Goal: Task Accomplishment & Management: Complete application form

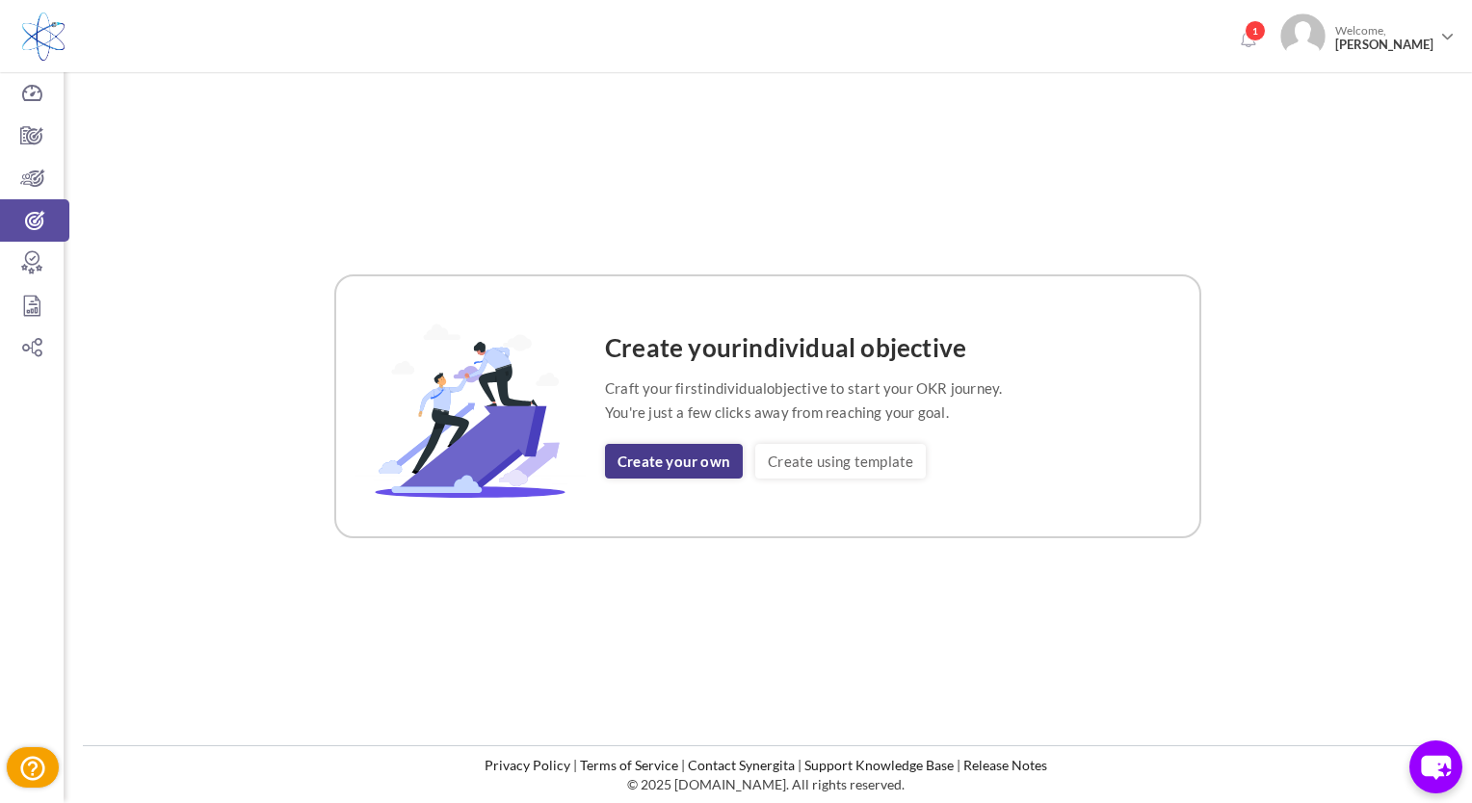
click at [694, 462] on link "Create your own" at bounding box center [674, 461] width 138 height 35
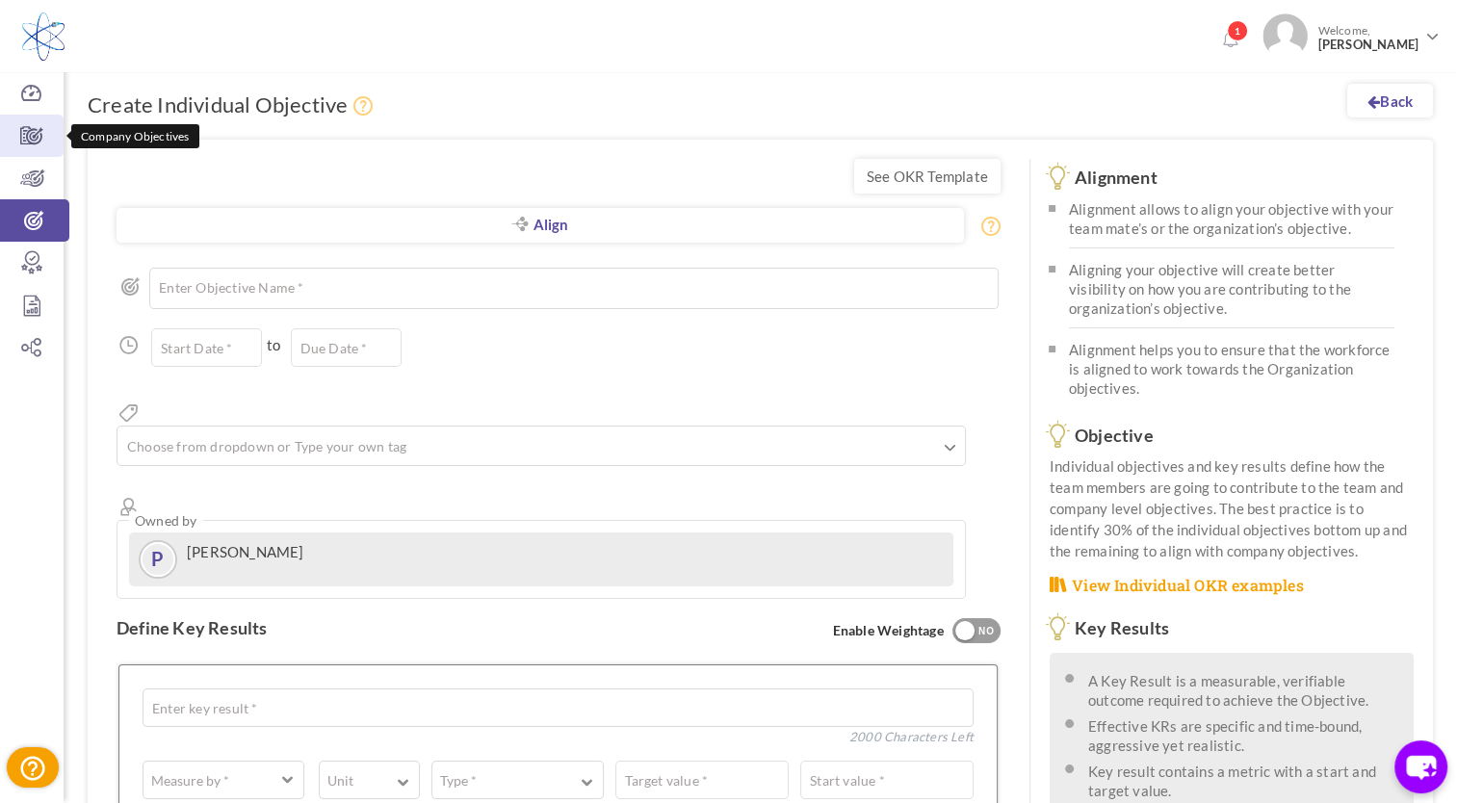
click at [38, 139] on icon at bounding box center [32, 135] width 64 height 19
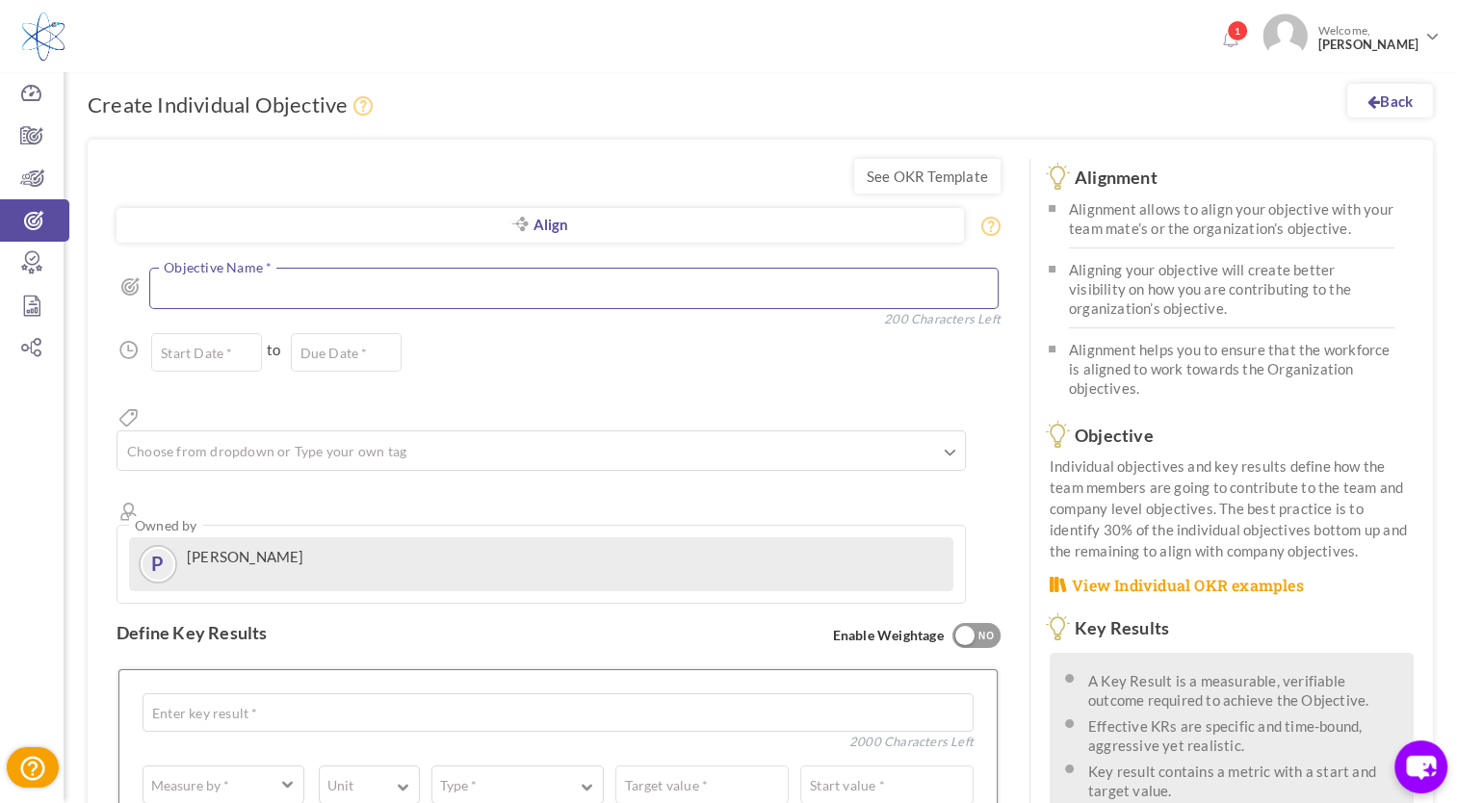
click at [239, 295] on textarea at bounding box center [574, 288] width 850 height 41
type textarea "R"
type textarea "D"
drag, startPoint x: 481, startPoint y: 299, endPoint x: 154, endPoint y: 295, distance: 326.6
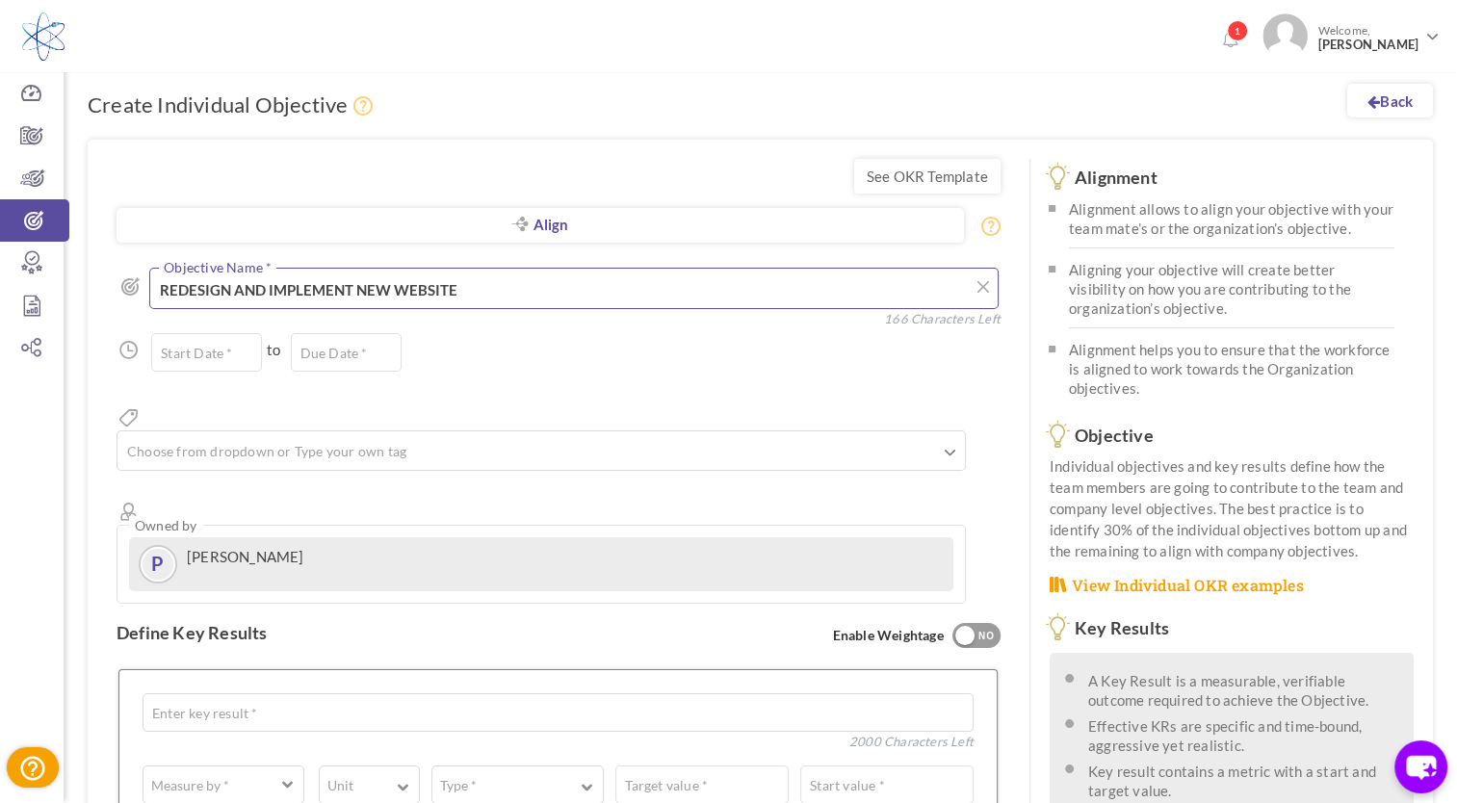
click at [154, 295] on textarea "REDESIGN AND IMPLEMENT NEW WEBSITE" at bounding box center [574, 288] width 850 height 41
type textarea "Redesign New website"
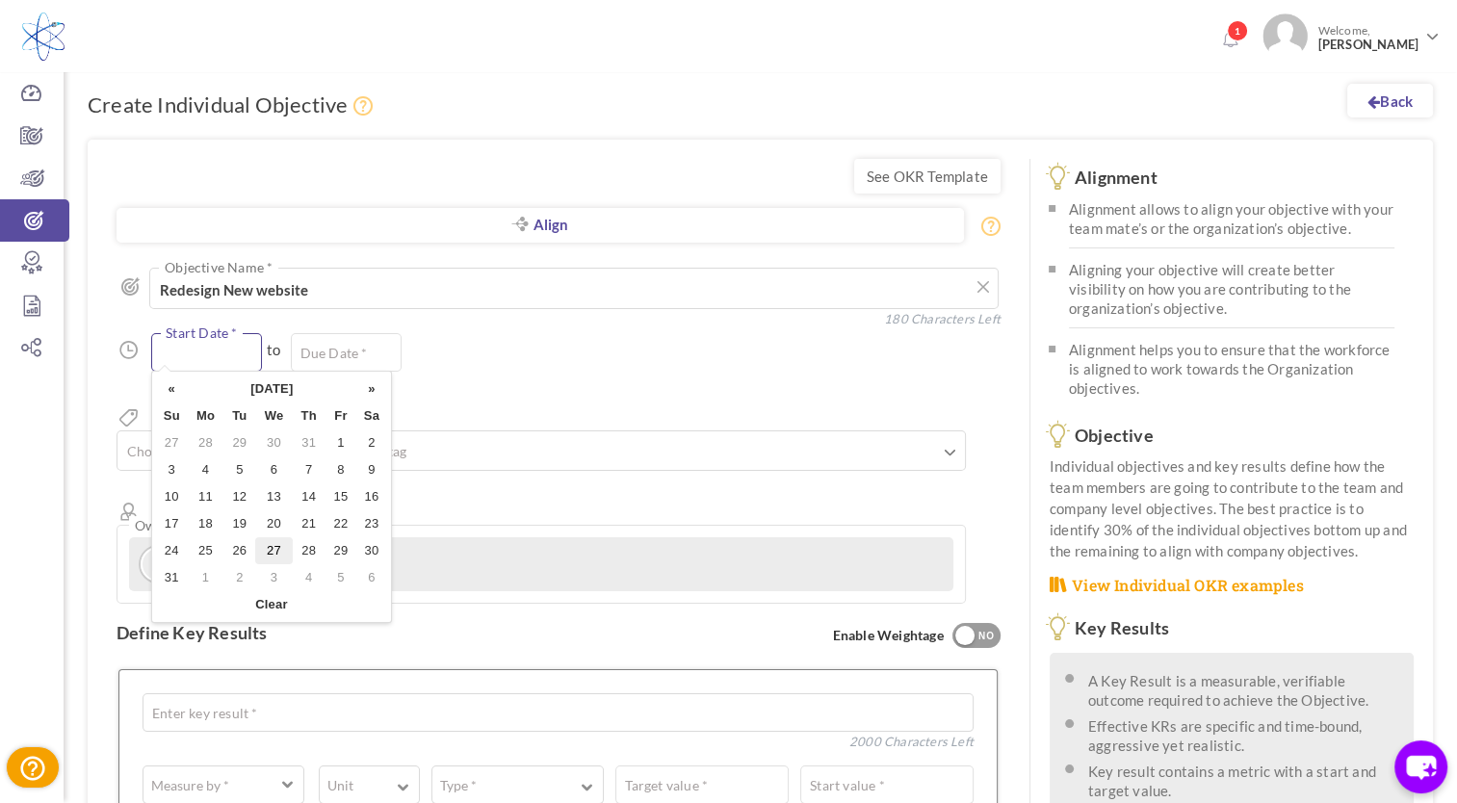
click at [196, 360] on input "text" at bounding box center [206, 352] width 111 height 39
click at [197, 346] on input "text" at bounding box center [206, 352] width 111 height 39
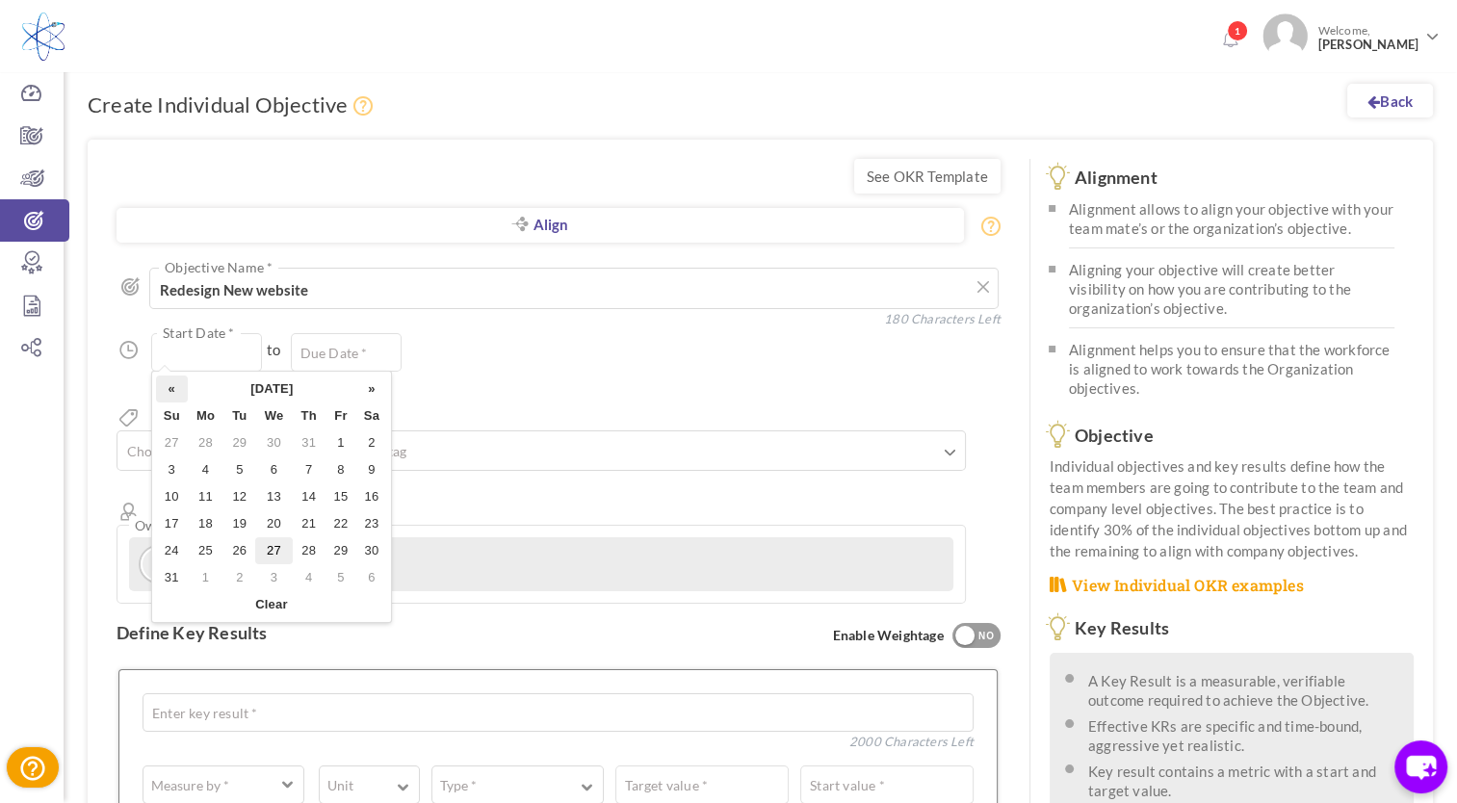
click at [173, 395] on th "«" at bounding box center [172, 389] width 32 height 27
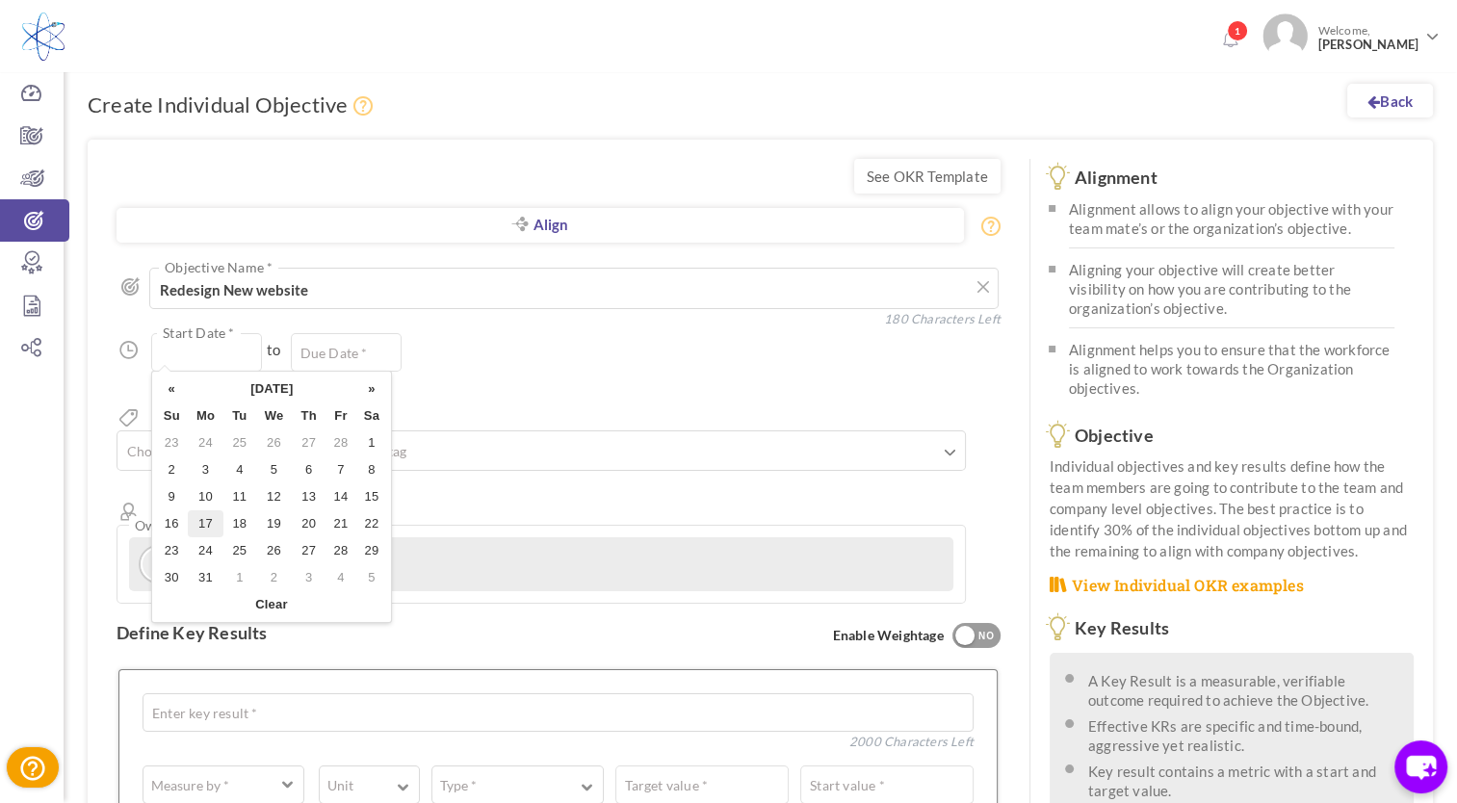
click at [200, 522] on td "17" at bounding box center [206, 524] width 37 height 27
type input "17-Mar-2025"
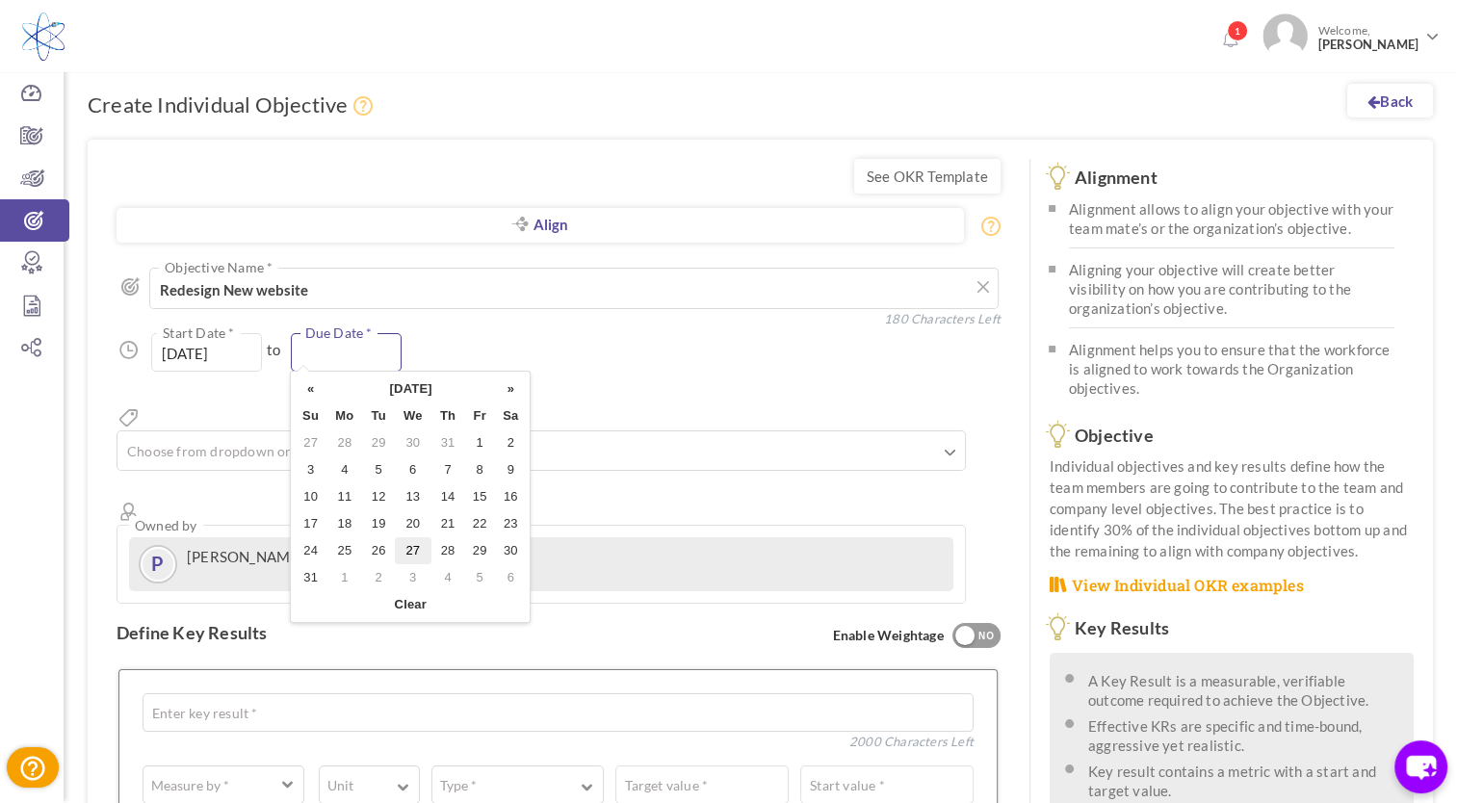
click at [328, 350] on input "text" at bounding box center [346, 352] width 111 height 39
click at [351, 575] on td "1" at bounding box center [345, 577] width 37 height 27
type input "01-Sep-2025"
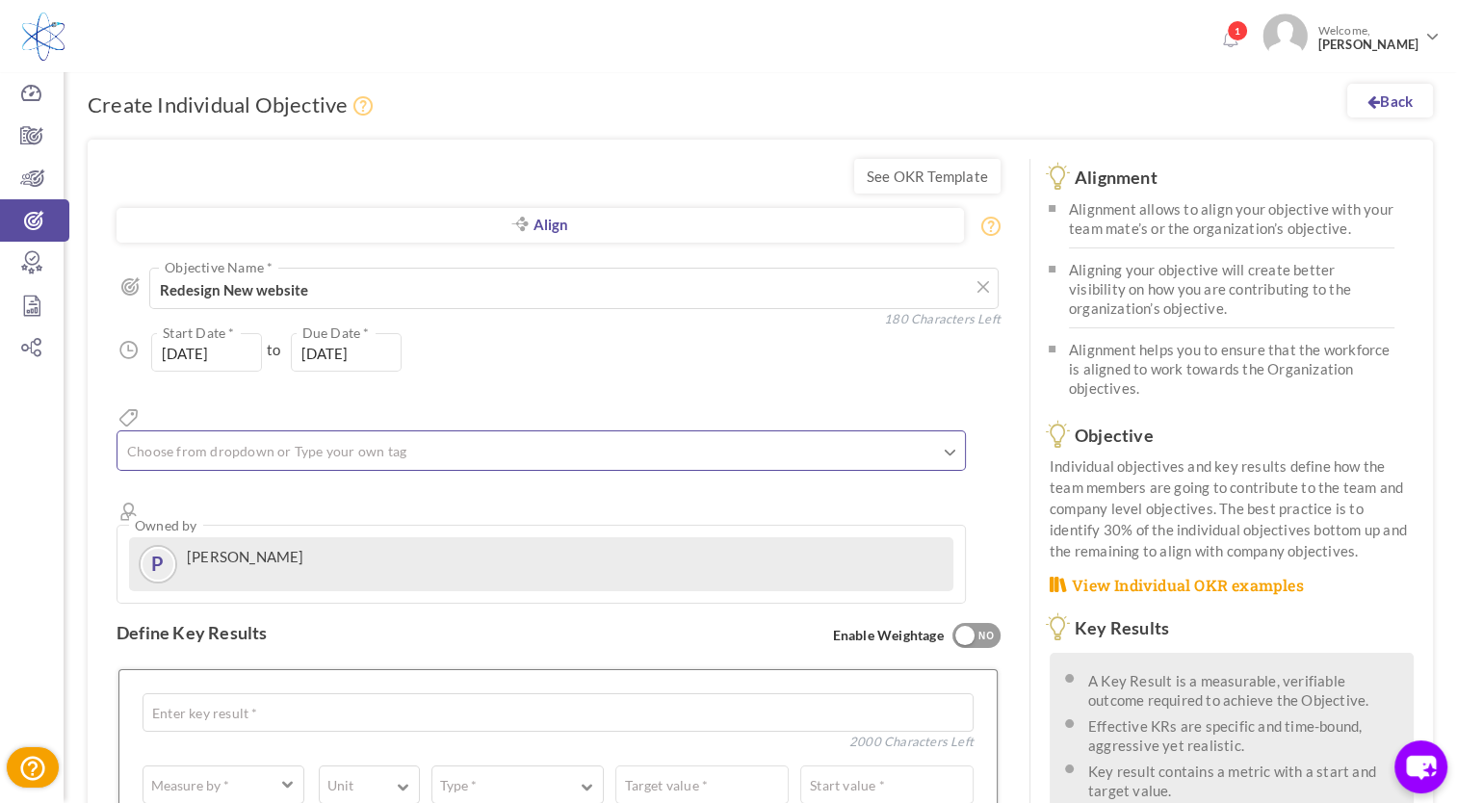
click at [317, 438] on input "text" at bounding box center [220, 450] width 193 height 25
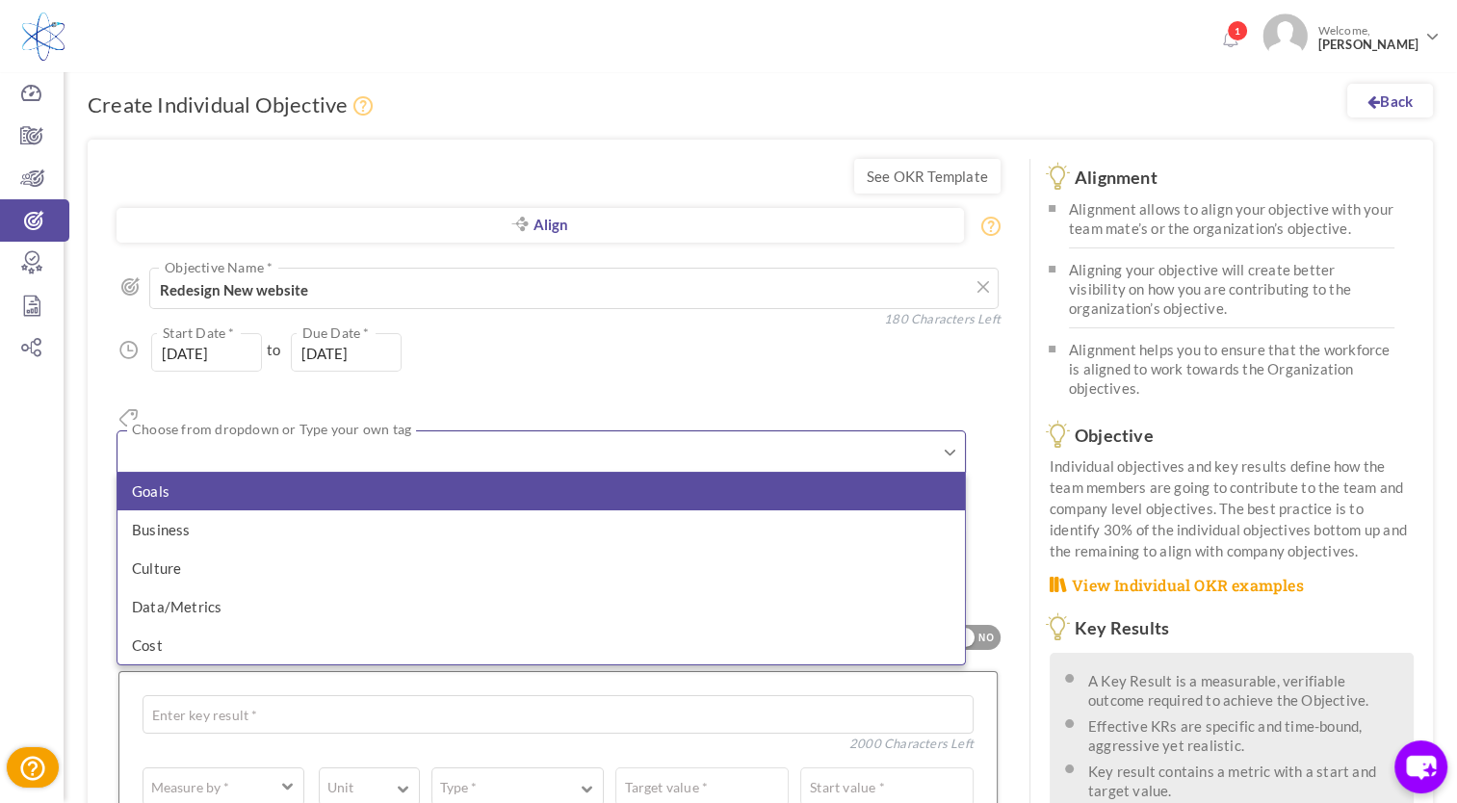
click at [206, 472] on li "Goals" at bounding box center [542, 491] width 848 height 39
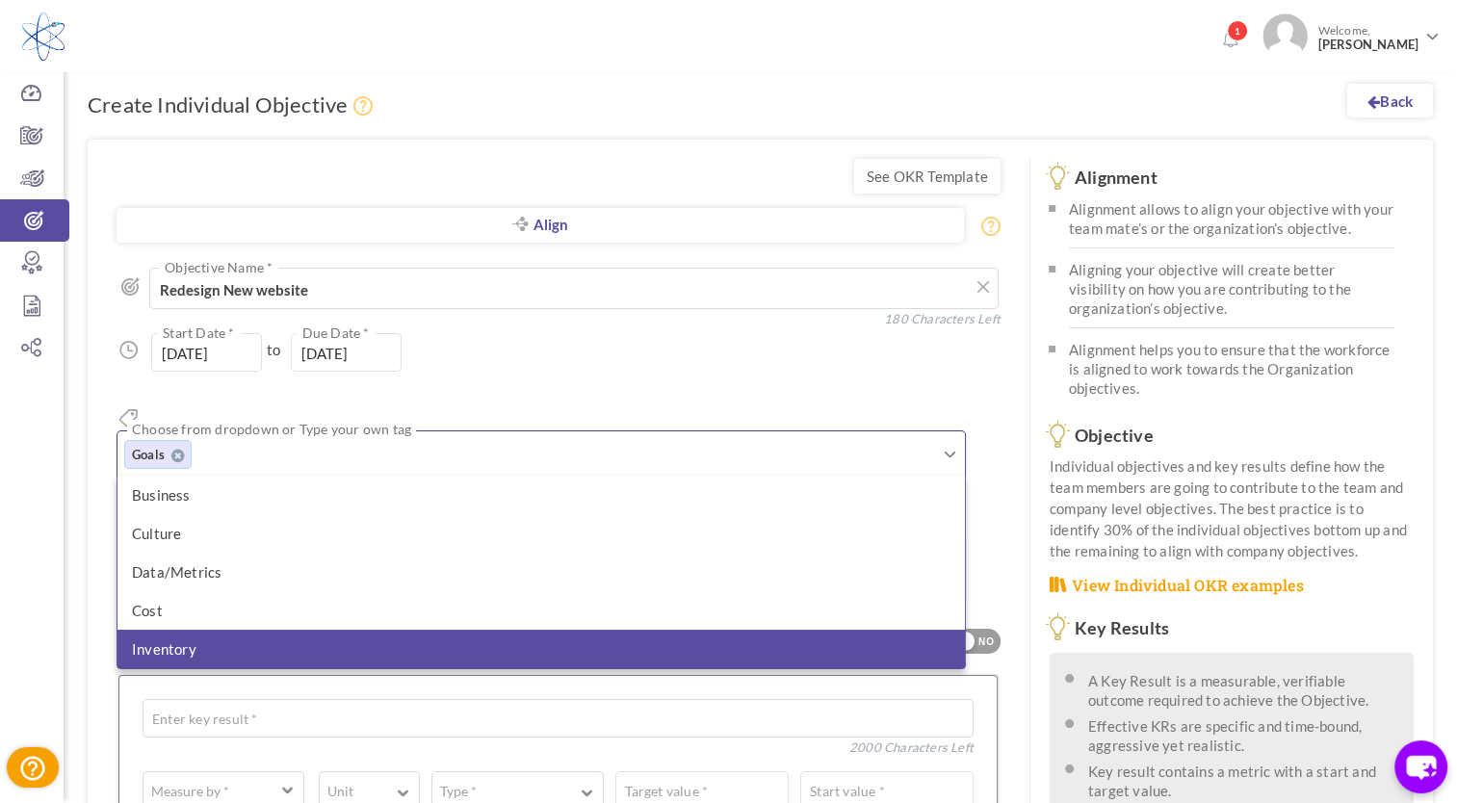
scroll to position [39, 0]
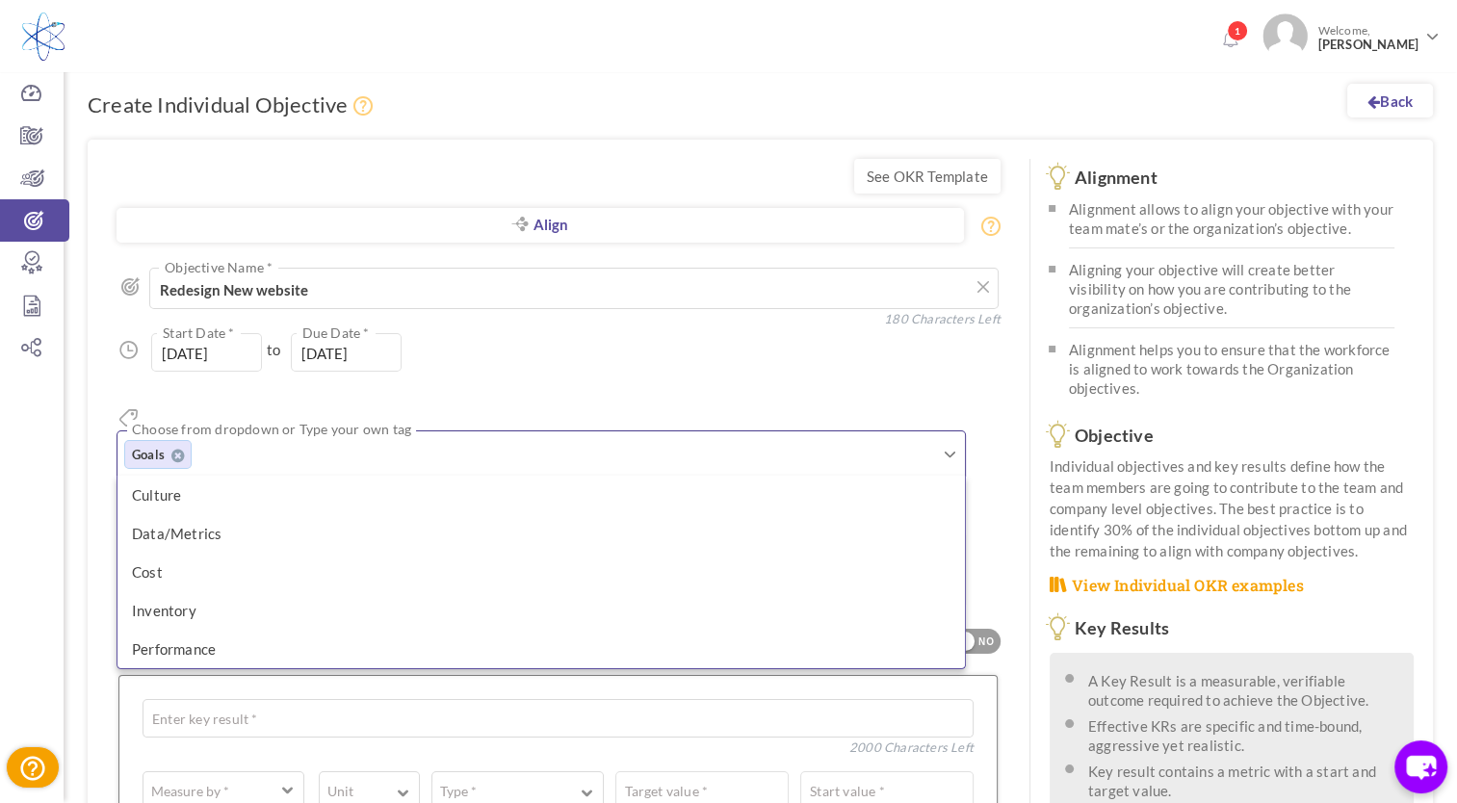
click at [495, 357] on div "17-Mar-2025 Start Date * to 01-Sep-2025 Due Date * Due date should not fall aft…" at bounding box center [559, 352] width 884 height 39
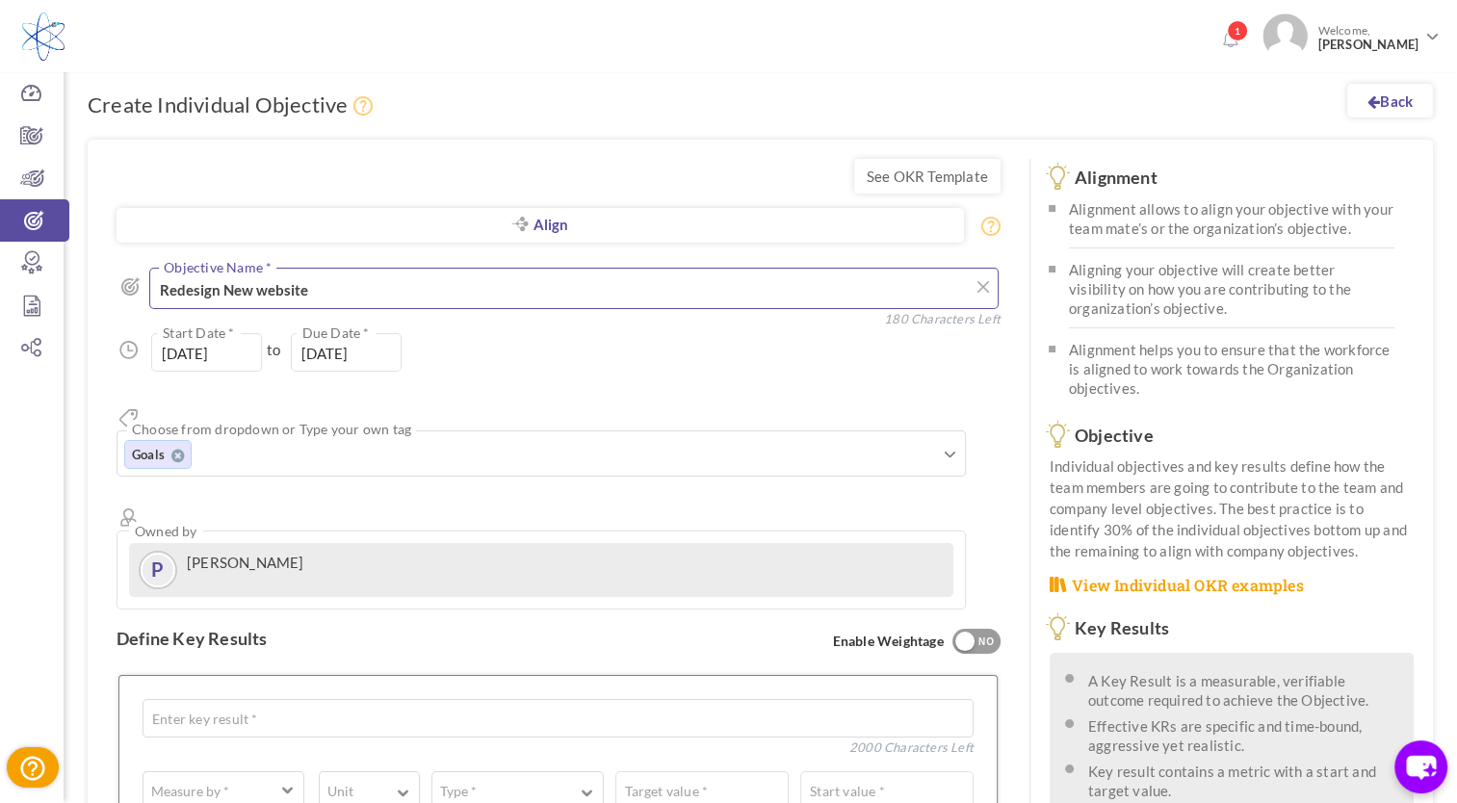
click at [233, 287] on textarea "Redesign New website" at bounding box center [574, 288] width 850 height 41
click at [328, 287] on textarea "Redesign new website" at bounding box center [574, 288] width 850 height 41
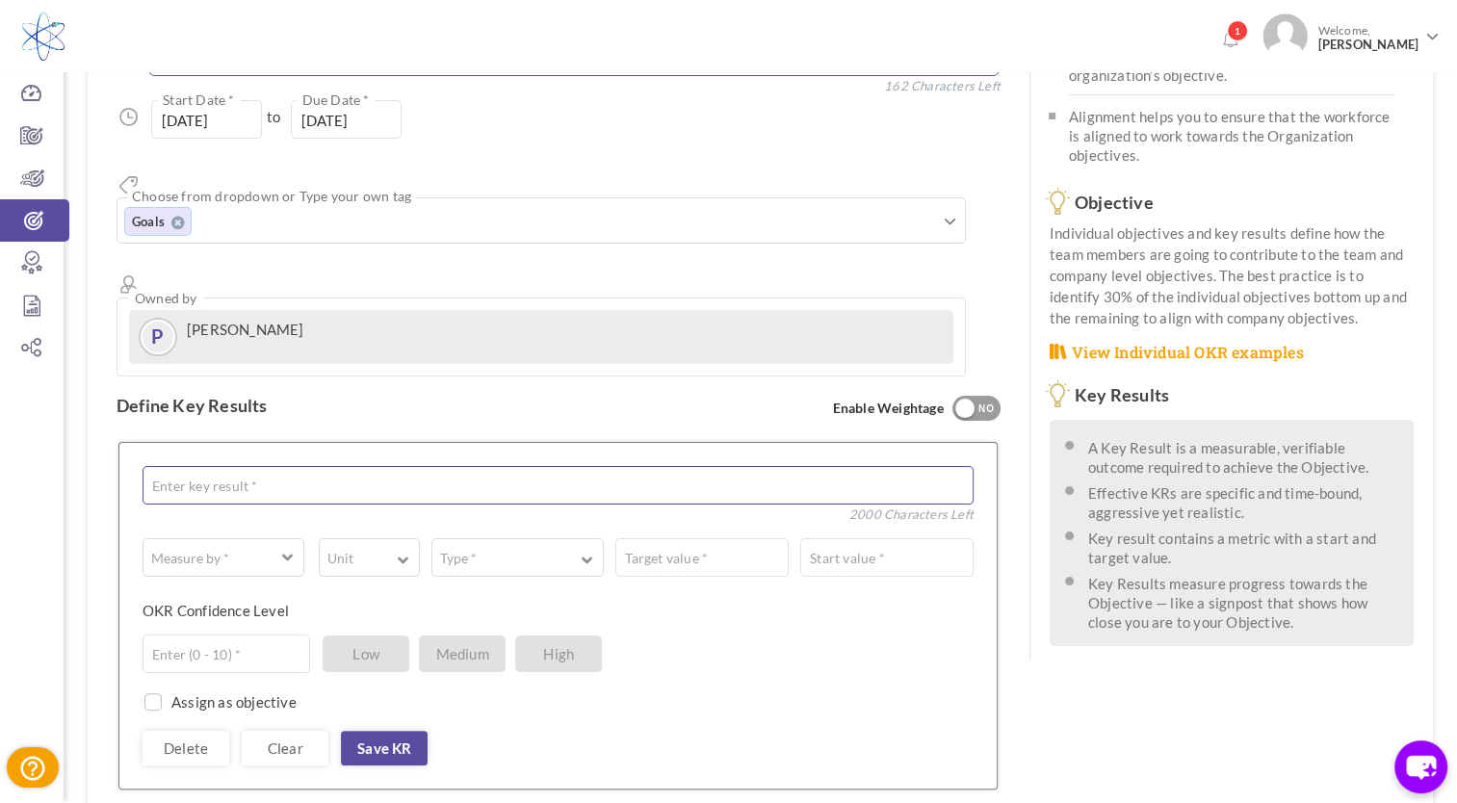
scroll to position [234, 0]
type textarea "Redesign new website - GoLive Sep-2025"
click at [279, 538] on button "Measure by *" at bounding box center [224, 557] width 162 height 39
click at [705, 634] on div "Enter (0 - 10) * Low Medium High" at bounding box center [551, 653] width 817 height 39
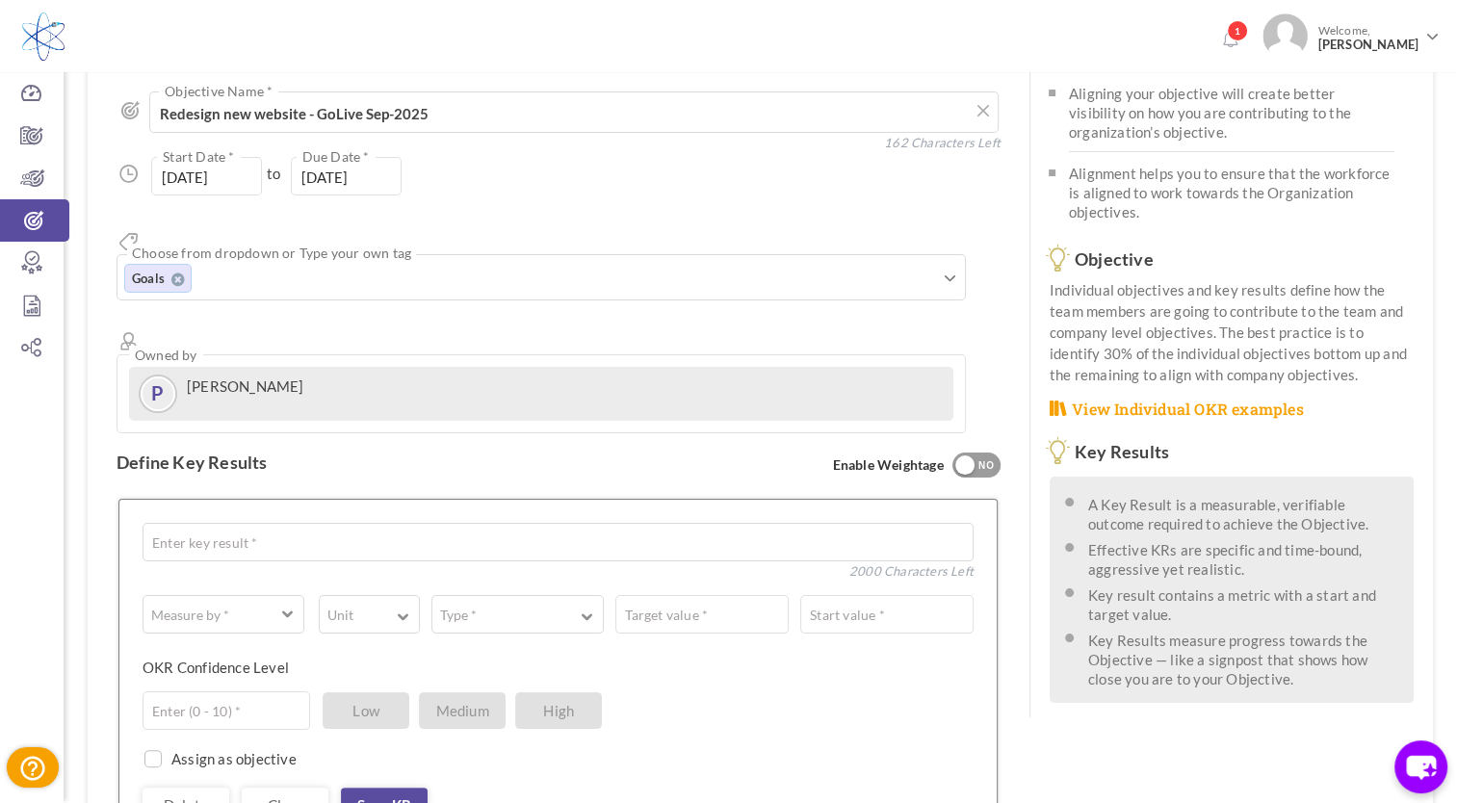
scroll to position [177, 0]
click at [239, 522] on textarea at bounding box center [558, 541] width 831 height 39
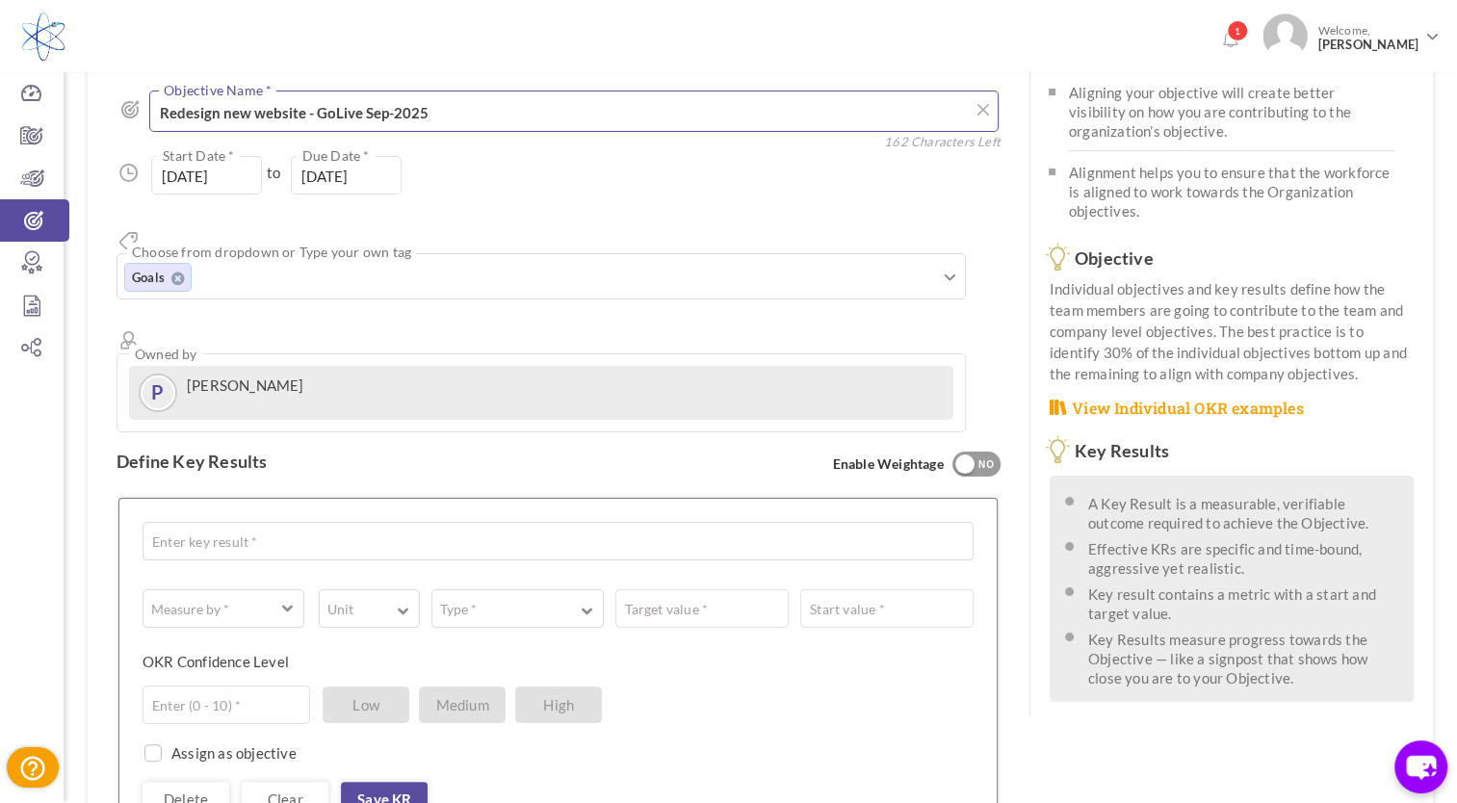
click at [335, 113] on textarea "Redesign new website - GoLive Sep-2025" at bounding box center [574, 111] width 850 height 41
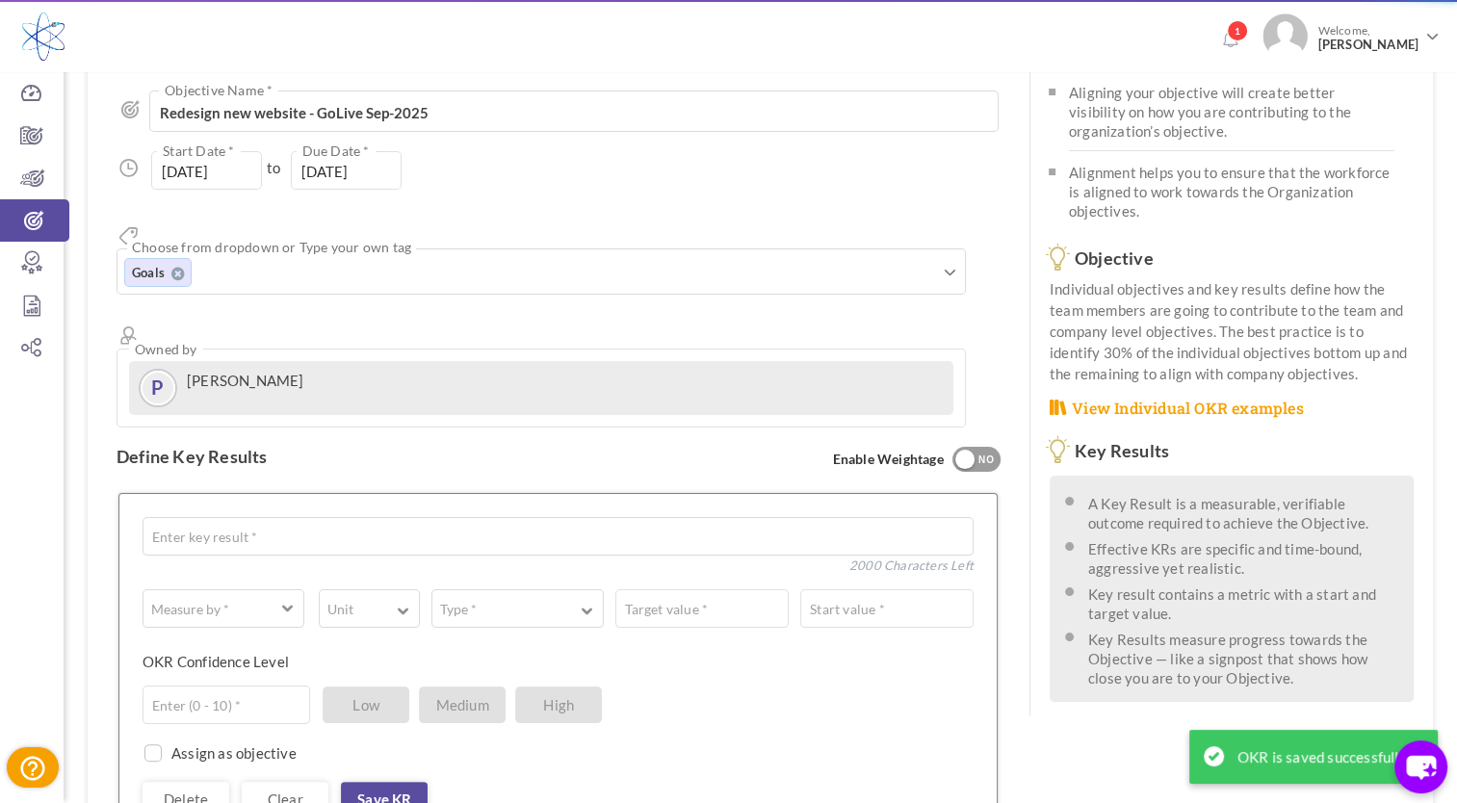
scroll to position [0, 0]
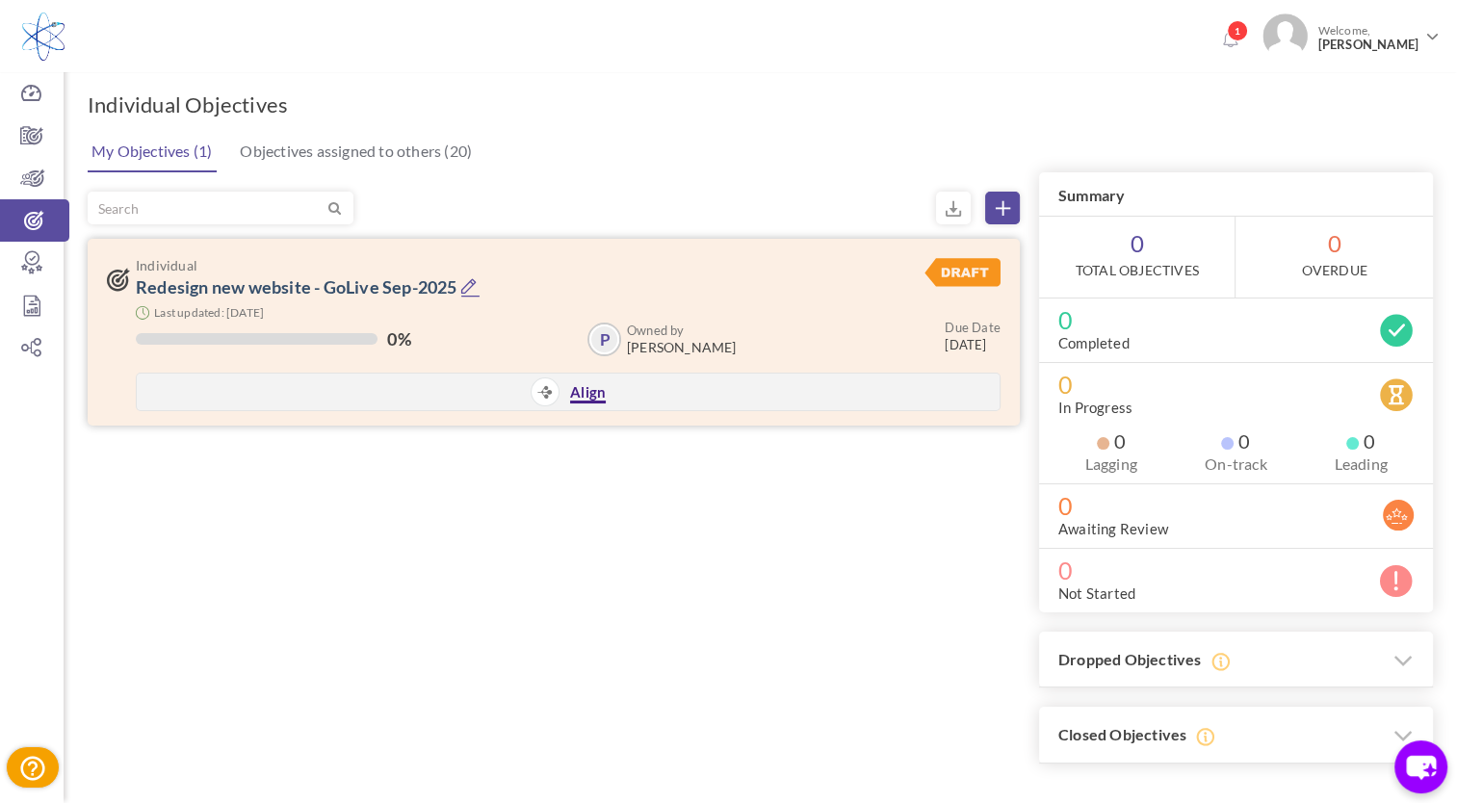
click at [582, 399] on link "Align" at bounding box center [588, 393] width 36 height 20
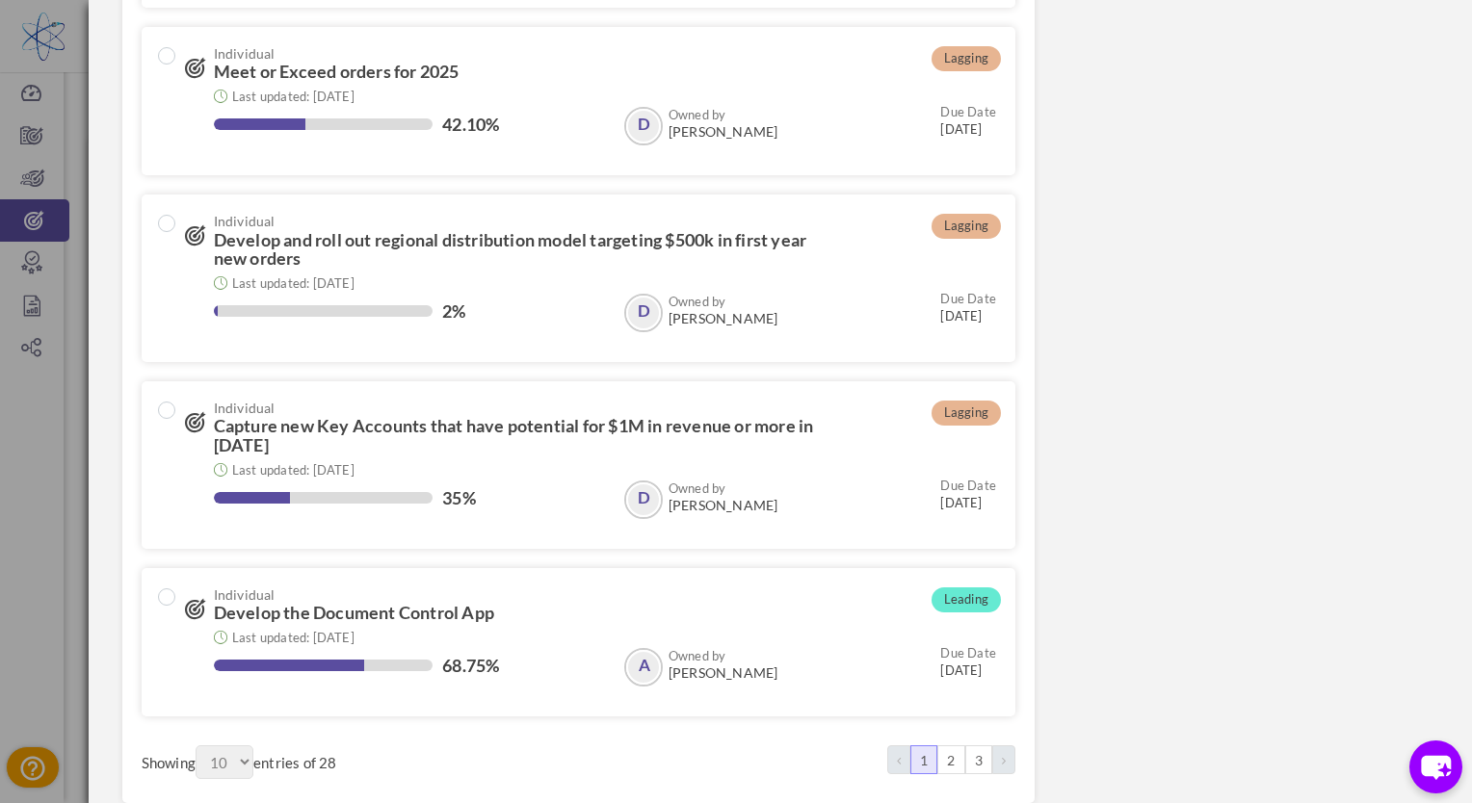
scroll to position [1196, 0]
click at [945, 768] on link "2" at bounding box center [950, 760] width 27 height 29
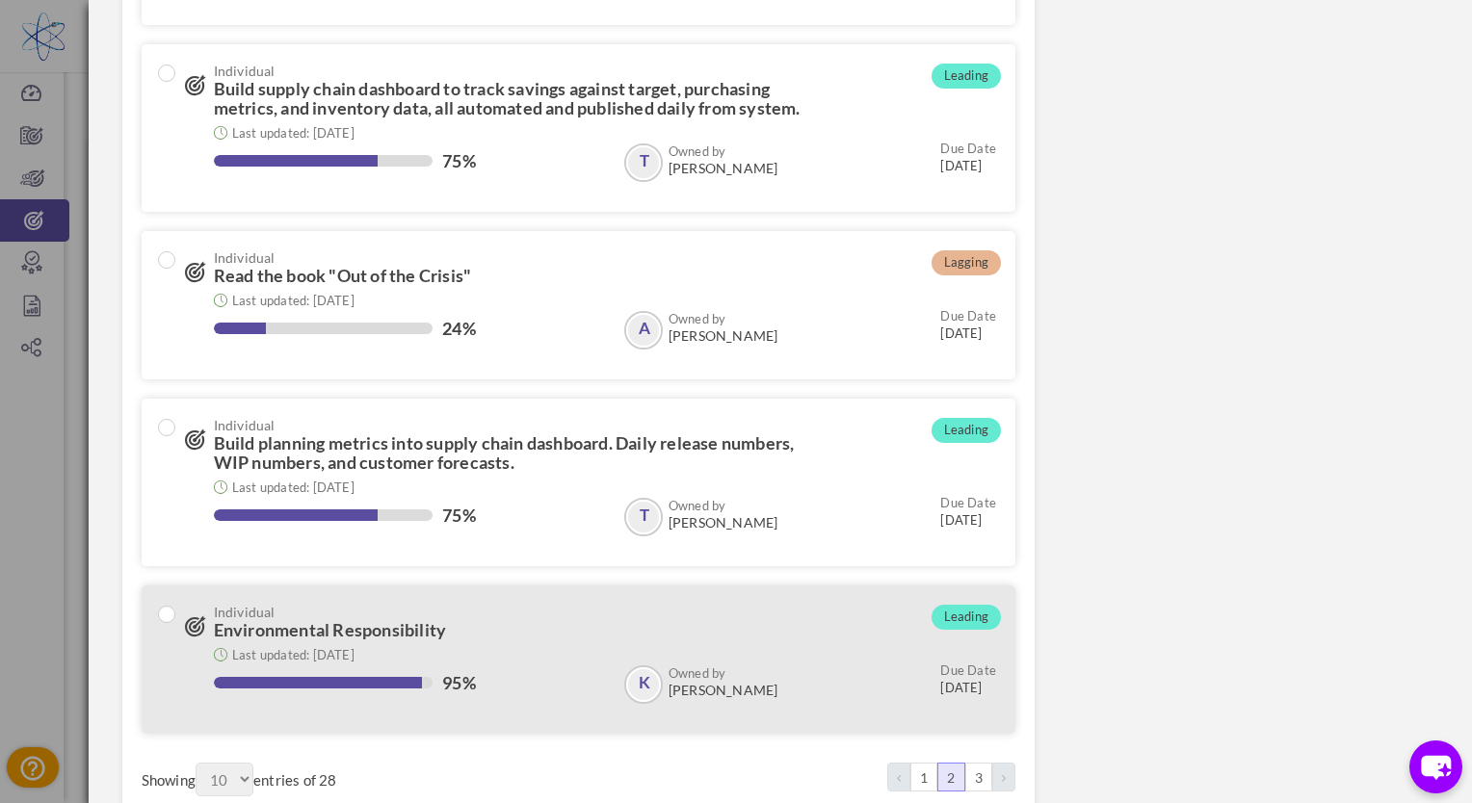
scroll to position [1216, 0]
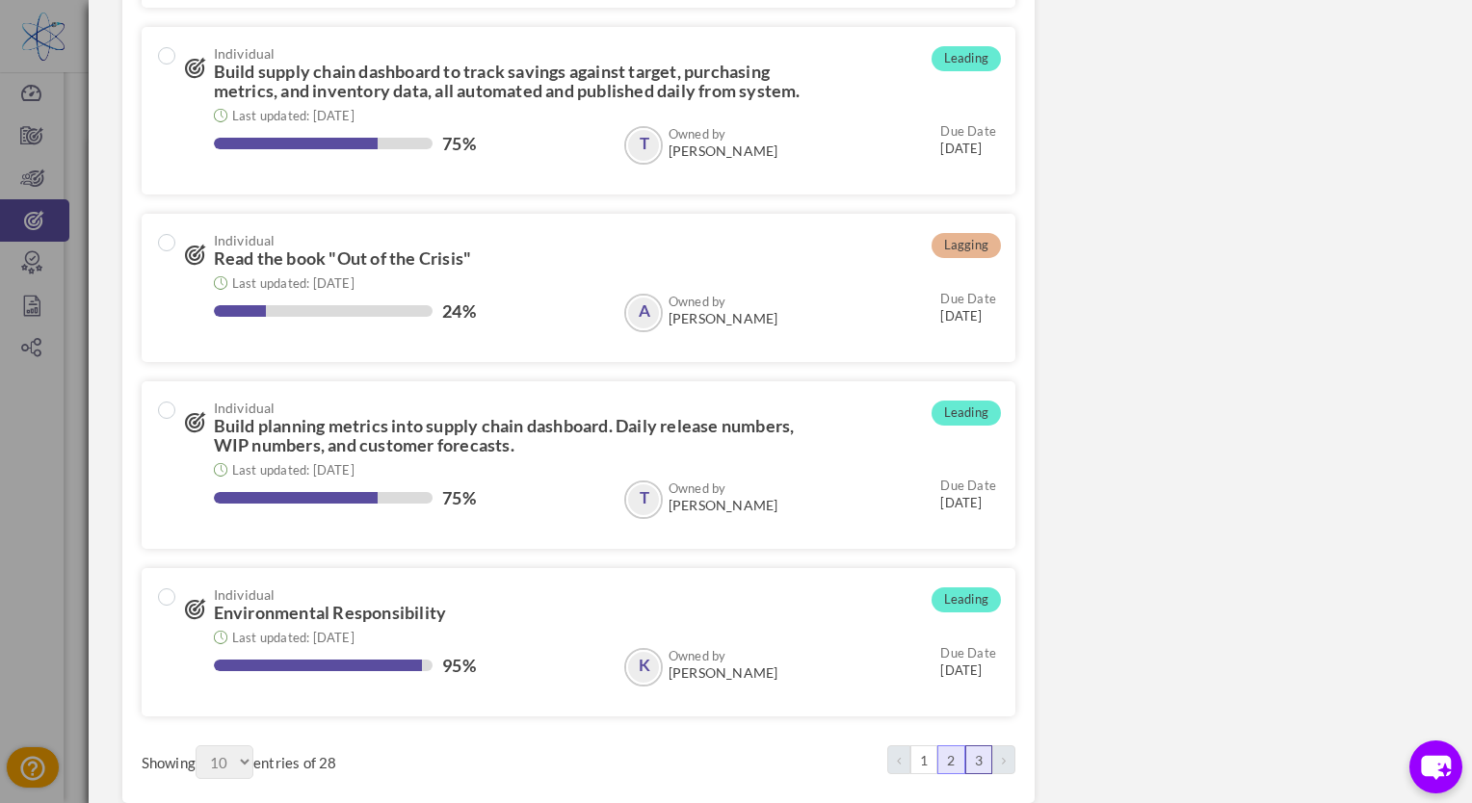
click at [965, 759] on link "3" at bounding box center [978, 760] width 27 height 29
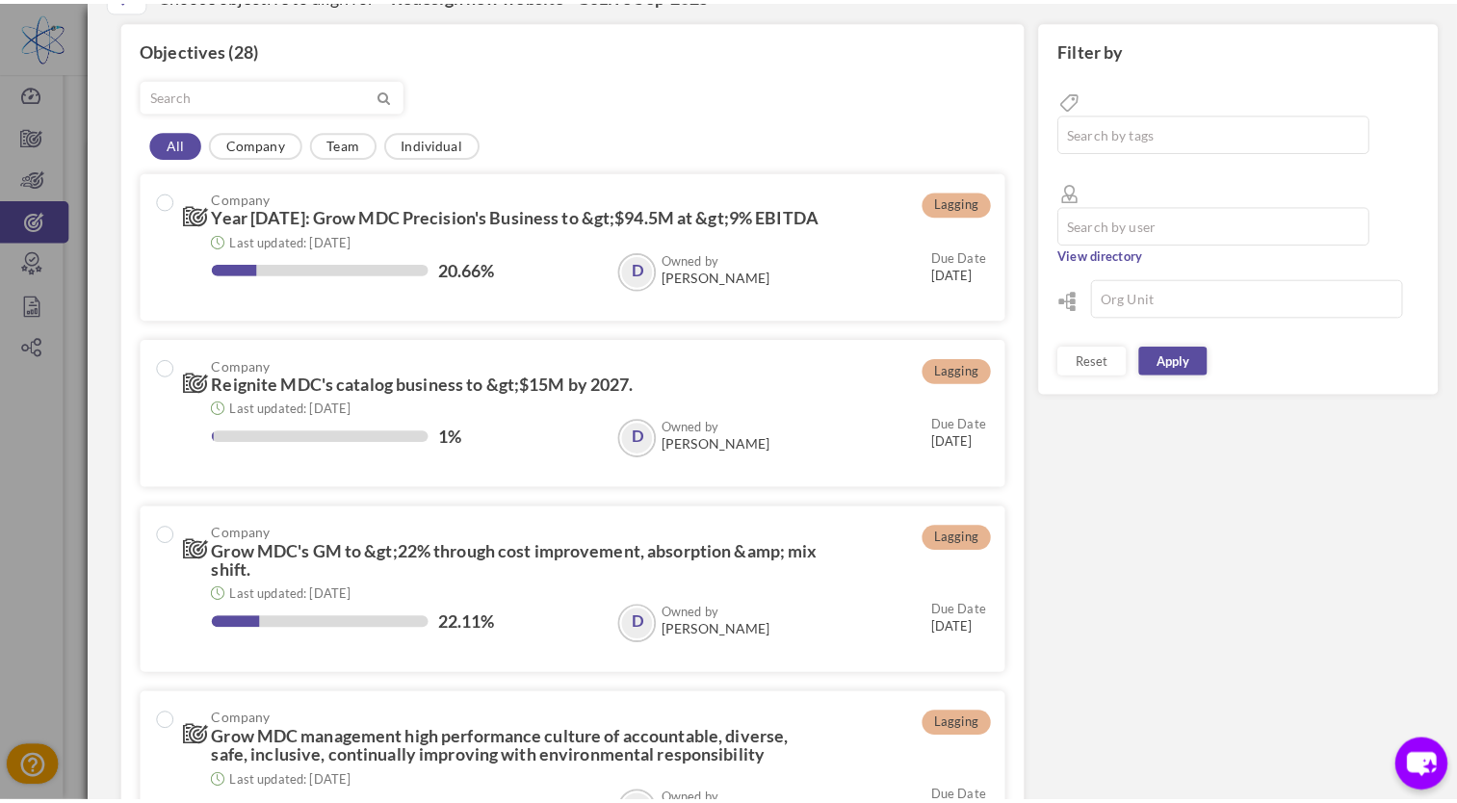
scroll to position [39, 0]
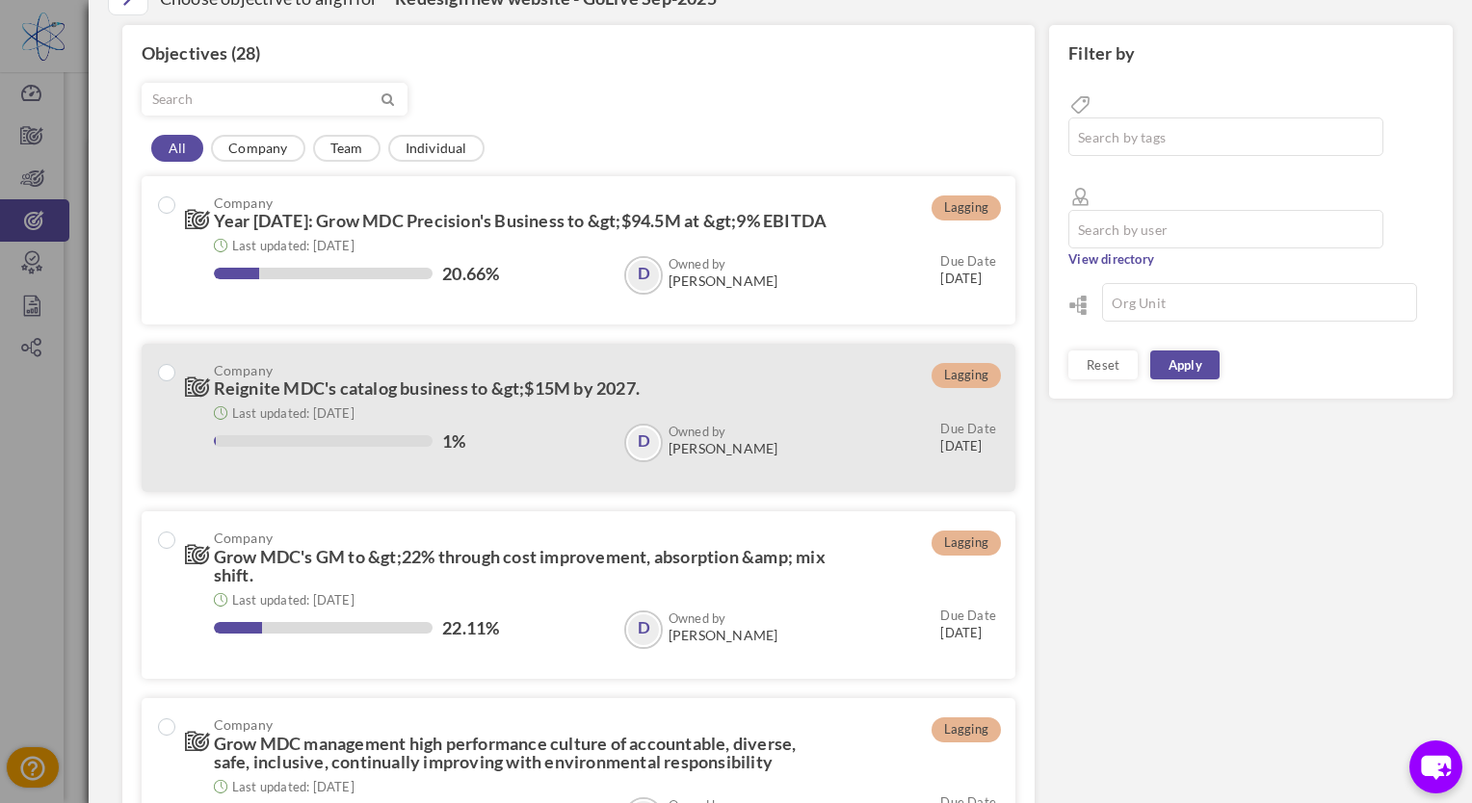
click at [590, 383] on span "Reignite MDC's catalog business to &gt;$15M by 2027." at bounding box center [427, 388] width 426 height 21
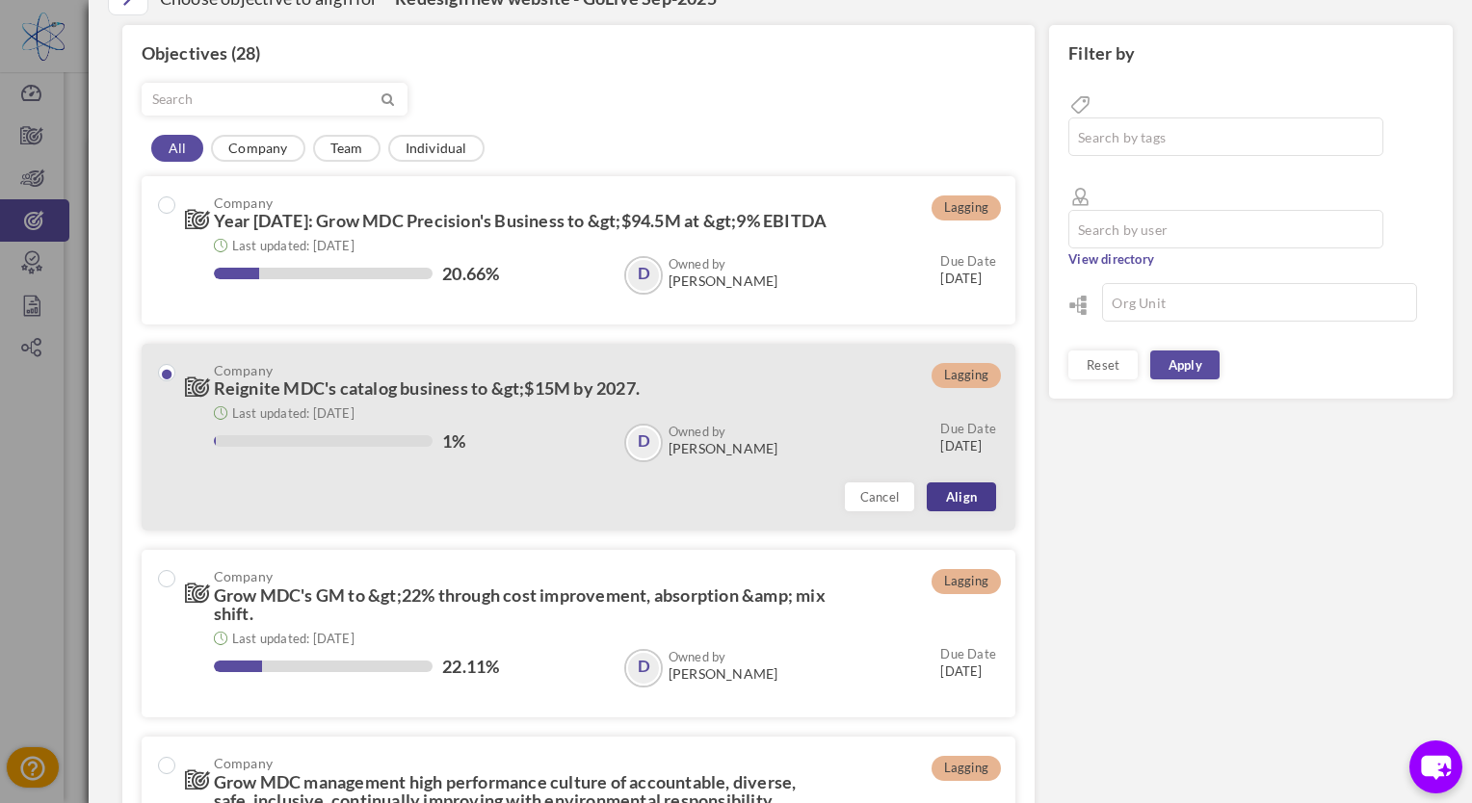
click at [943, 498] on link "Align" at bounding box center [961, 497] width 69 height 29
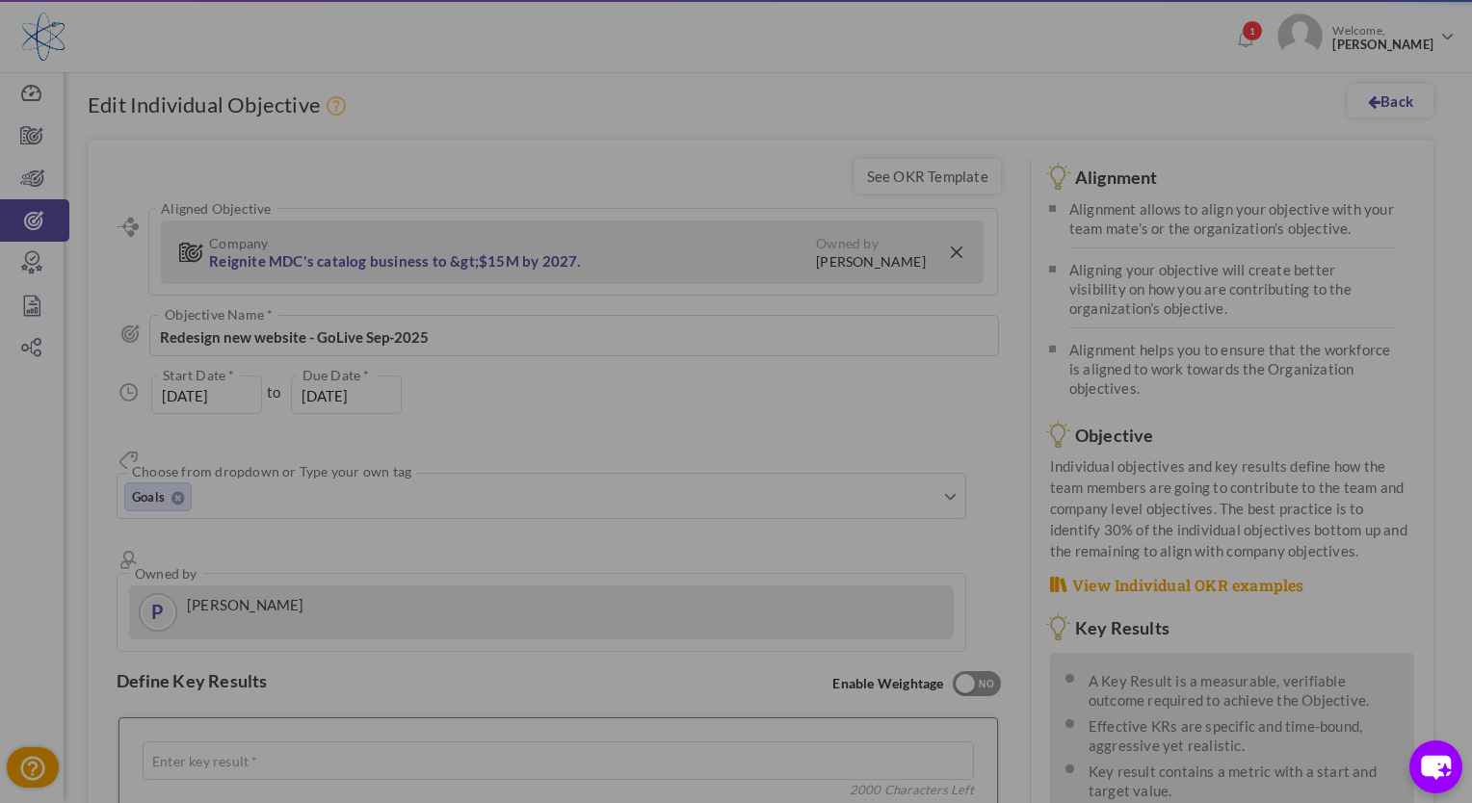
type input "01-Jan-2025"
type input "[DATE]"
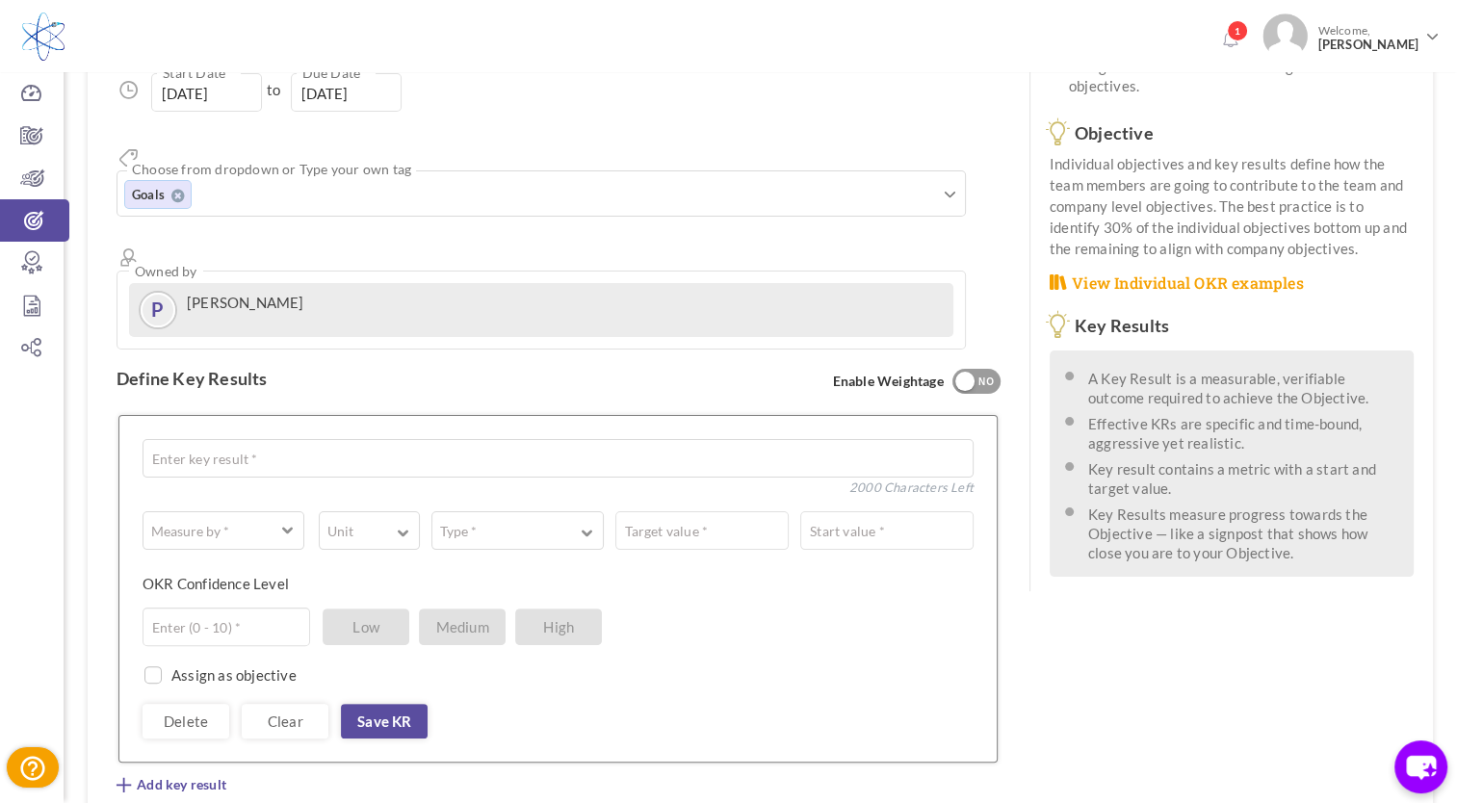
scroll to position [0, 0]
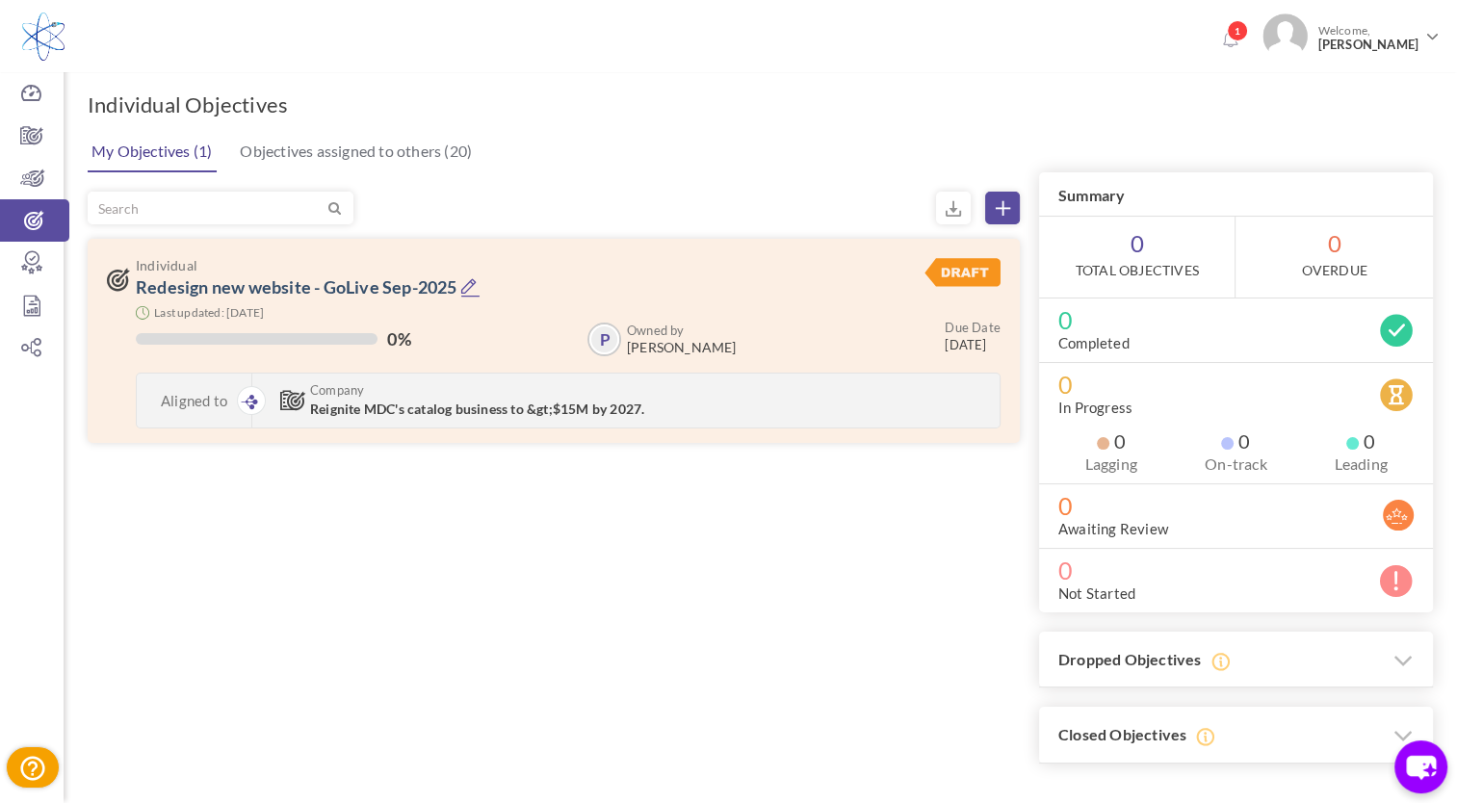
click at [174, 152] on link "My Objectives (1)" at bounding box center [152, 152] width 130 height 40
click at [1006, 214] on icon at bounding box center [1003, 208] width 14 height 14
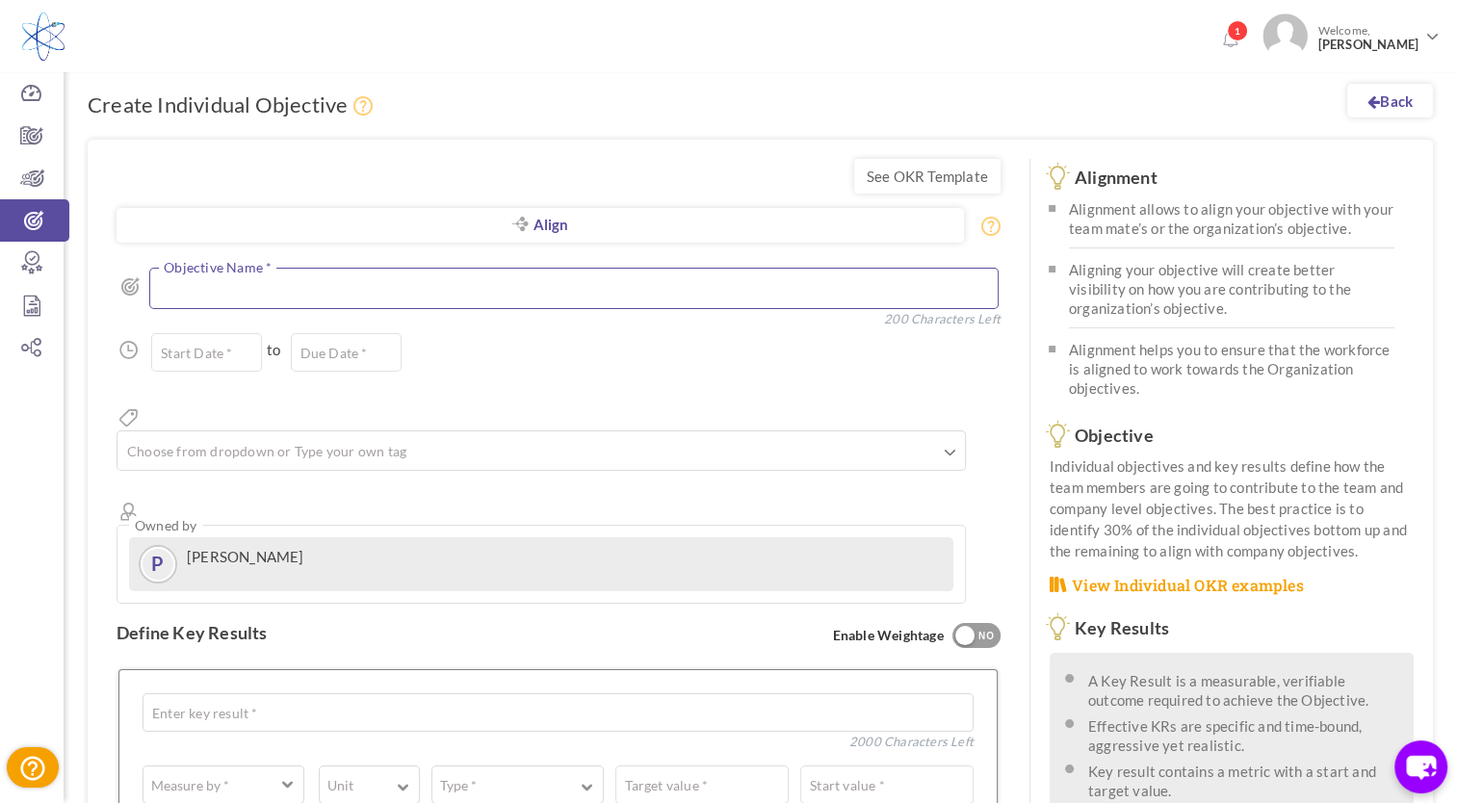
click at [210, 291] on textarea at bounding box center [574, 288] width 850 height 41
type textarea "D"
drag, startPoint x: 158, startPoint y: 293, endPoint x: 431, endPoint y: 305, distance: 272.9
click at [431, 305] on textarea "Automate Document Management" at bounding box center [574, 288] width 850 height 41
type textarea "Document Automation"
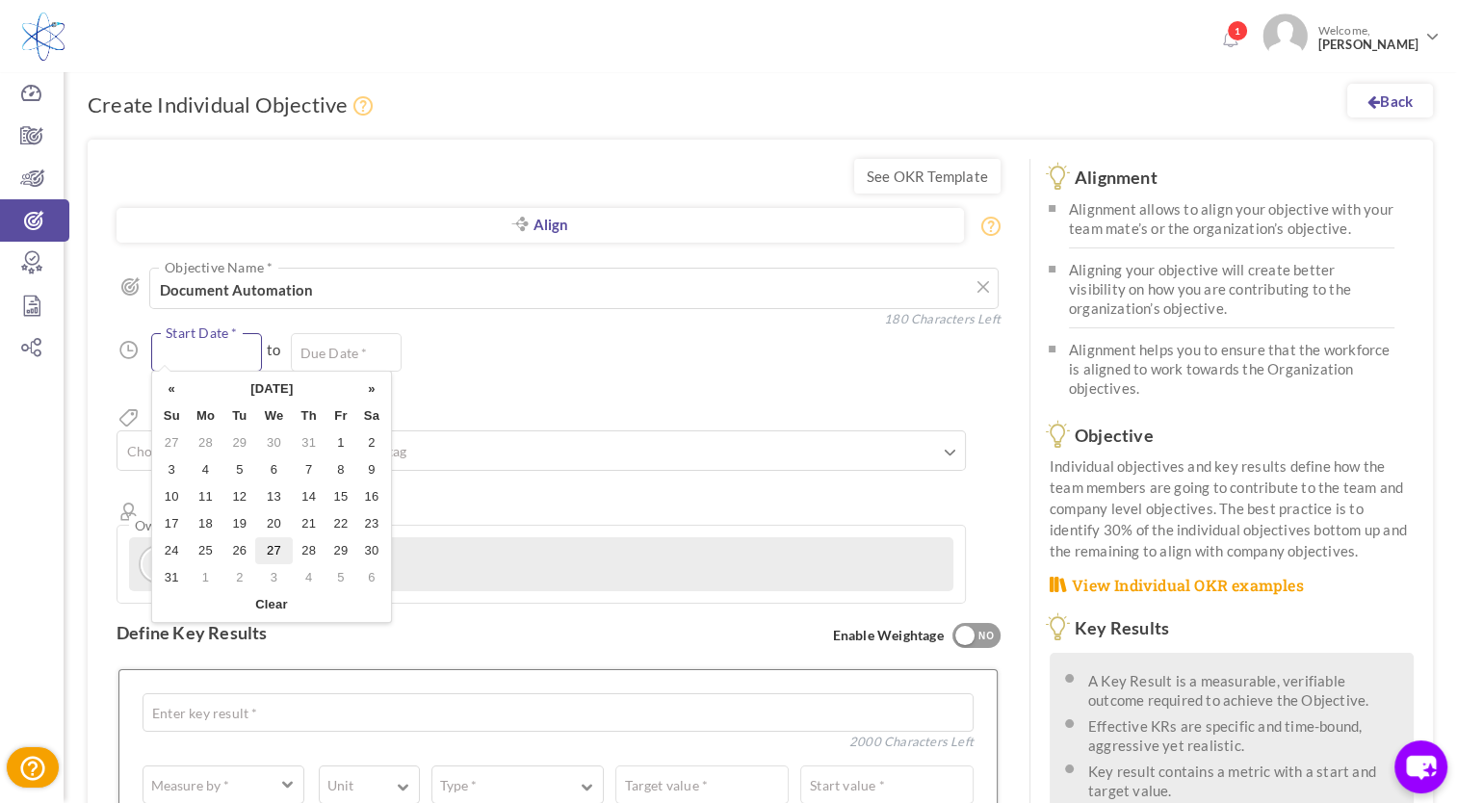
click at [205, 364] on input "text" at bounding box center [206, 352] width 111 height 39
click at [206, 477] on td "4" at bounding box center [206, 470] width 37 height 27
type input "[DATE]"
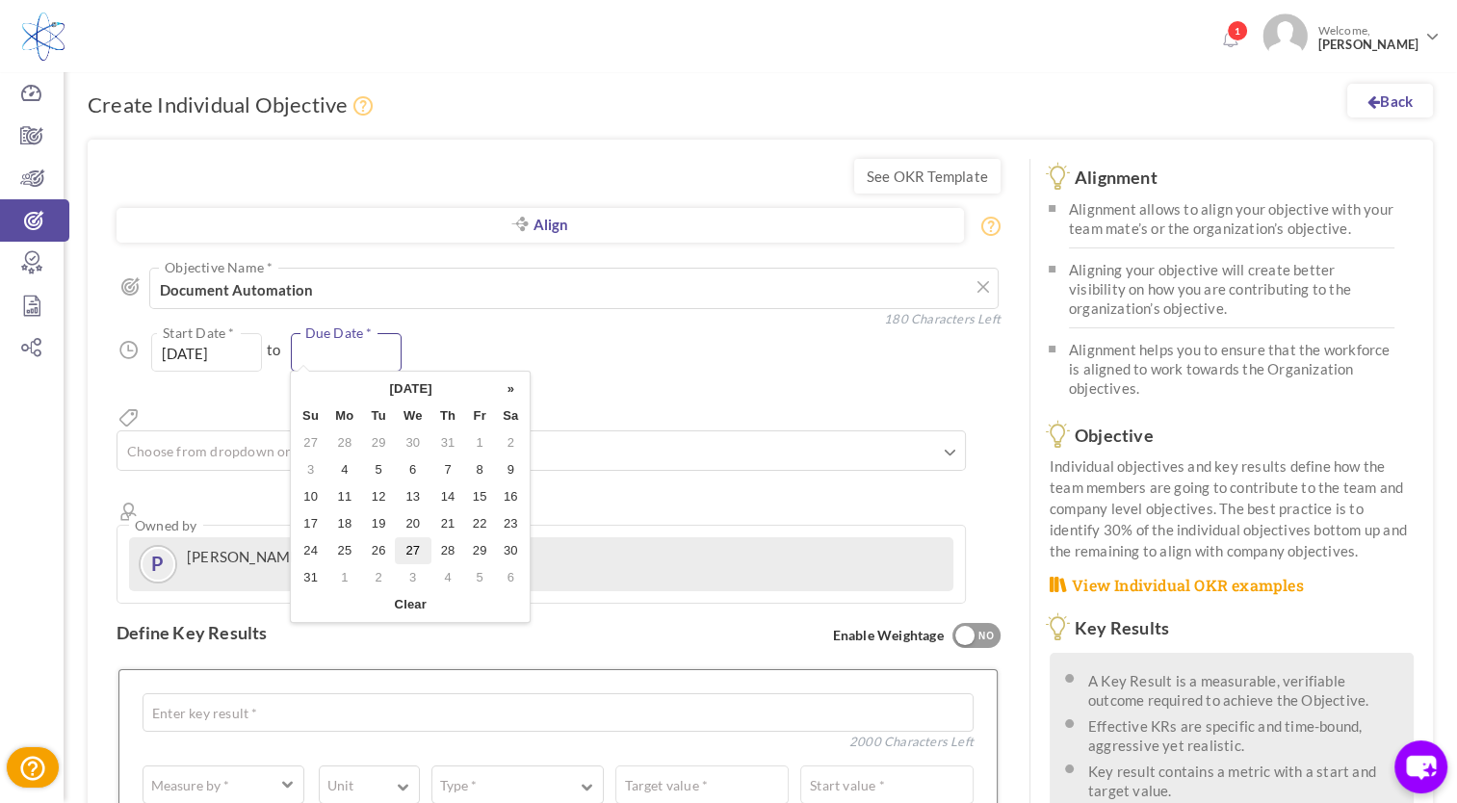
click at [331, 342] on input "text" at bounding box center [346, 352] width 111 height 39
click at [510, 389] on th "»" at bounding box center [510, 389] width 31 height 27
click at [316, 578] on td "30" at bounding box center [311, 577] width 32 height 27
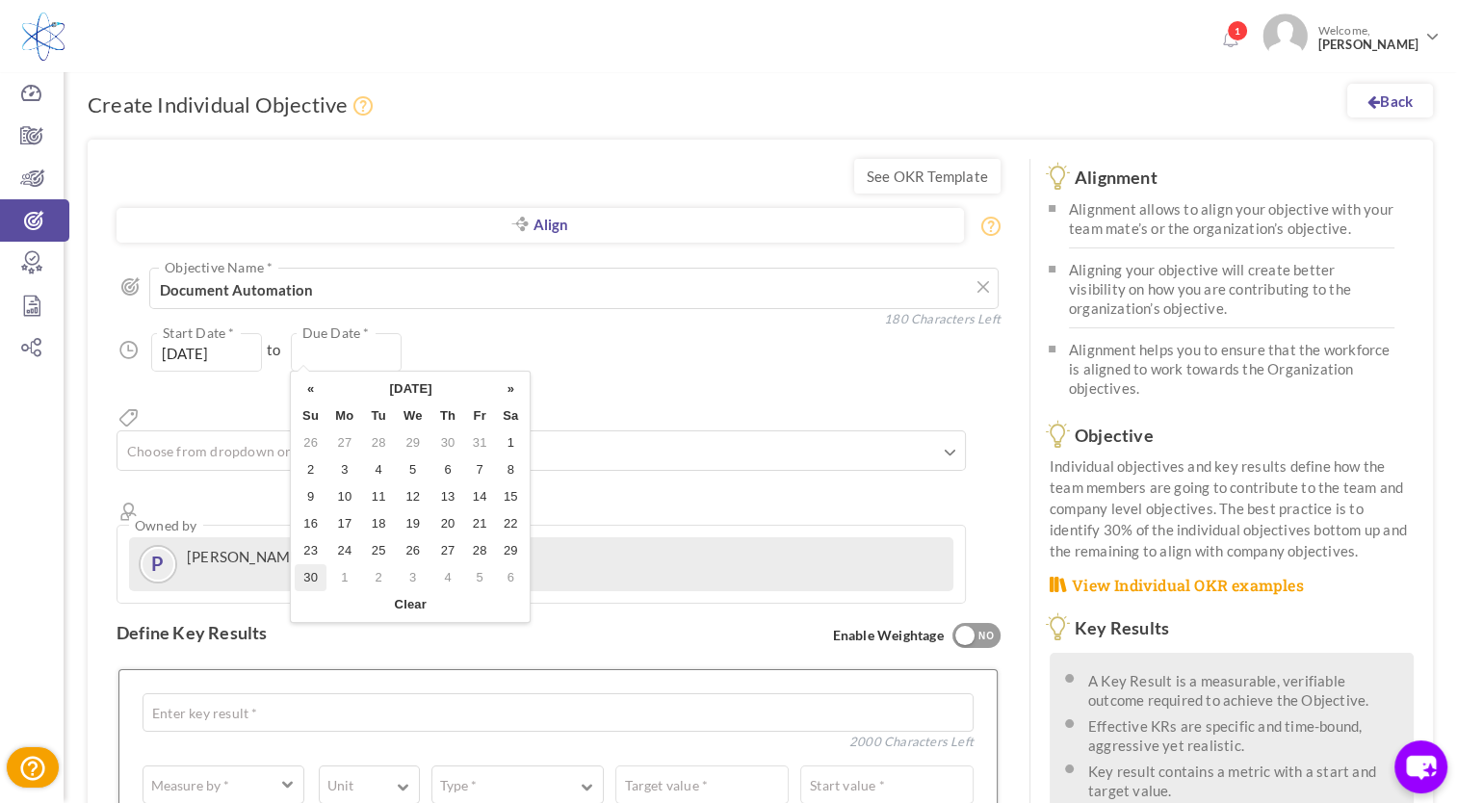
type input "[DATE]"
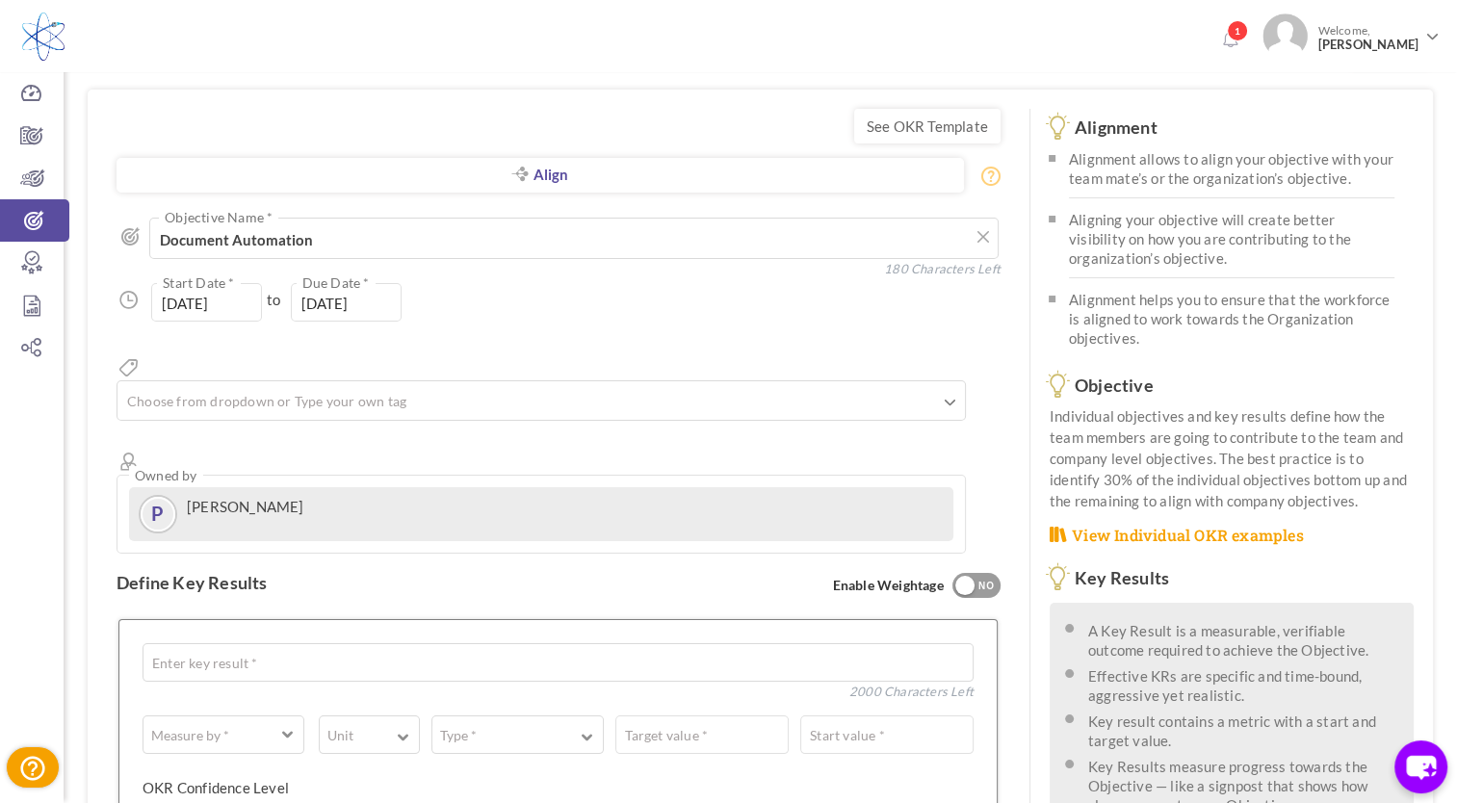
scroll to position [50, 0]
click at [375, 244] on textarea "Document Automation" at bounding box center [574, 238] width 850 height 41
click at [450, 241] on textarea "Document Automation (OCR+ AI models) for Purchase Orders, Q" at bounding box center [574, 238] width 850 height 41
drag, startPoint x: 430, startPoint y: 240, endPoint x: 573, endPoint y: 241, distance: 143.5
click at [573, 241] on textarea "Document Automation (OCR+ AI models) Purchase Orders, Q" at bounding box center [574, 238] width 850 height 41
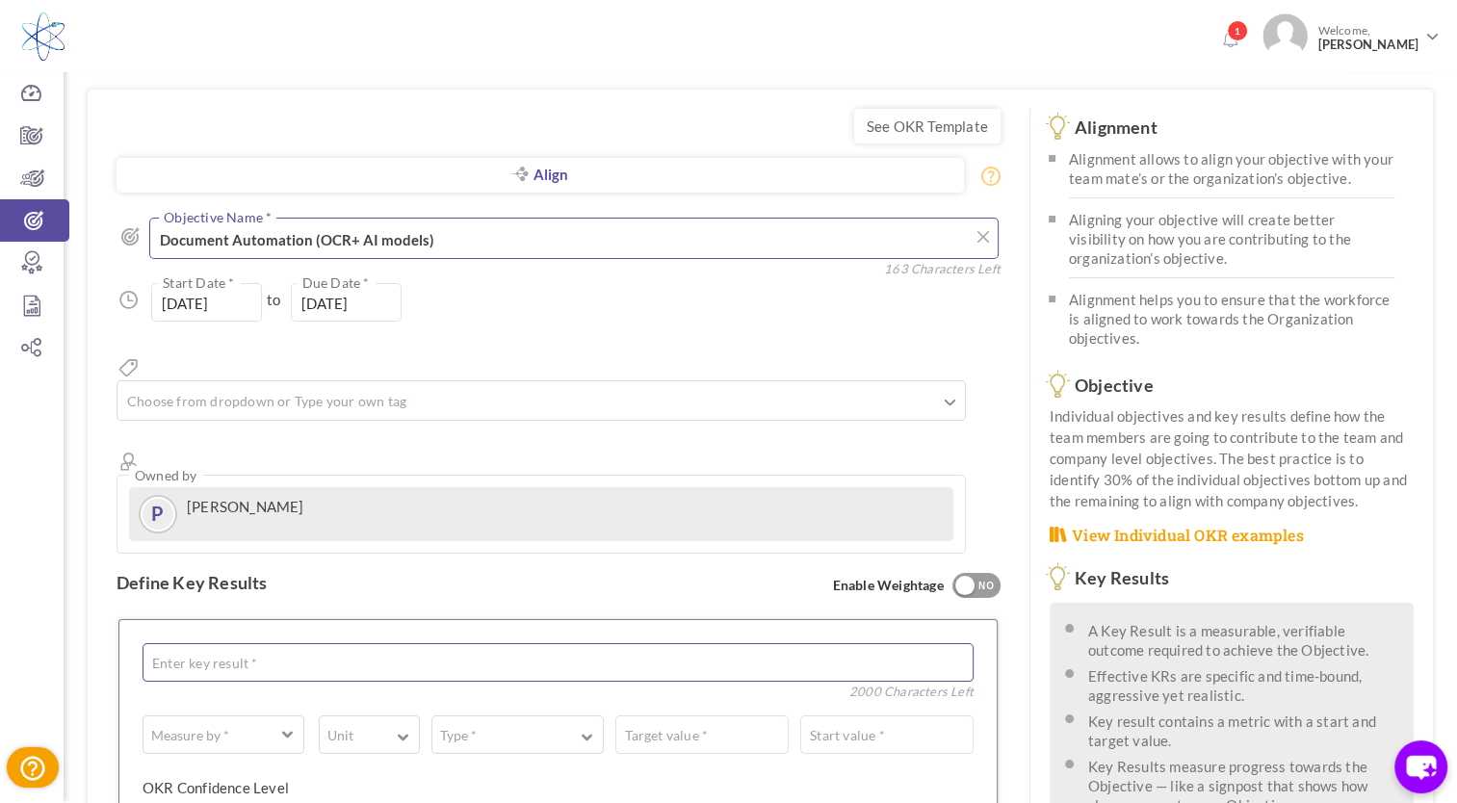
type textarea "Document Automation (OCR+ AI models)"
click at [277, 643] on textarea at bounding box center [558, 662] width 831 height 39
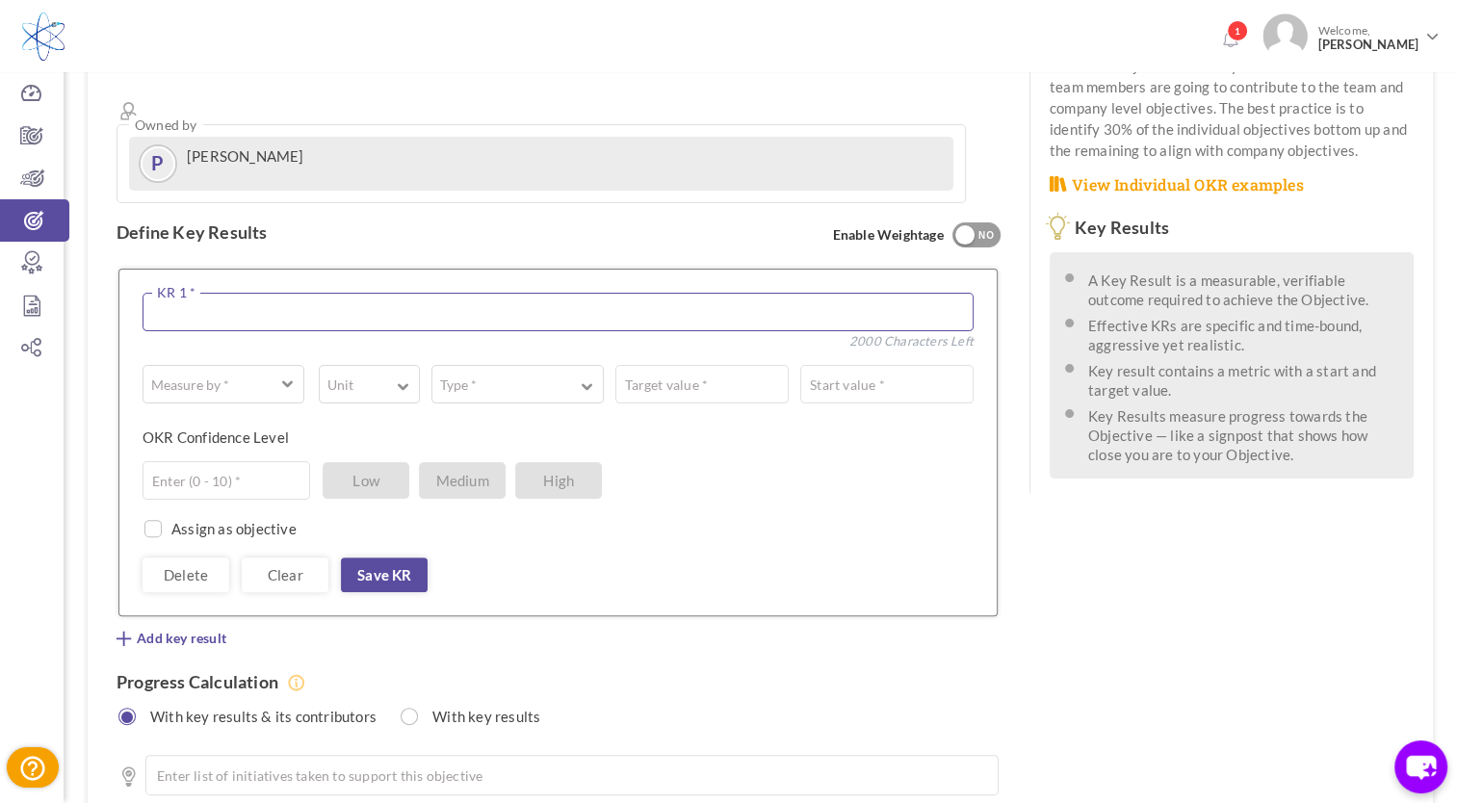
scroll to position [403, 0]
type textarea "P"
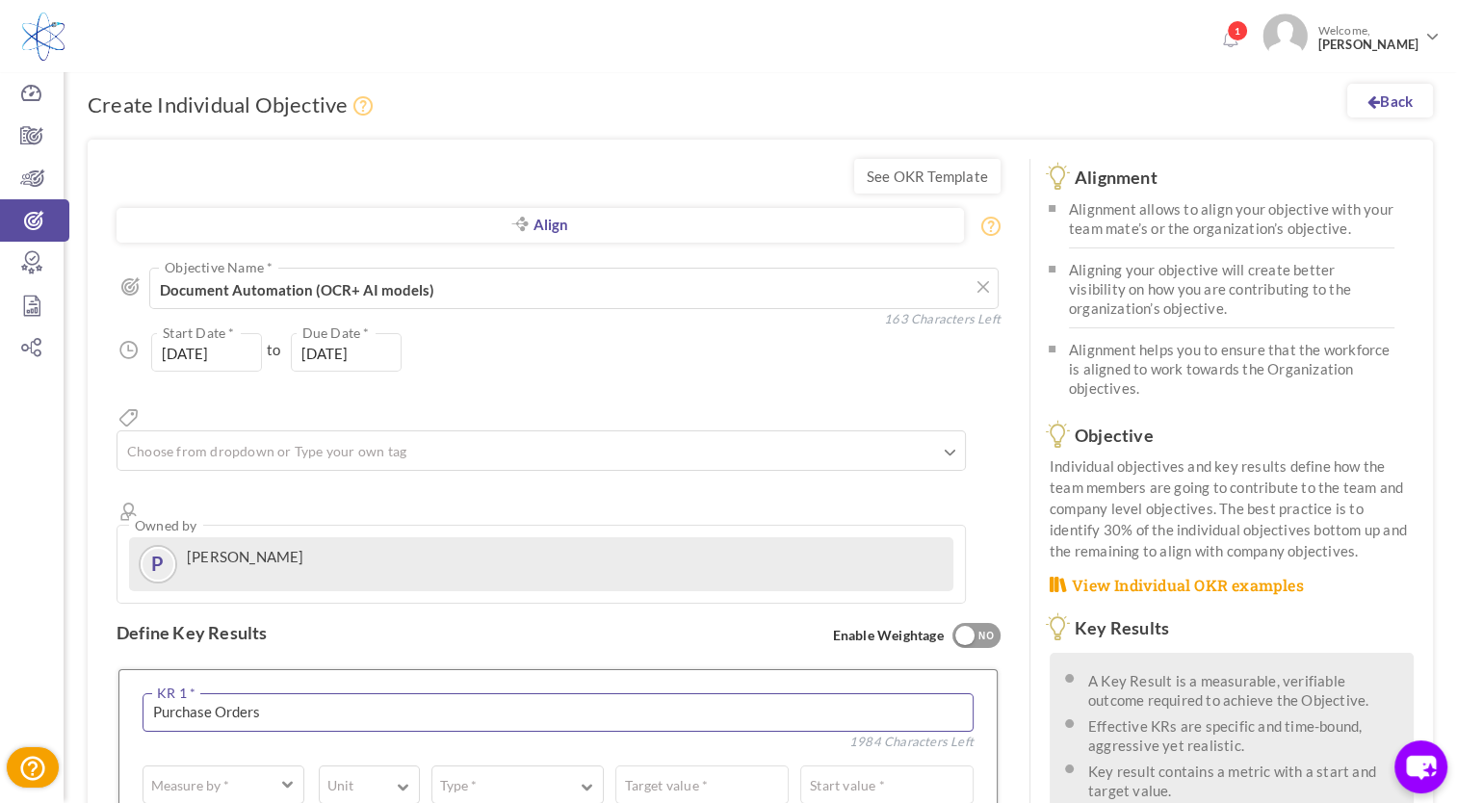
drag, startPoint x: 312, startPoint y: 645, endPoint x: 134, endPoint y: 633, distance: 178.6
paste textarea "• Automate extraction of data from PDFs, purchase orders, quotations, invoices,…"
click at [173, 694] on textarea "• Automate extraction of data from PDFs, purchase orders, quotations, invoices,…" at bounding box center [558, 713] width 831 height 39
drag, startPoint x: 173, startPoint y: 638, endPoint x: 114, endPoint y: 638, distance: 59.7
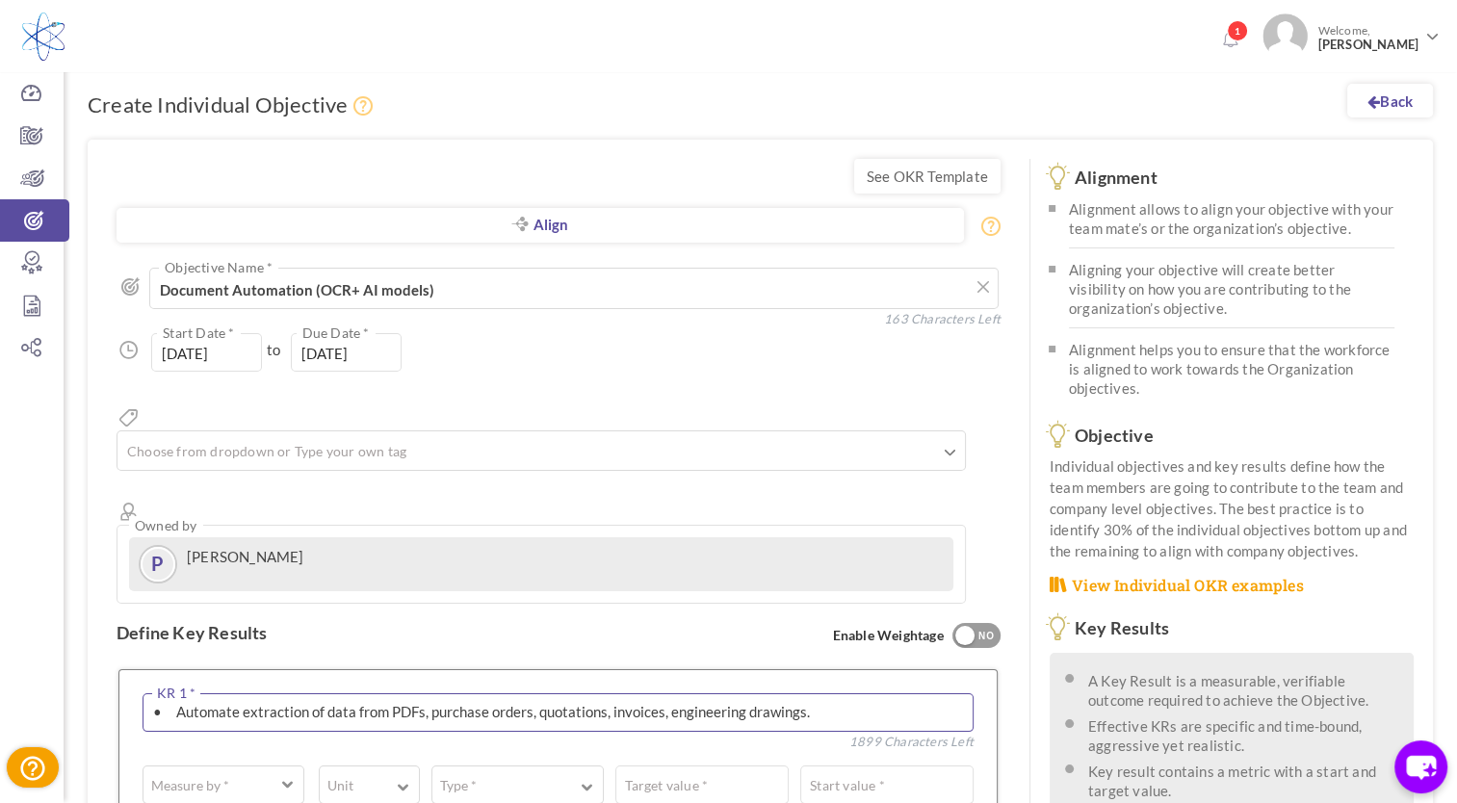
drag, startPoint x: 371, startPoint y: 640, endPoint x: 410, endPoint y: 640, distance: 39.5
click at [410, 694] on textarea "Automate extraction of data from PDFs, purchase orders, quotations, invoices, e…" at bounding box center [558, 713] width 831 height 39
drag, startPoint x: 470, startPoint y: 645, endPoint x: 759, endPoint y: 669, distance: 289.9
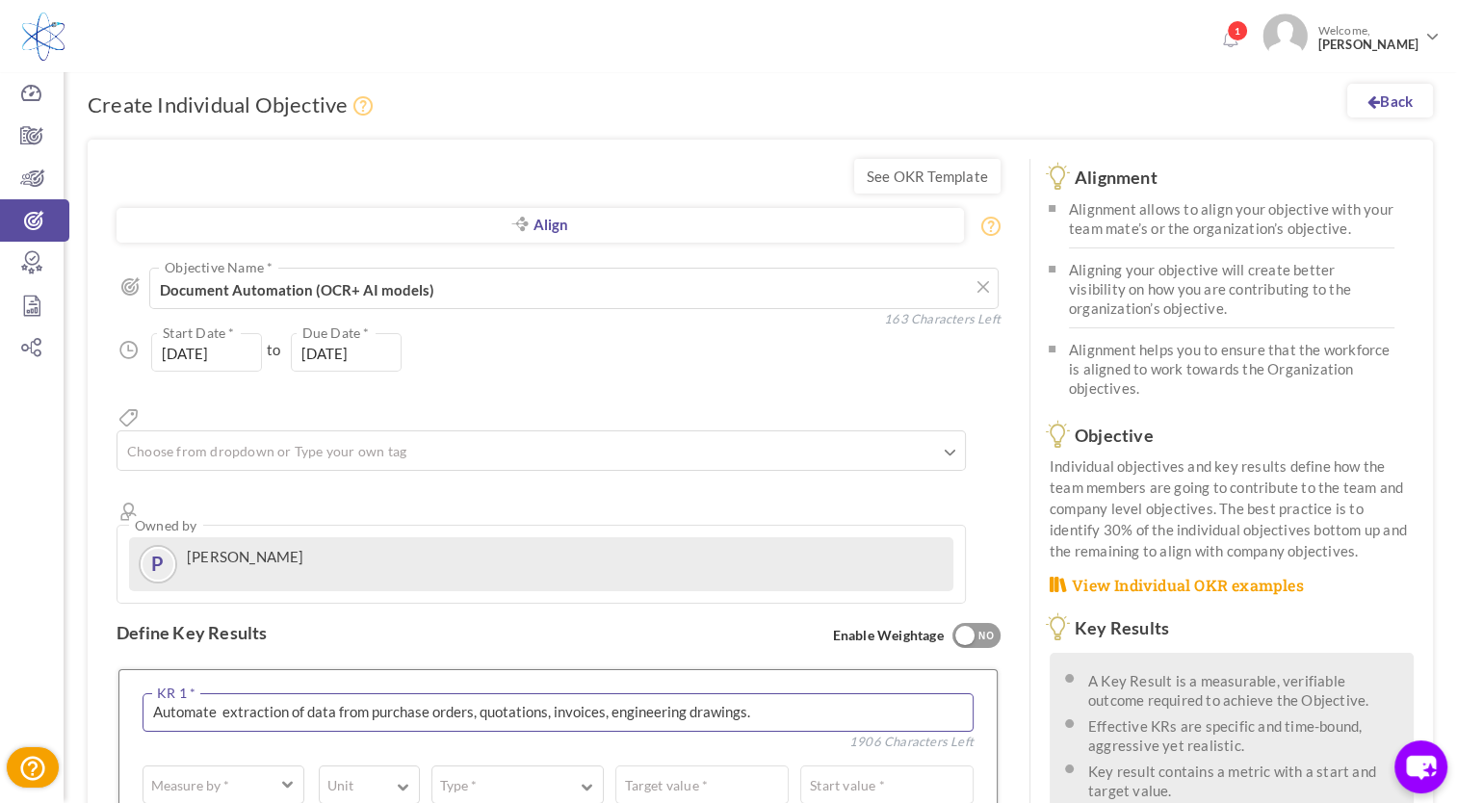
click at [375, 694] on textarea "Automate extraction of data from purchase orders, quotations, invoices, enginee…" at bounding box center [558, 713] width 831 height 39
click at [366, 694] on textarea "Automate extraction of data from purchase orders, quotations, invoices, enginee…" at bounding box center [558, 713] width 831 height 39
drag, startPoint x: 366, startPoint y: 643, endPoint x: 806, endPoint y: 663, distance: 440.7
click at [806, 694] on div "Automate extraction of data from purchase orders, quotations, invoices, enginee…" at bounding box center [558, 715] width 831 height 43
type textarea "Automate extraction of data from purchase orders, quotations, invoices, enginee…"
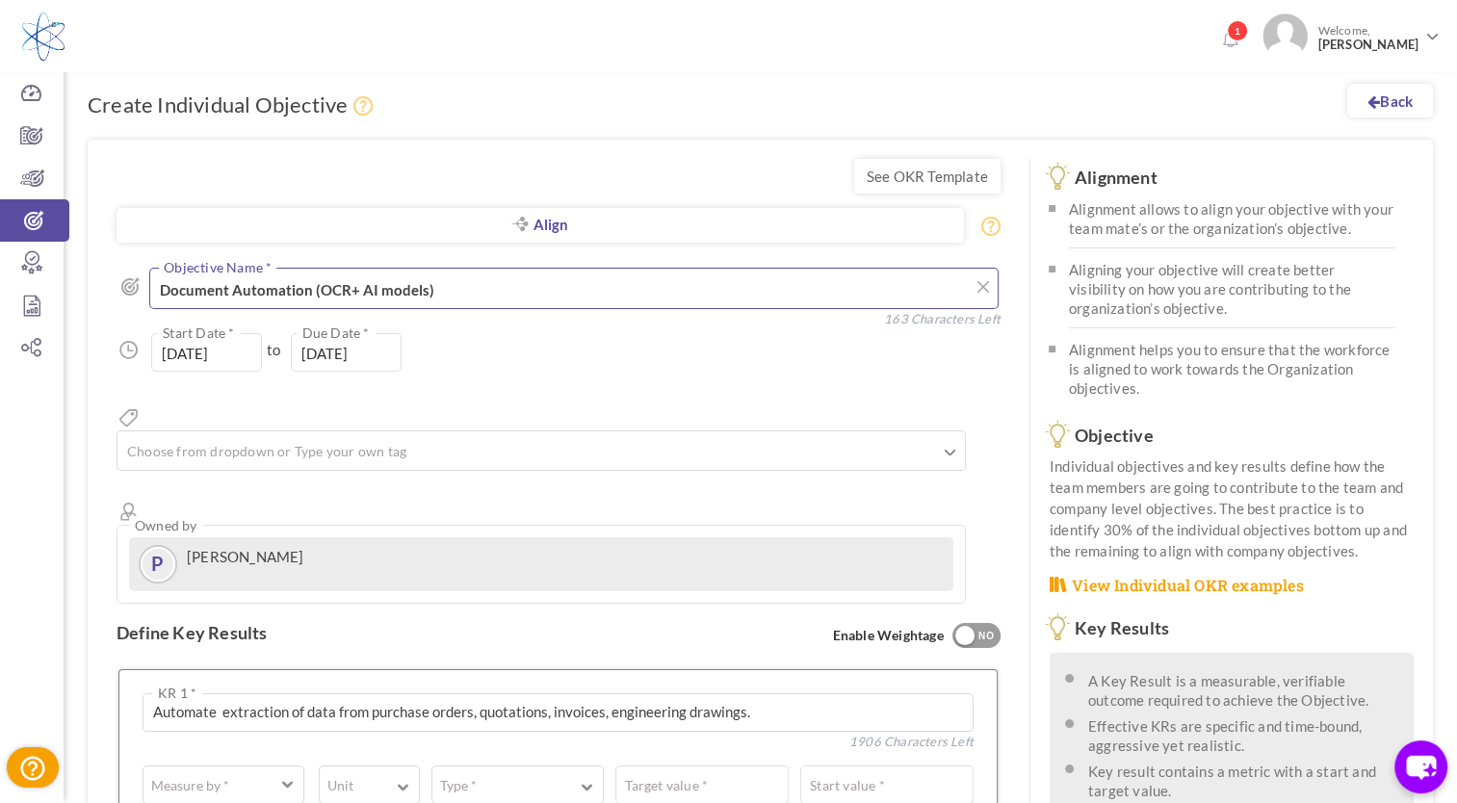
click at [458, 293] on textarea "Document Automation (OCR+ AI models)" at bounding box center [574, 288] width 850 height 41
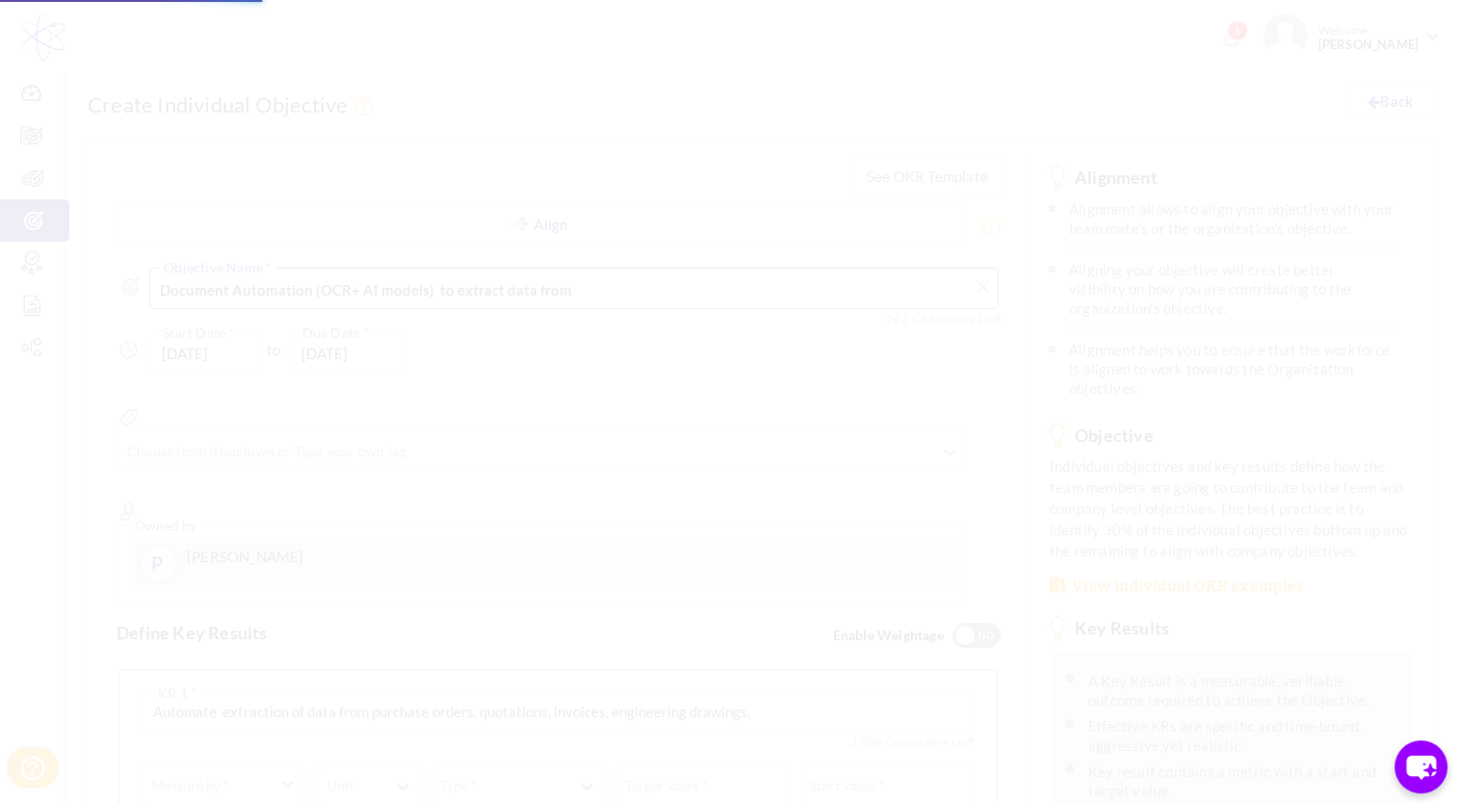
type textarea "Document Automation (OCR+ AI models) to extract data from"
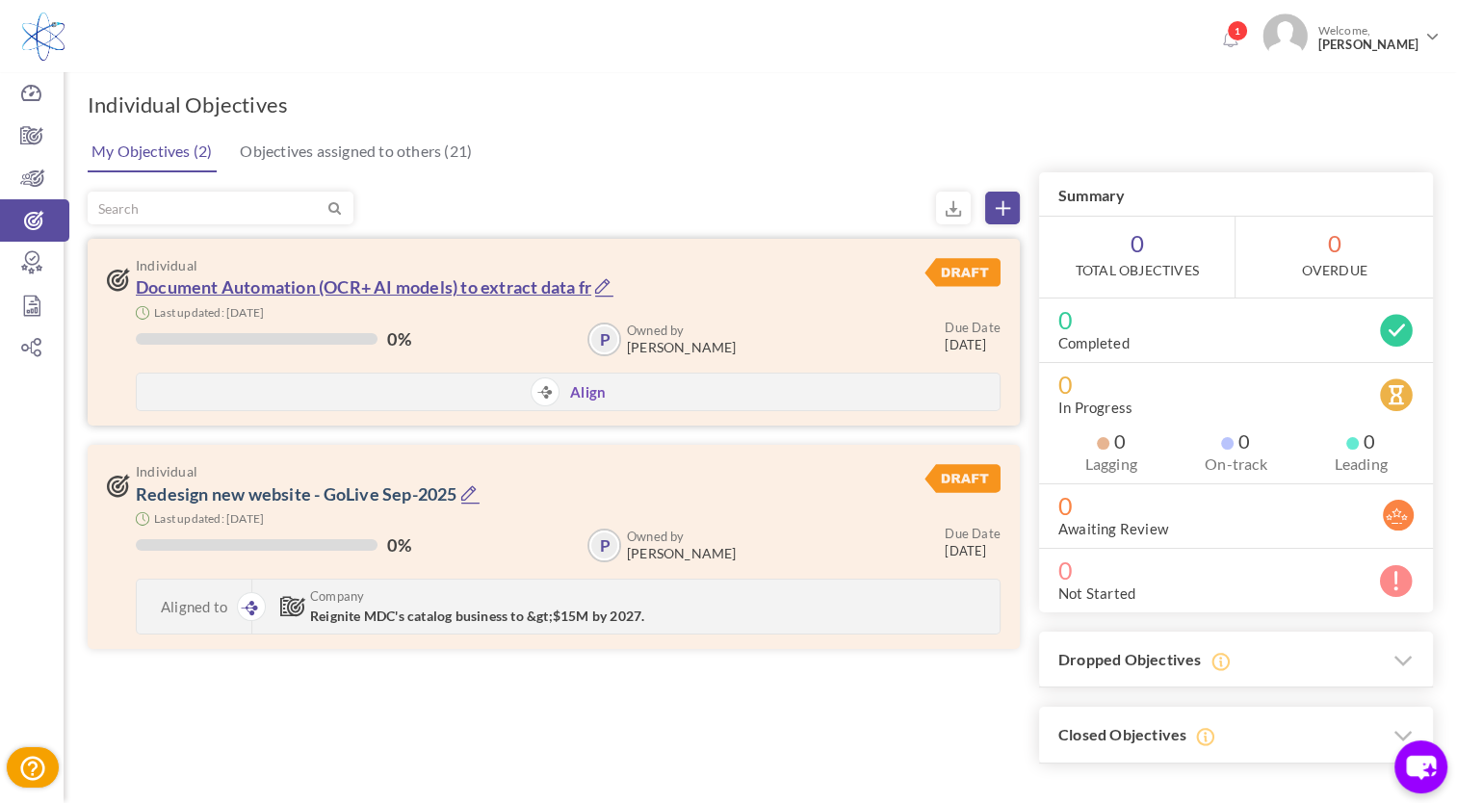
click at [400, 284] on link "Document Automation (OCR+ AI models) to extract data fr" at bounding box center [364, 286] width 456 height 21
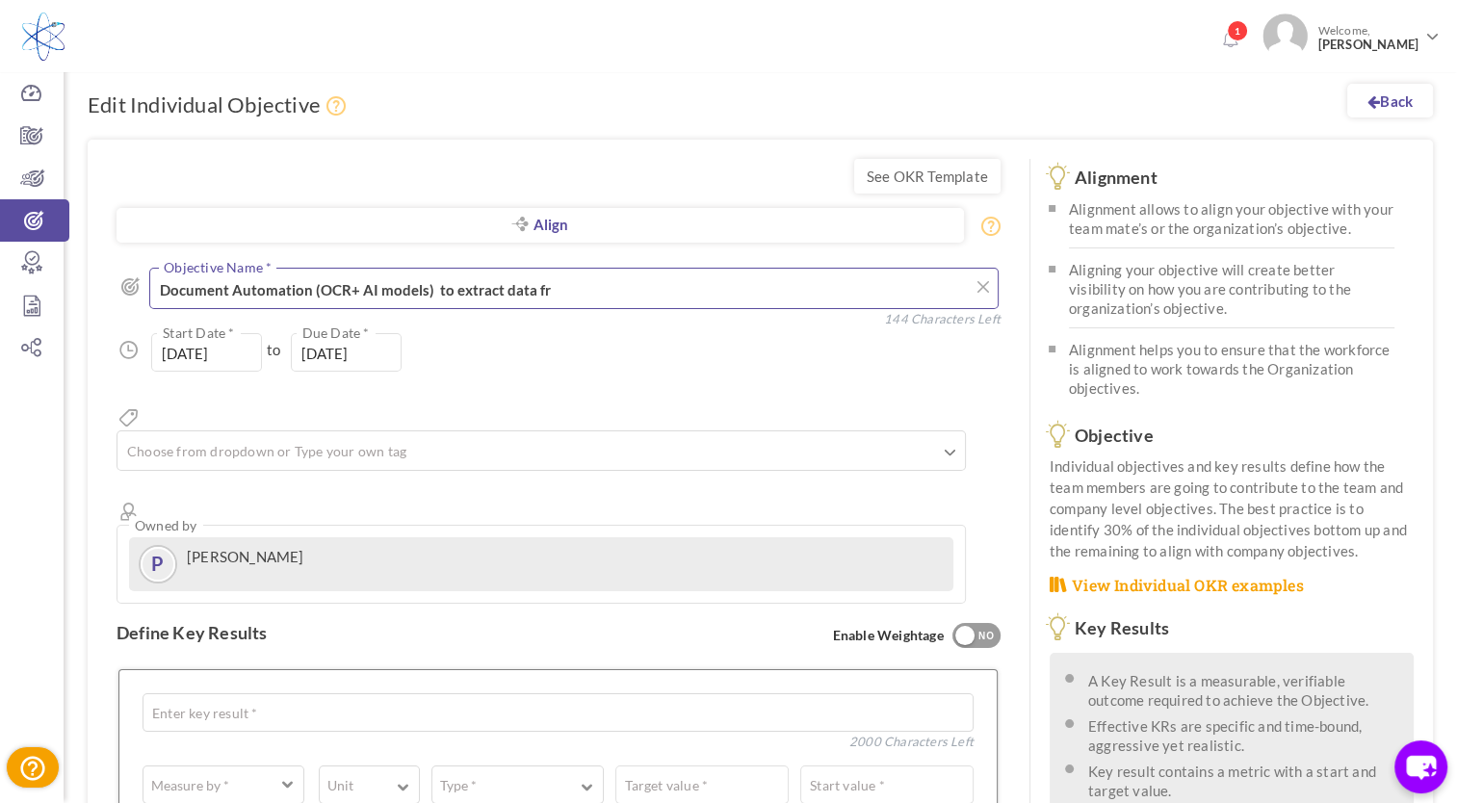
click at [558, 295] on textarea "Document Automation (OCR+ AI models) to extract data fr" at bounding box center [574, 288] width 850 height 41
paste textarea "purchase orders, quotations, invoices, engineering drawings."
click at [740, 292] on textarea "Document Automation (OCR+ AI models) to extract data fr" at bounding box center [574, 288] width 850 height 41
drag, startPoint x: 740, startPoint y: 292, endPoint x: 903, endPoint y: 299, distance: 162.9
click at [903, 299] on textarea "Document Automation (OCR+ AI models) to extract data fr" at bounding box center [574, 288] width 850 height 41
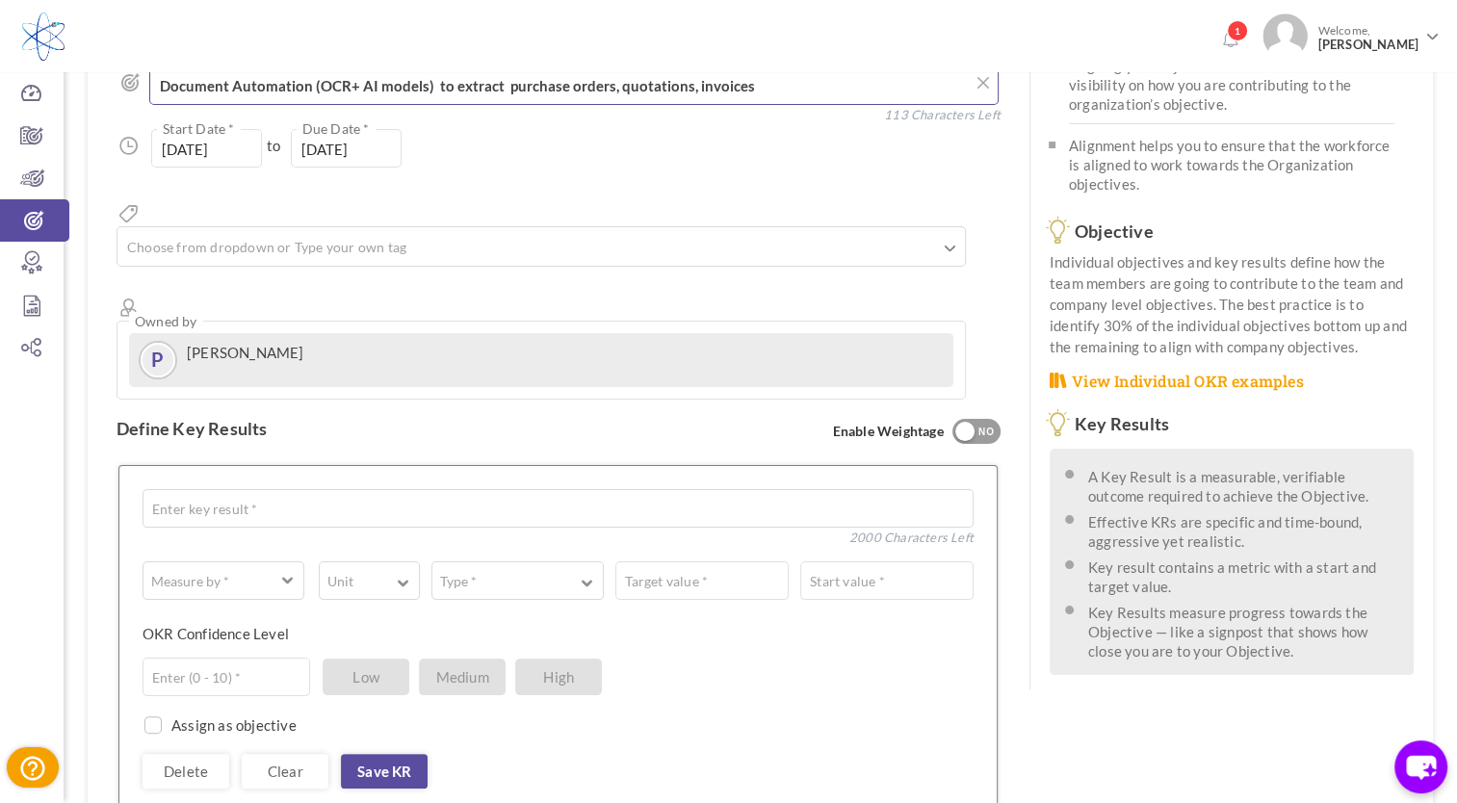
scroll to position [223, 0]
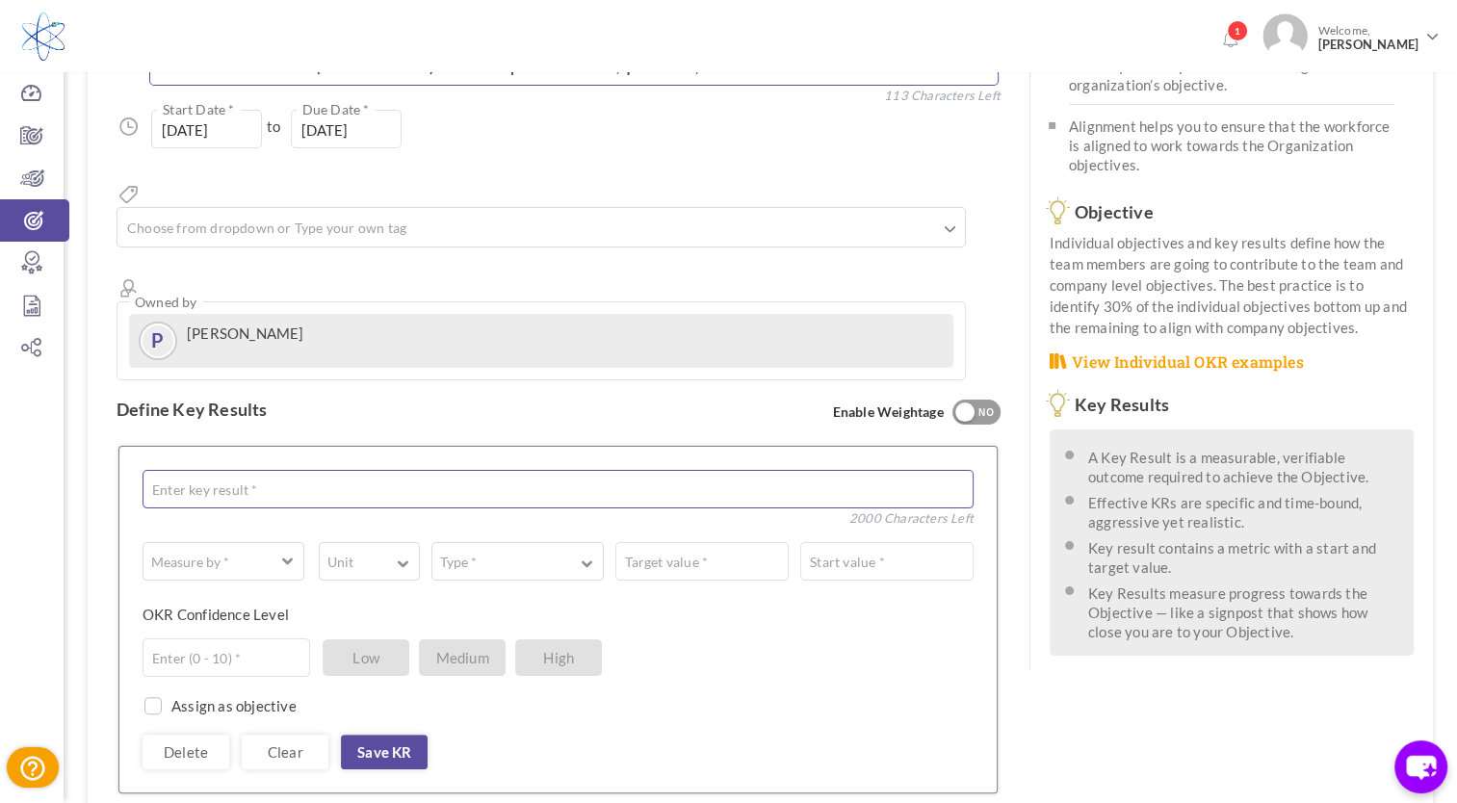
type textarea "Document Automation (OCR+ AI models) to extract purchase orders, quotations, in…"
click at [270, 470] on textarea at bounding box center [558, 489] width 831 height 39
type textarea "R"
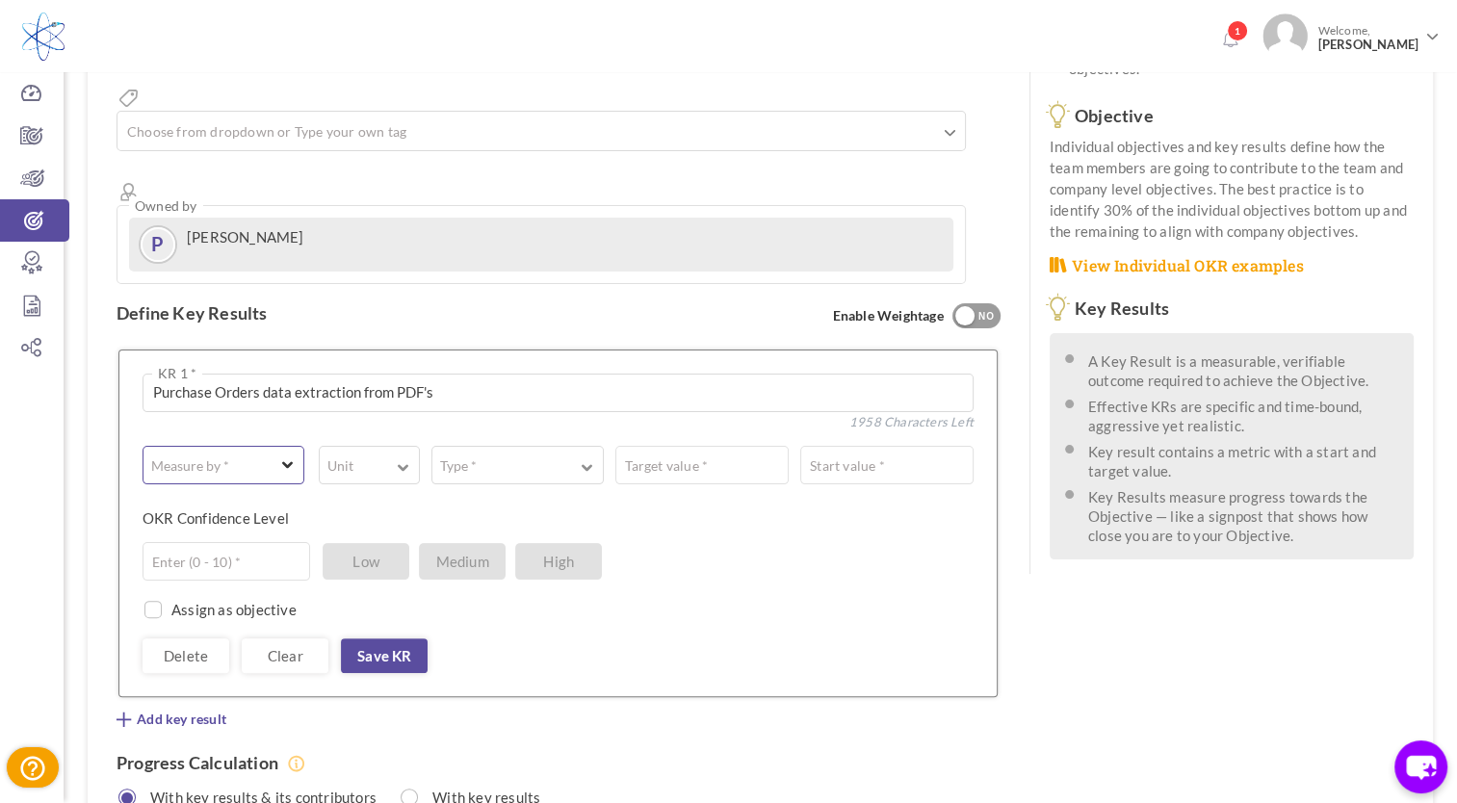
click at [268, 456] on span "button" at bounding box center [213, 465] width 120 height 19
click at [411, 446] on div "Measure by * # Number A Text ☑ Boolean Unit # % $ ₹ £ Custom Type * Equal to Sh…" at bounding box center [558, 559] width 831 height 227
click at [440, 374] on textarea "Purchase Orders data extraction from PDF's" at bounding box center [558, 393] width 831 height 39
click at [487, 374] on textarea "Purchase Orders data extraction from PDF's. Reduce data entry by 80%" at bounding box center [558, 393] width 831 height 39
click at [657, 374] on textarea "Purchase Orders data extraction from PDF's. Reduce CSR data entry by 80%" at bounding box center [558, 393] width 831 height 39
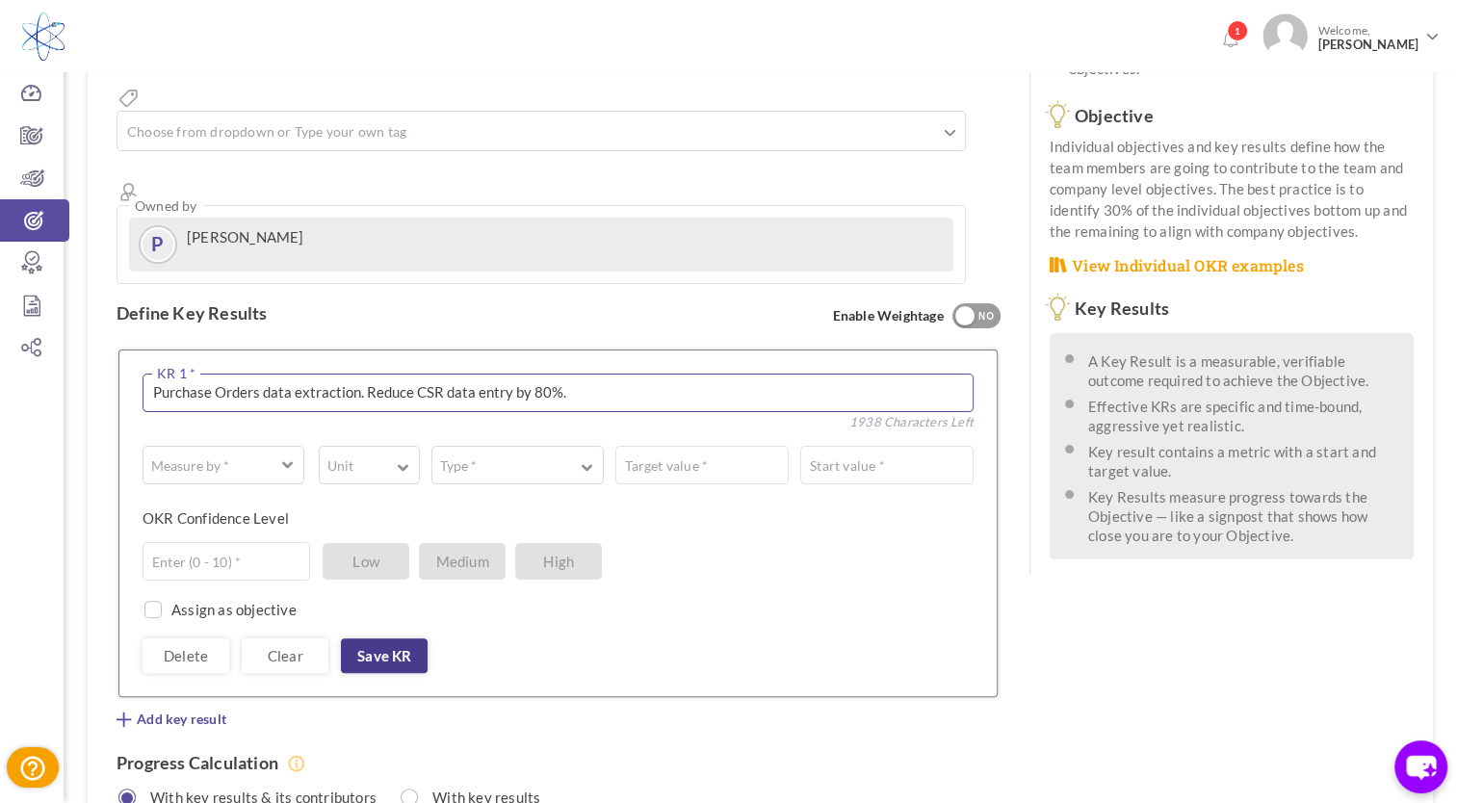
type textarea "Purchase Orders data extraction. Reduce CSR data entry by 80%."
click at [407, 639] on link "Save KR" at bounding box center [384, 656] width 87 height 35
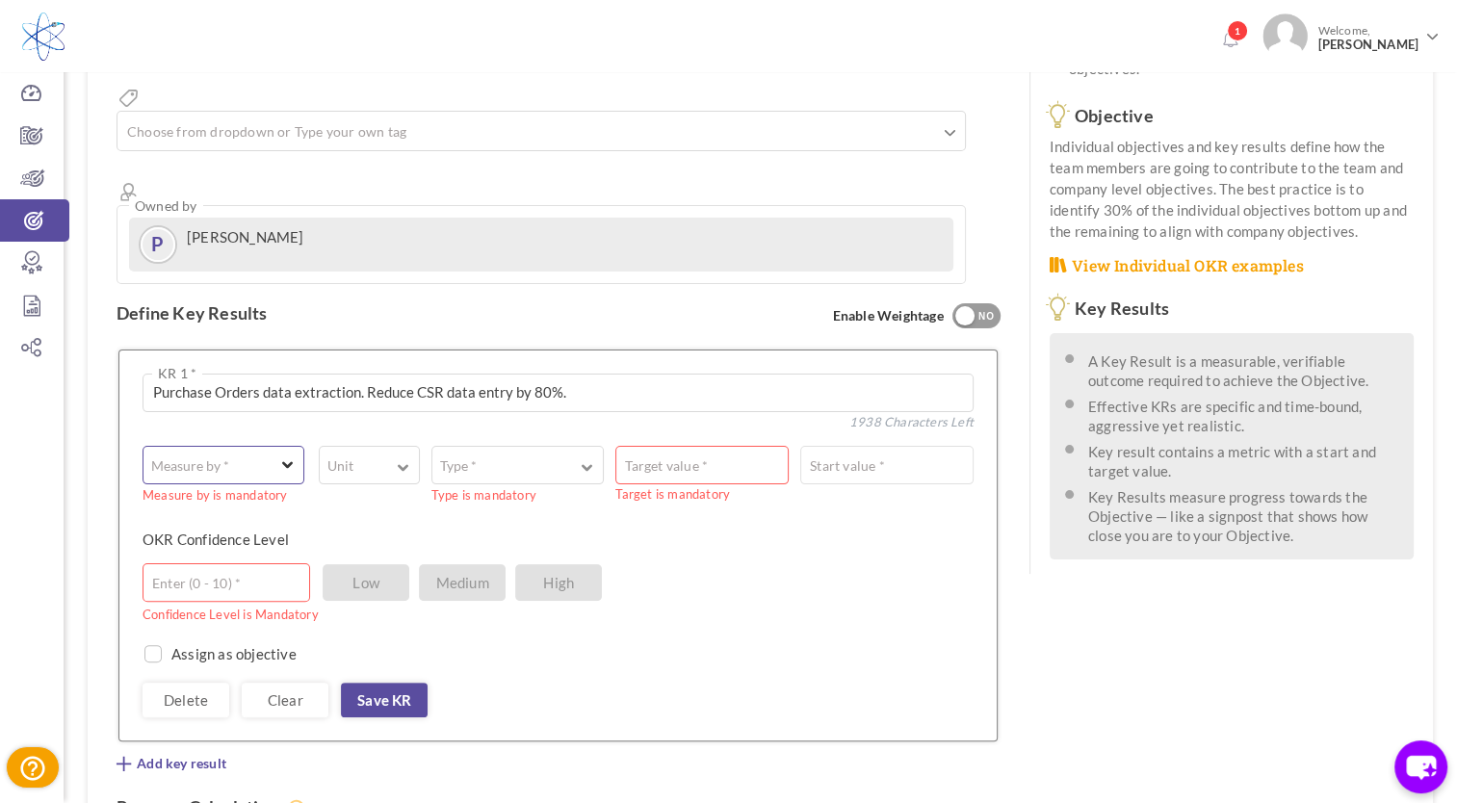
click at [233, 457] on label "Measure by *" at bounding box center [190, 466] width 93 height 19
click at [213, 501] on link "# Number" at bounding box center [223, 515] width 141 height 29
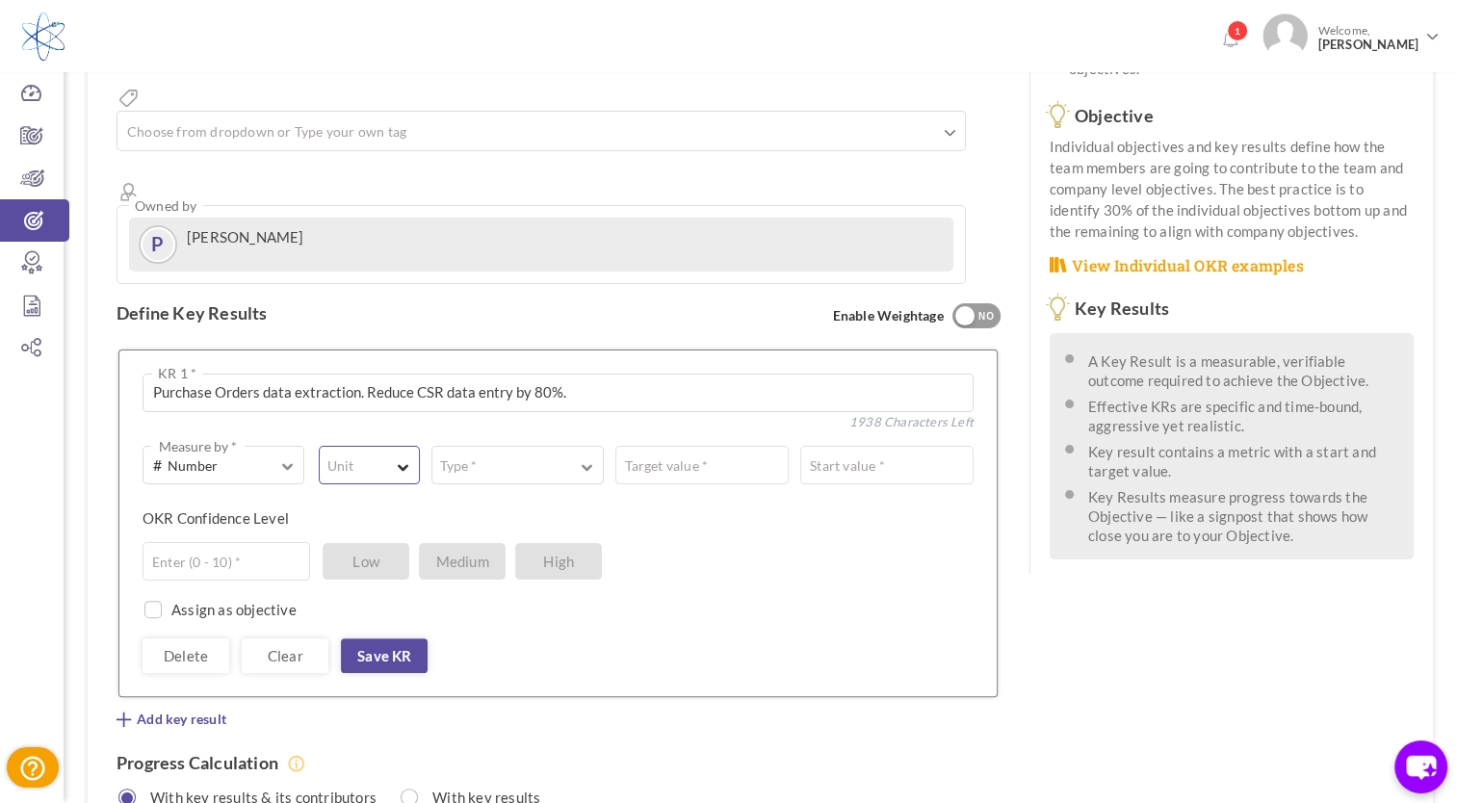
click at [356, 457] on label "Unit" at bounding box center [340, 466] width 41 height 19
click at [342, 534] on link "%" at bounding box center [369, 548] width 80 height 29
click at [623, 446] on input "text" at bounding box center [702, 465] width 173 height 39
type input "80"
click at [378, 639] on link "Save KR" at bounding box center [384, 656] width 87 height 35
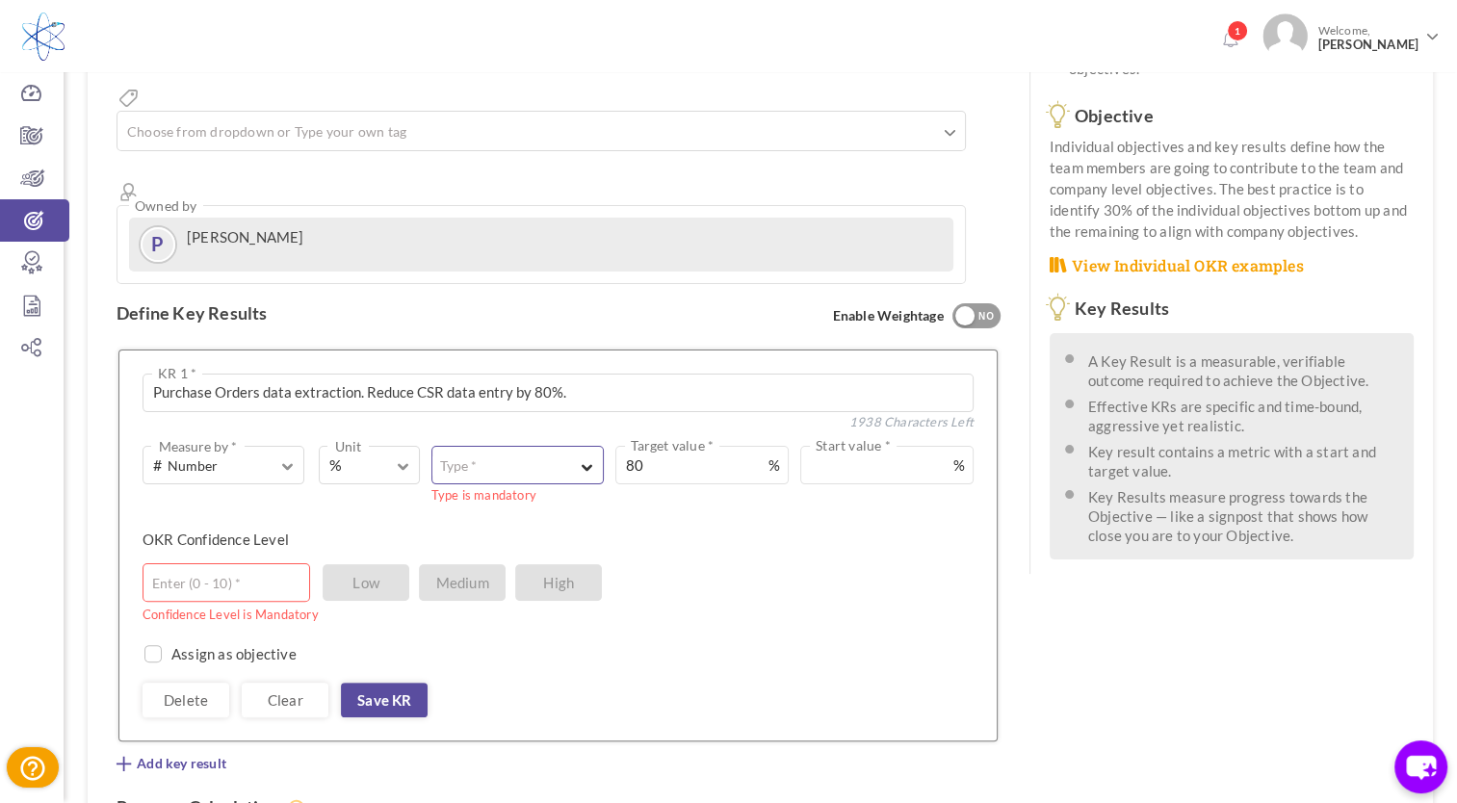
click at [486, 446] on button "Type *" at bounding box center [518, 465] width 173 height 39
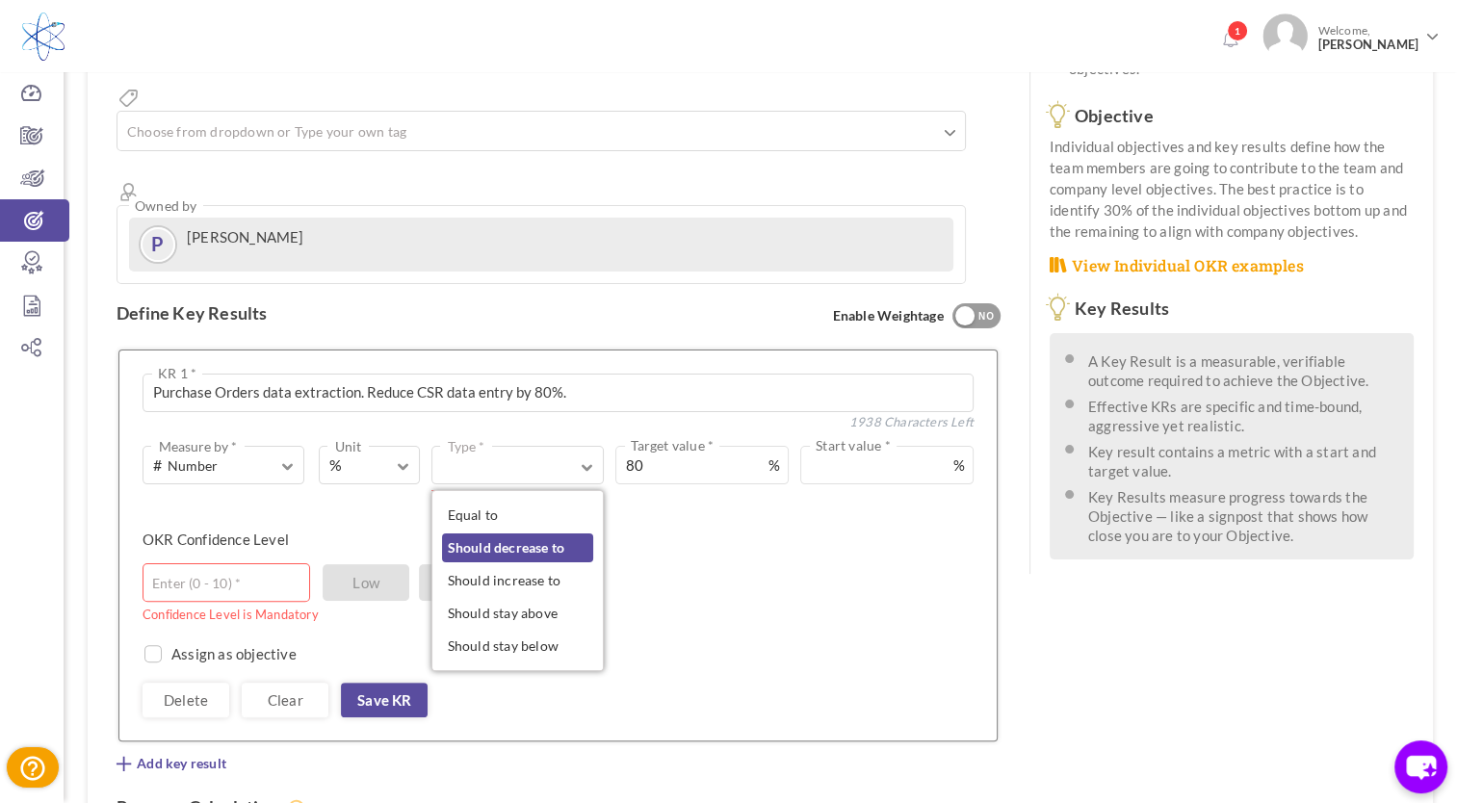
click at [505, 534] on link "Should decrease to" at bounding box center [518, 548] width 152 height 29
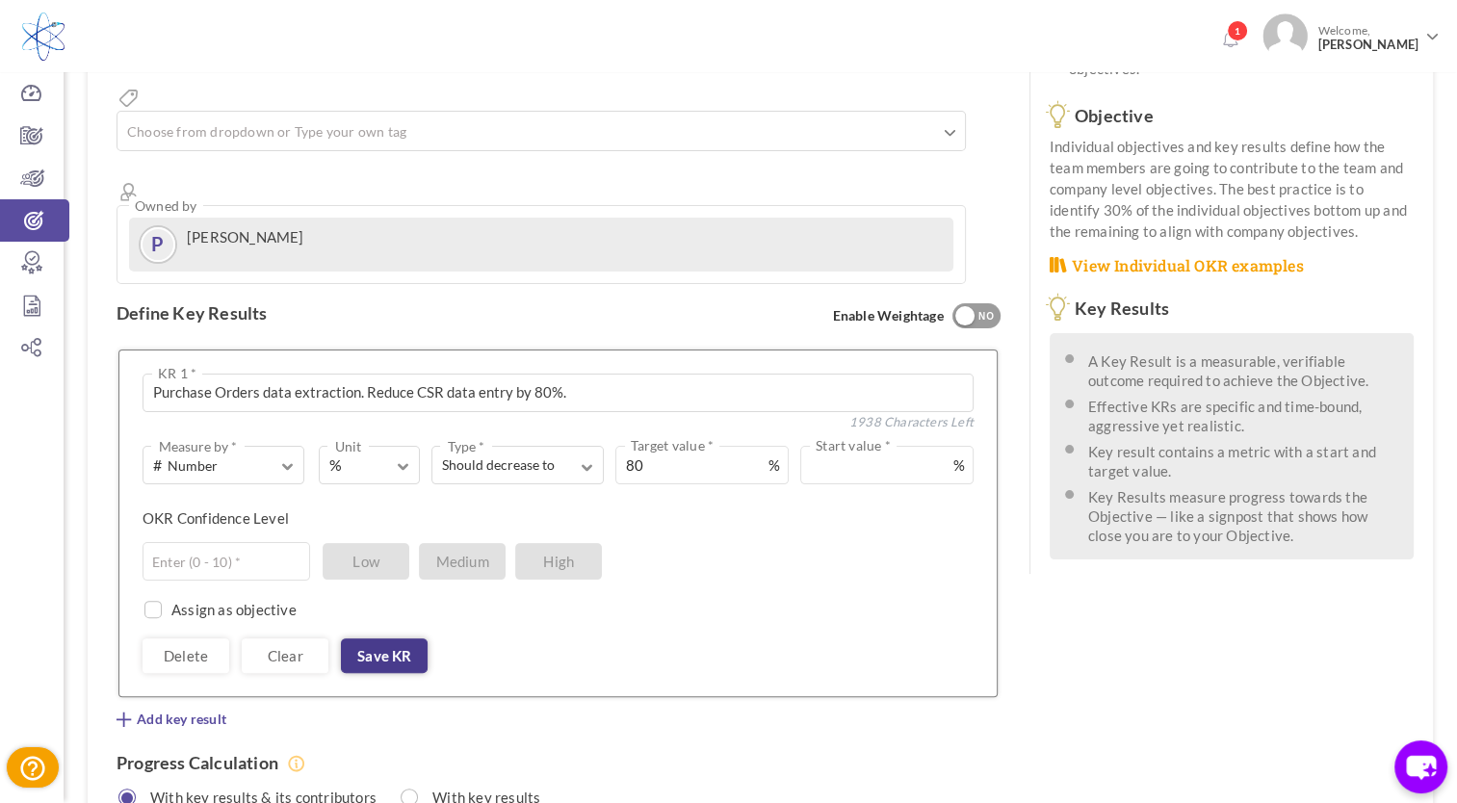
click at [405, 639] on link "Save KR" at bounding box center [384, 656] width 87 height 35
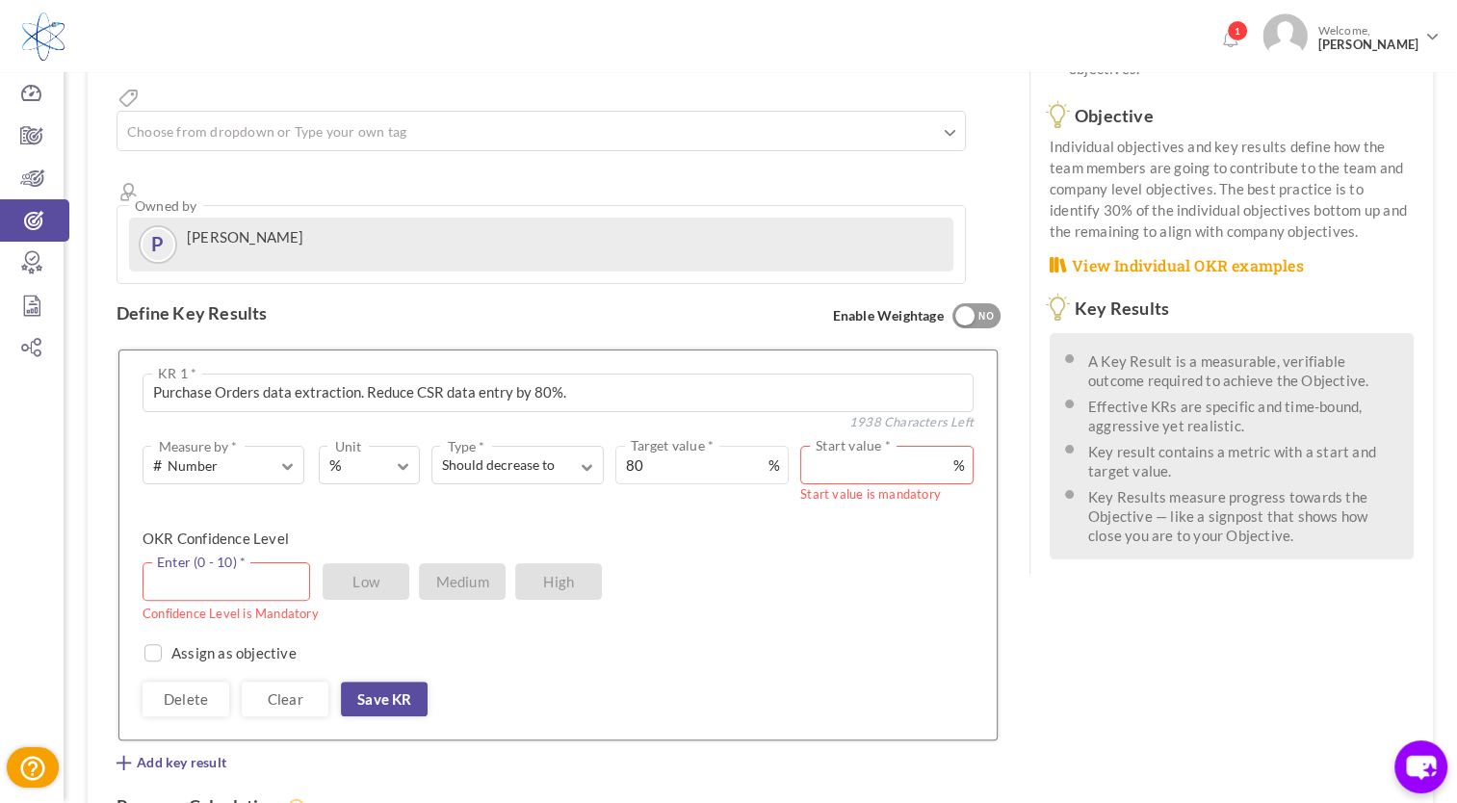
click at [223, 563] on input "text" at bounding box center [227, 582] width 168 height 39
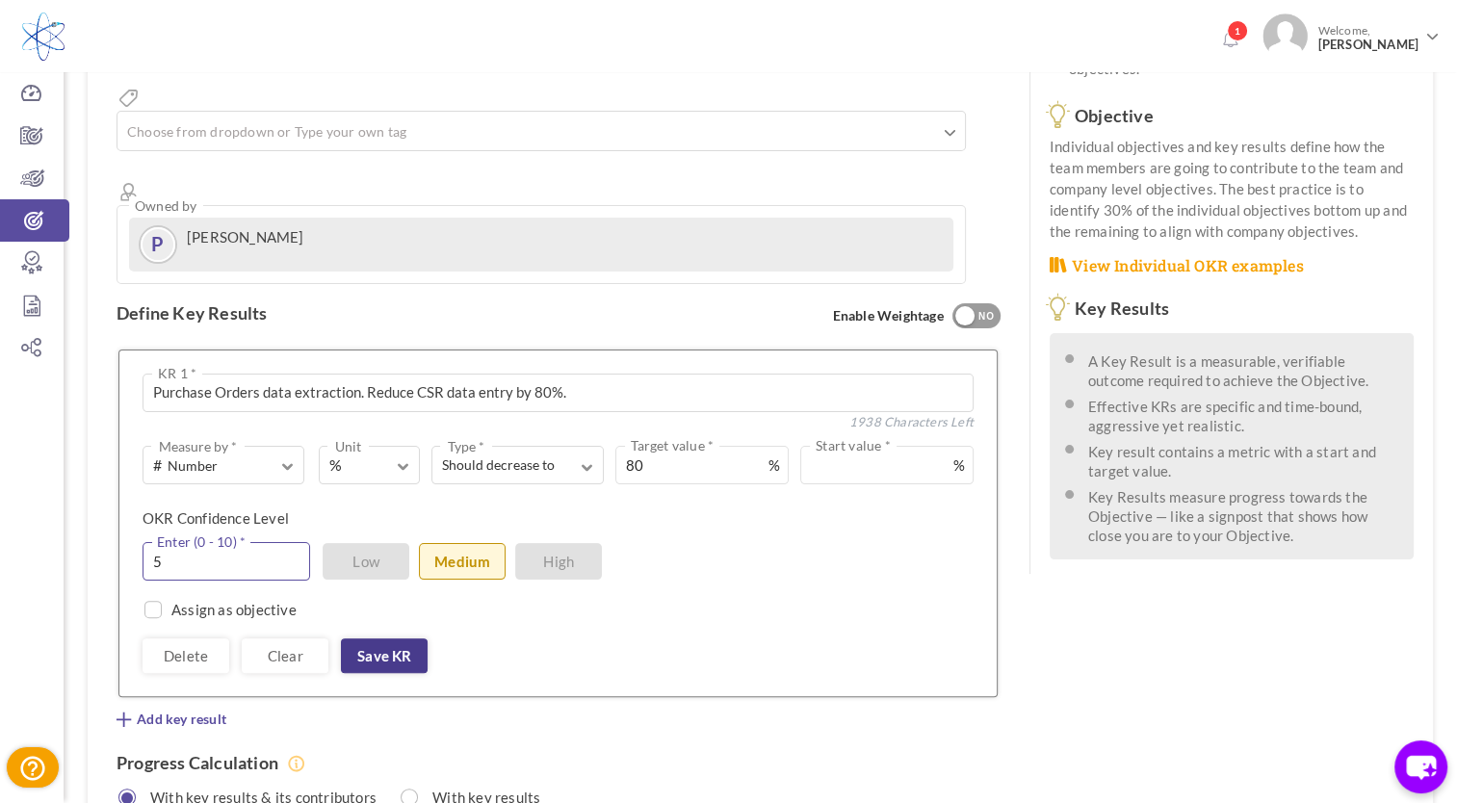
type input "5"
click at [389, 639] on link "Save KR" at bounding box center [384, 656] width 87 height 35
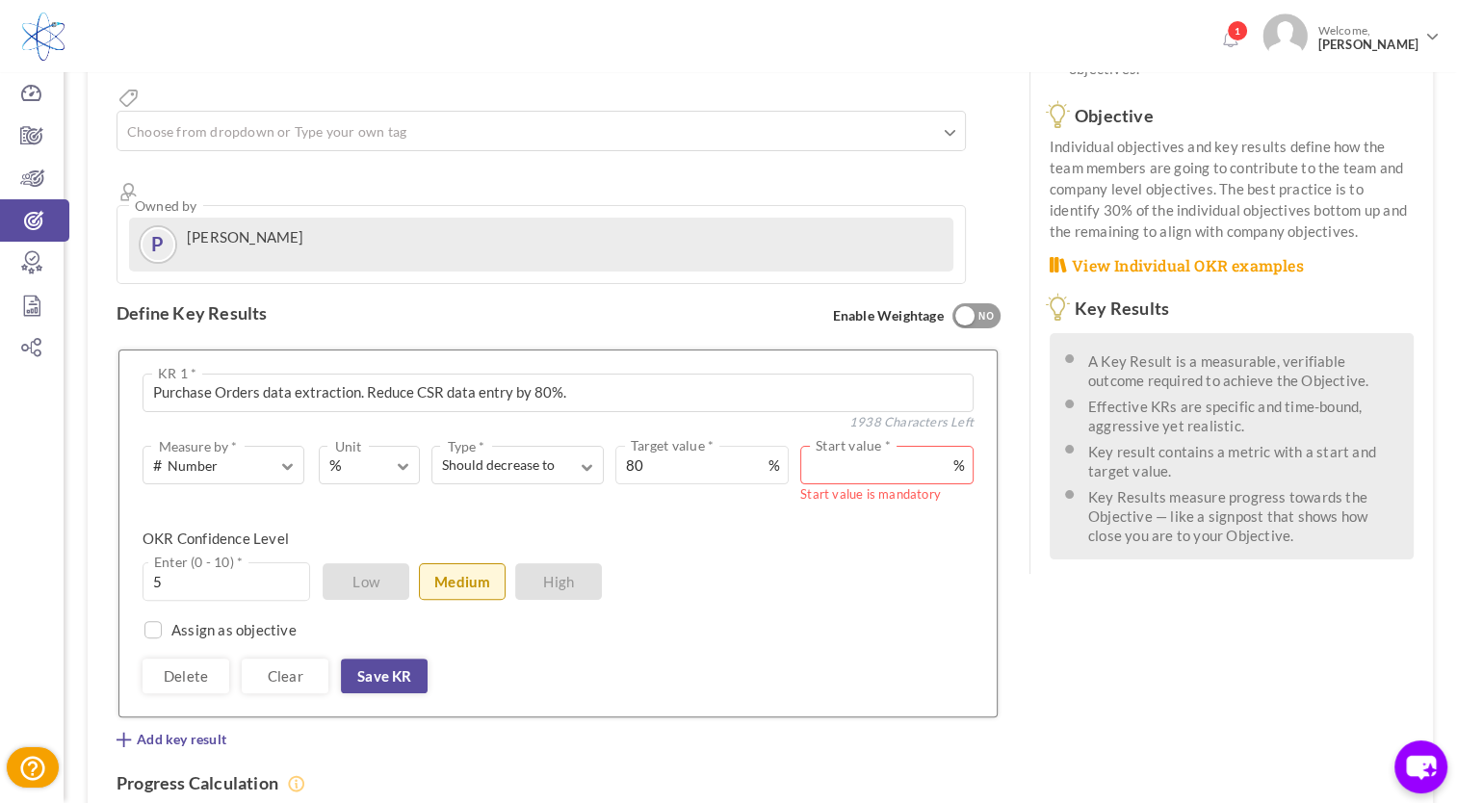
click at [857, 446] on input "text" at bounding box center [886, 465] width 173 height 39
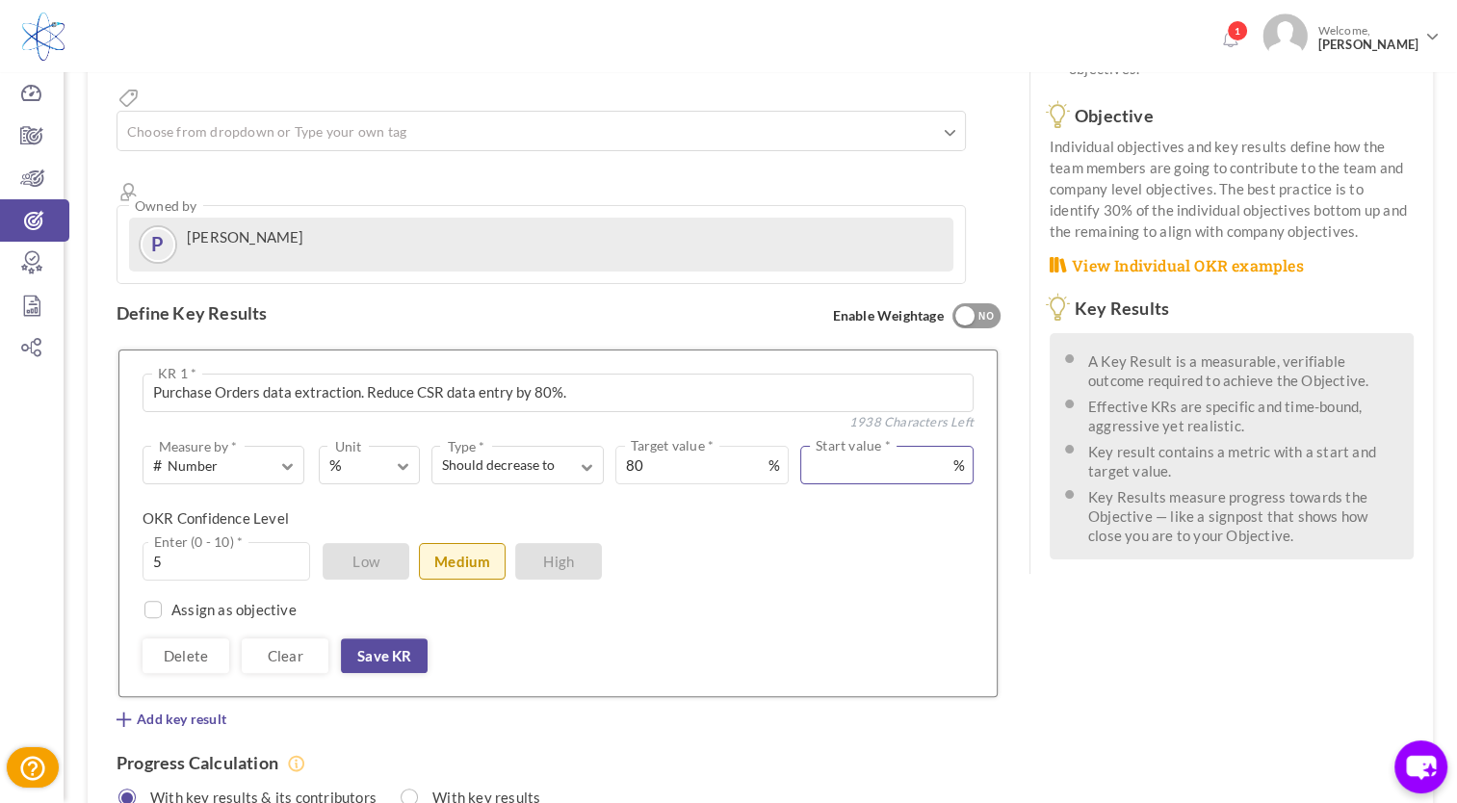
type input "1"
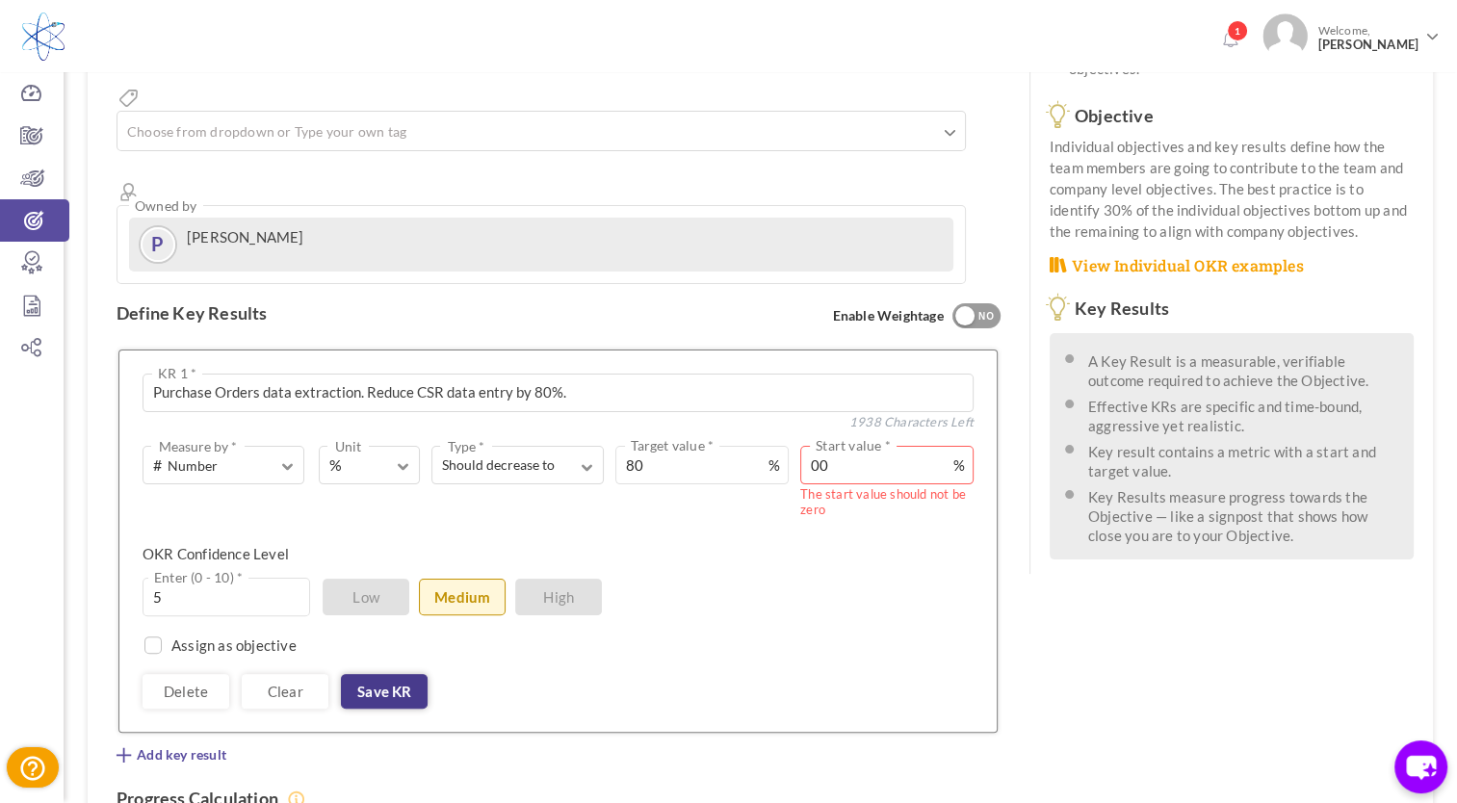
click at [390, 674] on link "Save KR" at bounding box center [384, 691] width 87 height 35
click at [391, 674] on link "Save KR" at bounding box center [384, 691] width 87 height 35
click at [836, 446] on input "00" at bounding box center [886, 465] width 173 height 39
type input "0"
click at [408, 674] on link "Save KR" at bounding box center [384, 691] width 87 height 35
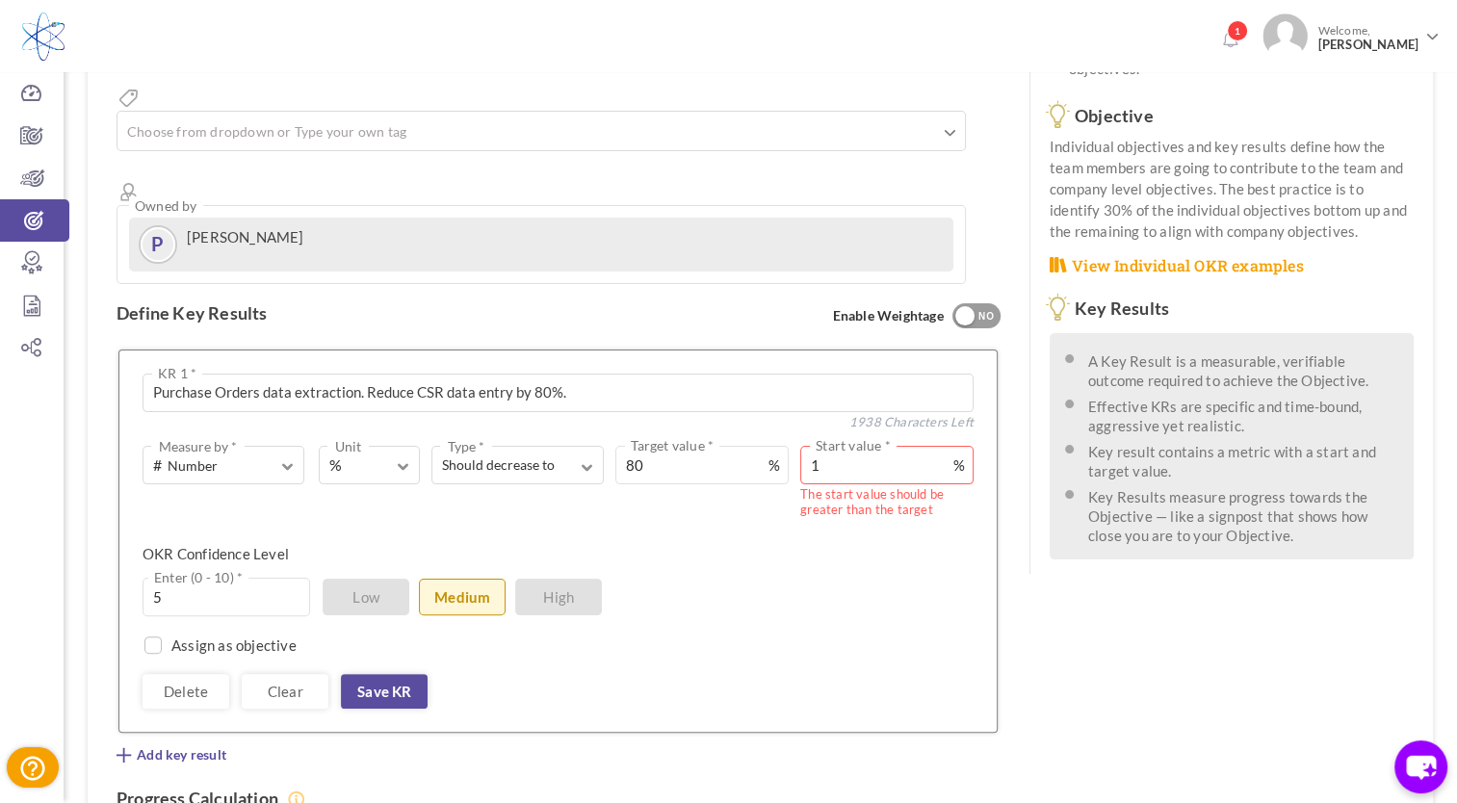
click at [844, 446] on input "1" at bounding box center [886, 465] width 173 height 39
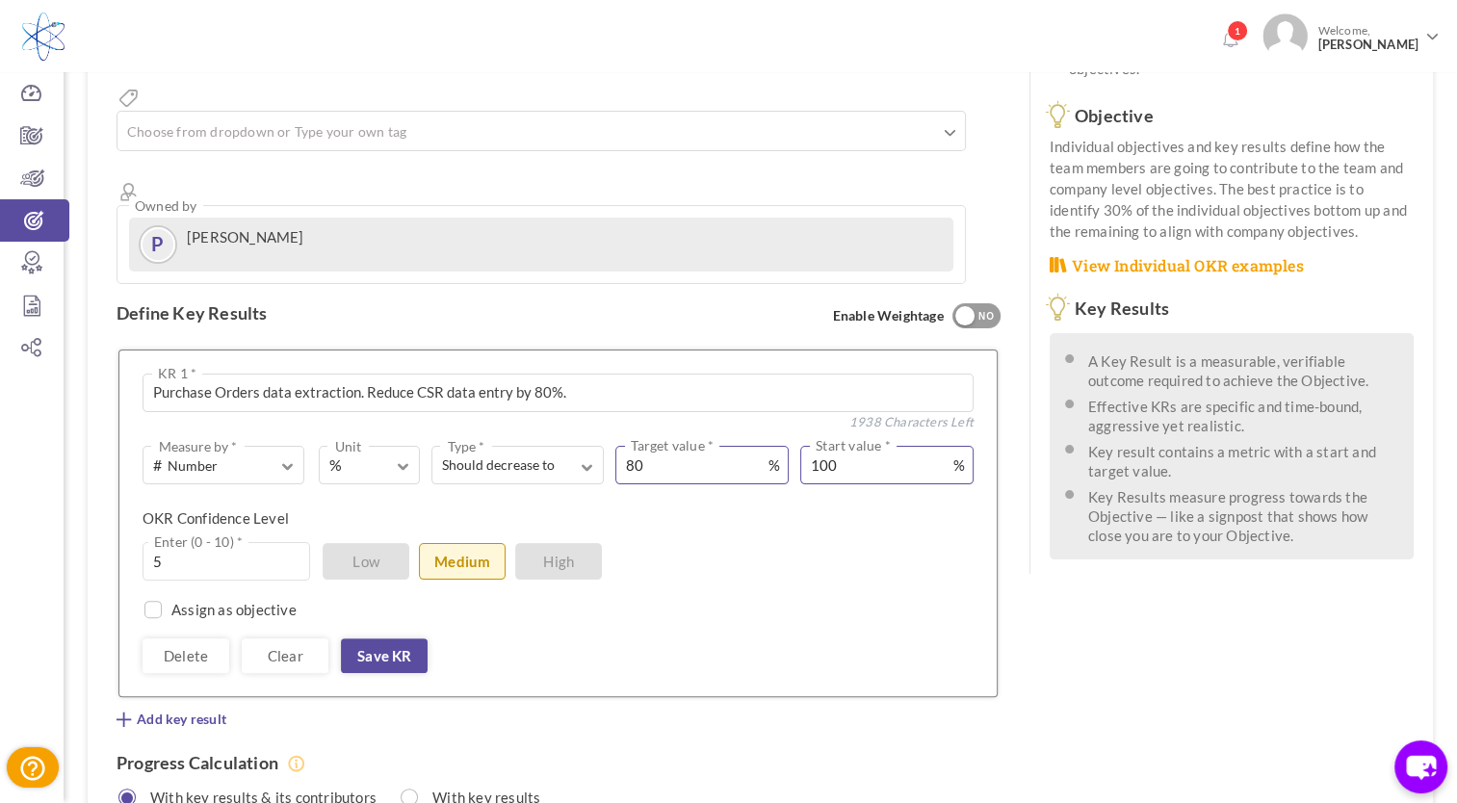
type input "100"
click at [643, 446] on input "80" at bounding box center [702, 465] width 173 height 39
drag, startPoint x: 643, startPoint y: 399, endPoint x: 610, endPoint y: 398, distance: 33.7
click at [610, 446] on div "80 Target value * %" at bounding box center [696, 465] width 185 height 39
type input "20"
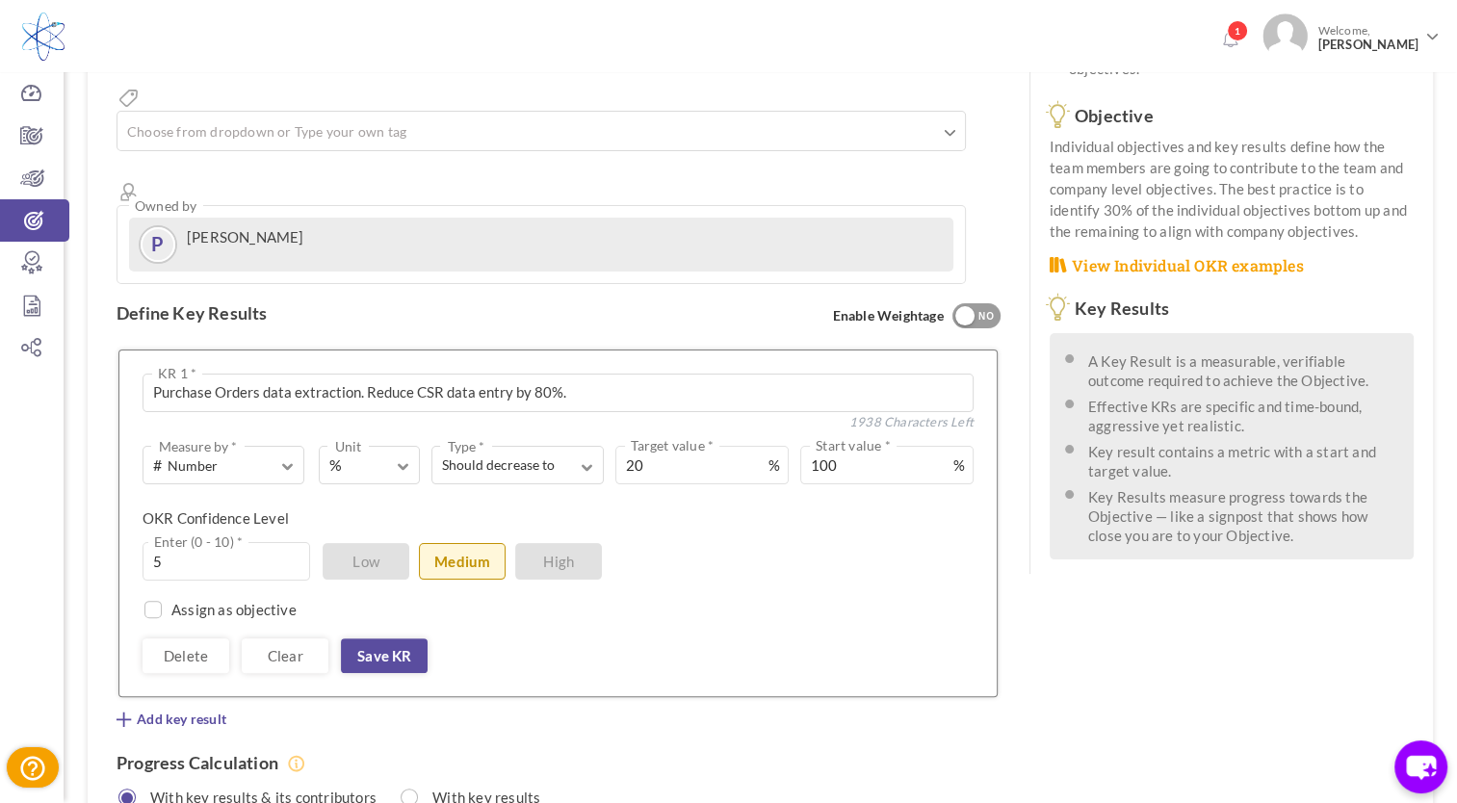
click at [678, 446] on div "# Number Measure by * # Number A Text ☑ Boolean % Unit # % $ ₹ £ Custom Should …" at bounding box center [558, 559] width 831 height 227
click at [356, 639] on link "Save KR" at bounding box center [384, 656] width 87 height 35
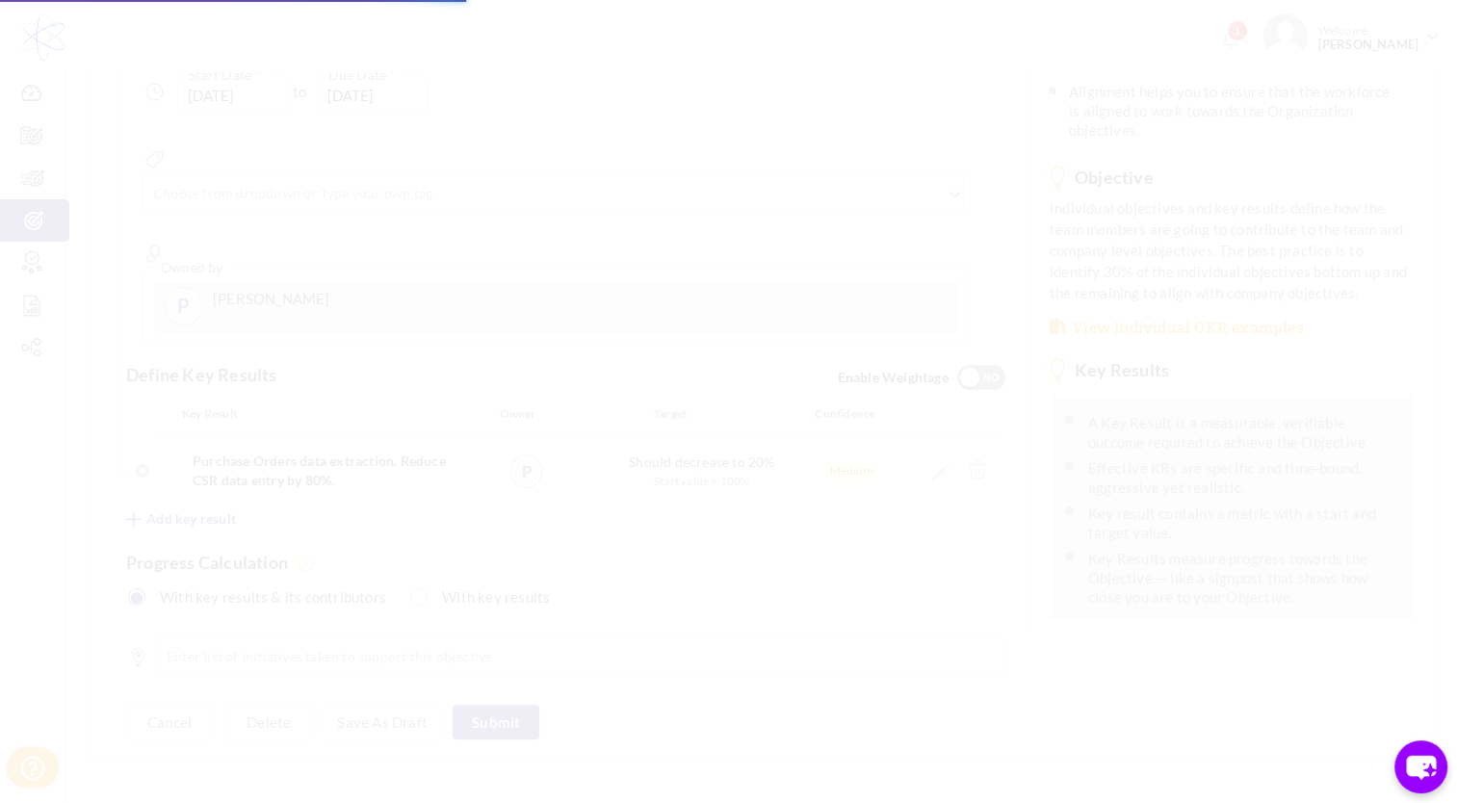
scroll to position [0, 0]
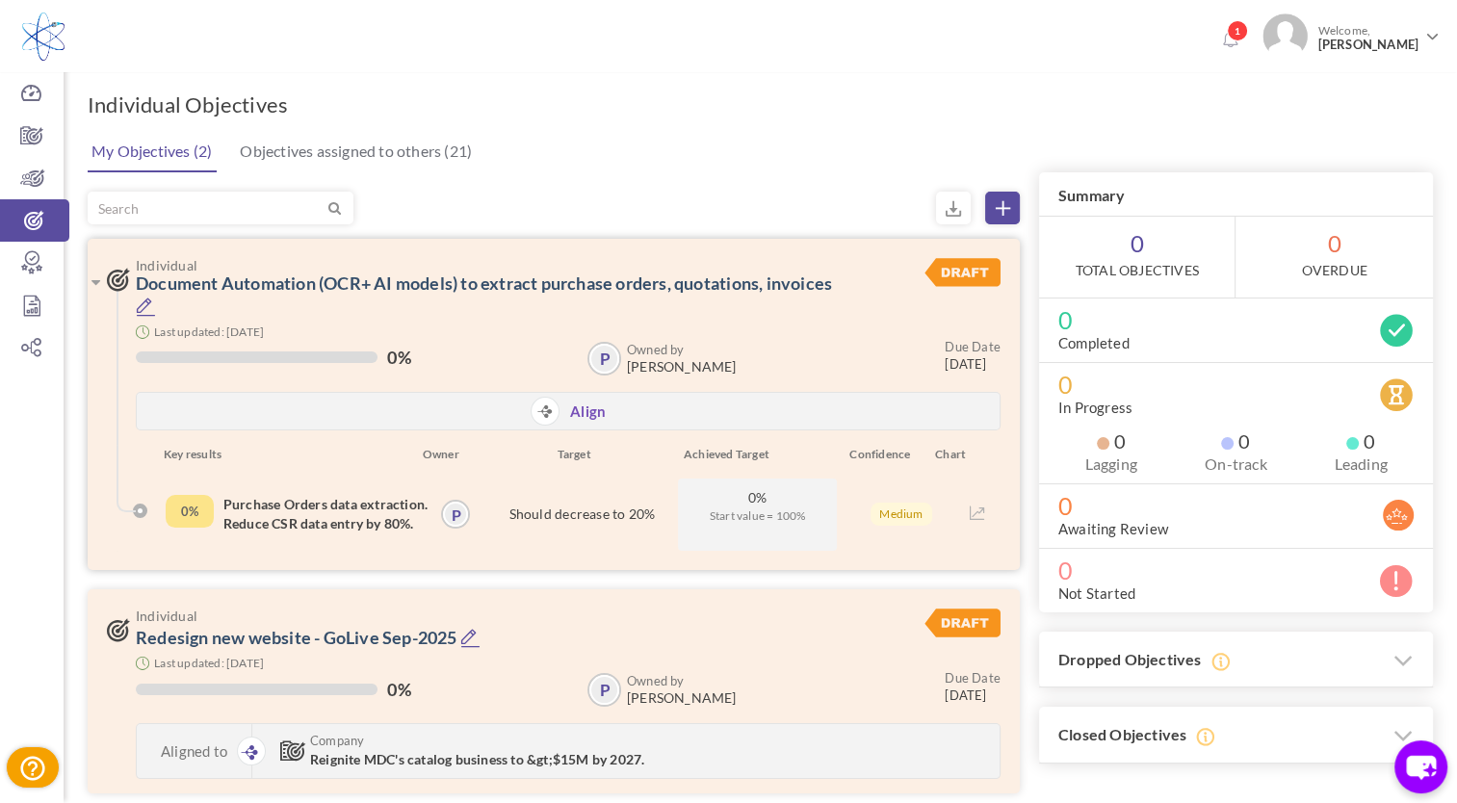
click at [840, 322] on div "Last updated: [DATE]" at bounding box center [568, 330] width 865 height 17
click at [701, 287] on link "Document Automation (OCR+ AI models) to extract purchase orders, quotations, in…" at bounding box center [484, 283] width 696 height 21
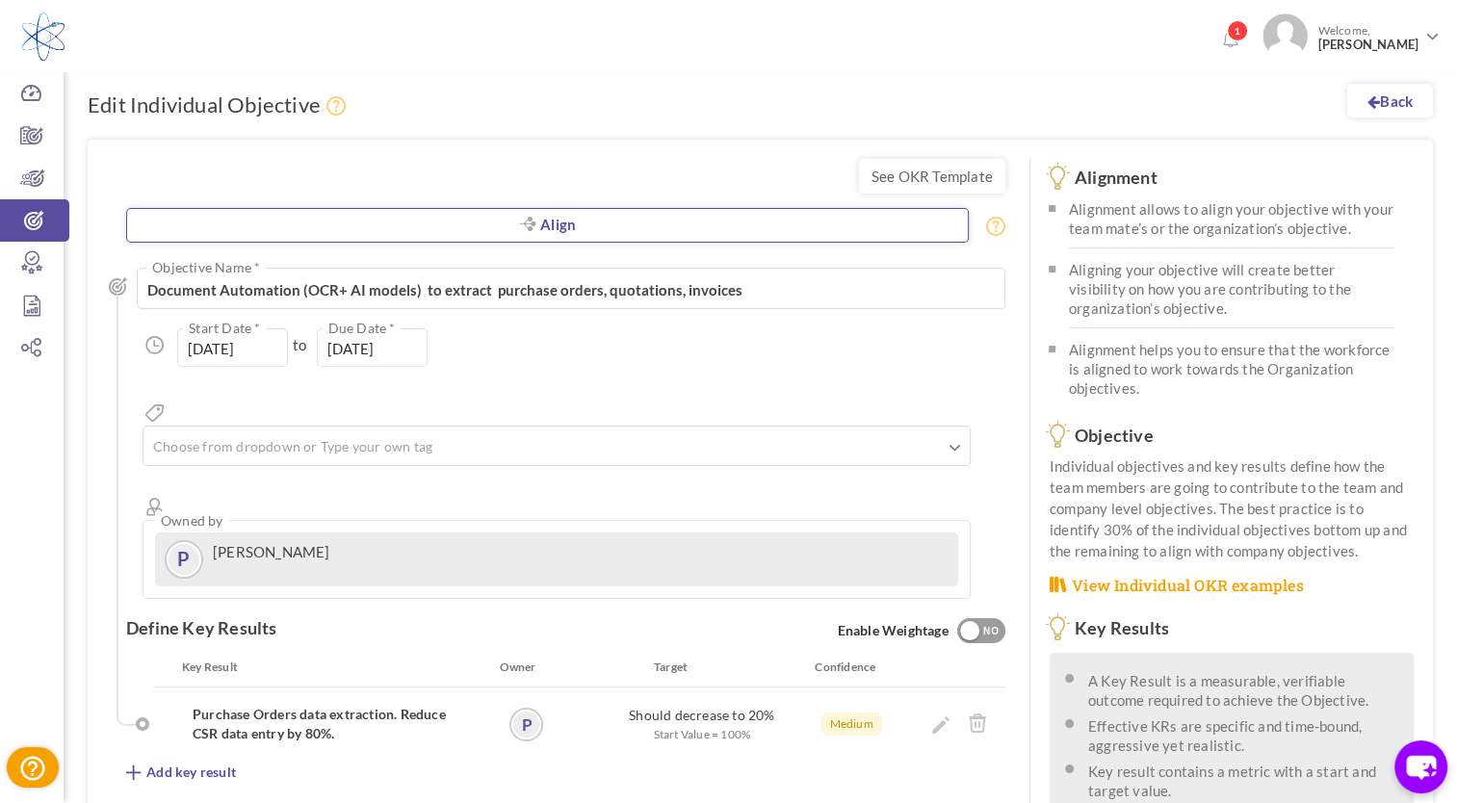
click at [603, 224] on link "Align" at bounding box center [547, 225] width 843 height 35
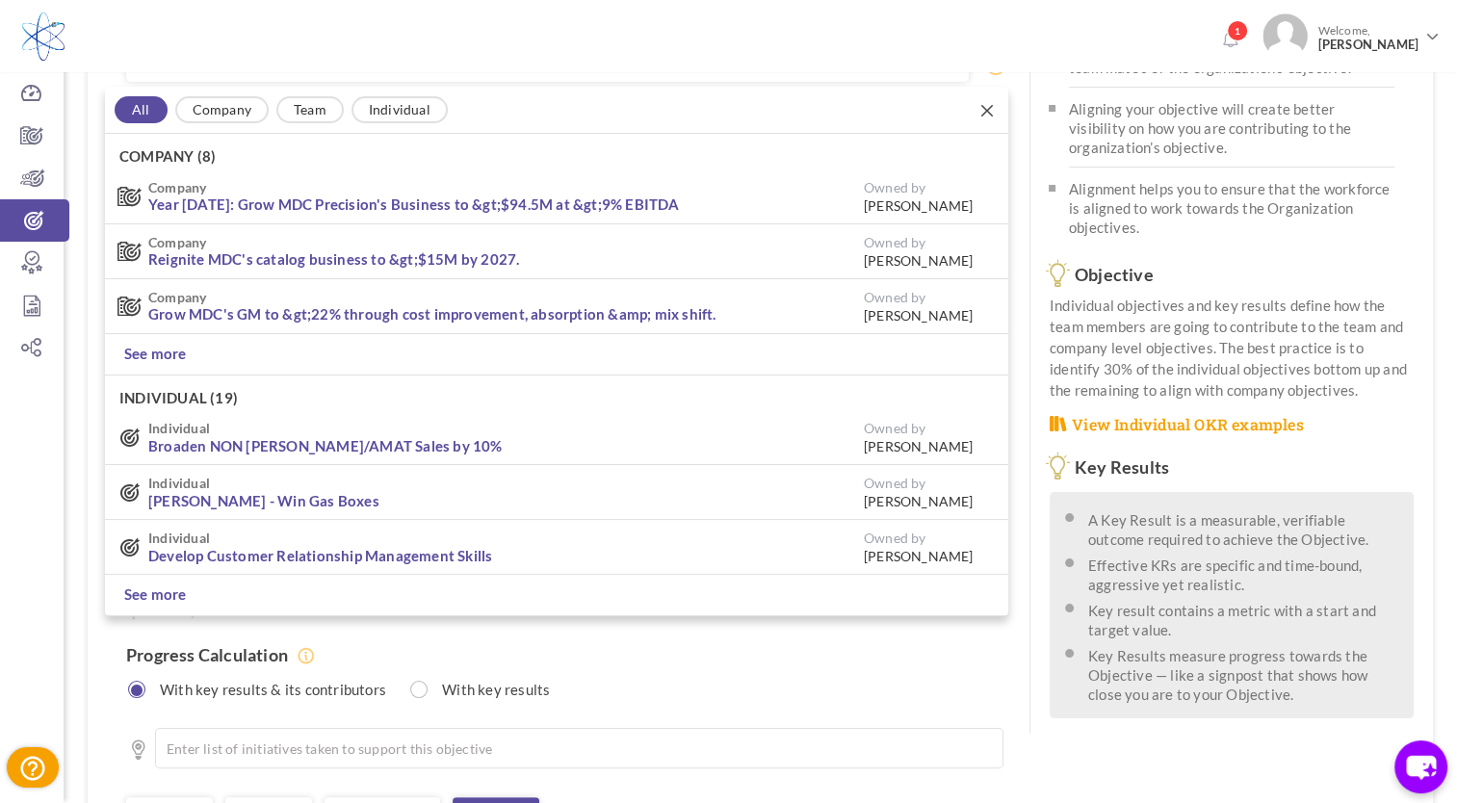
scroll to position [165, 0]
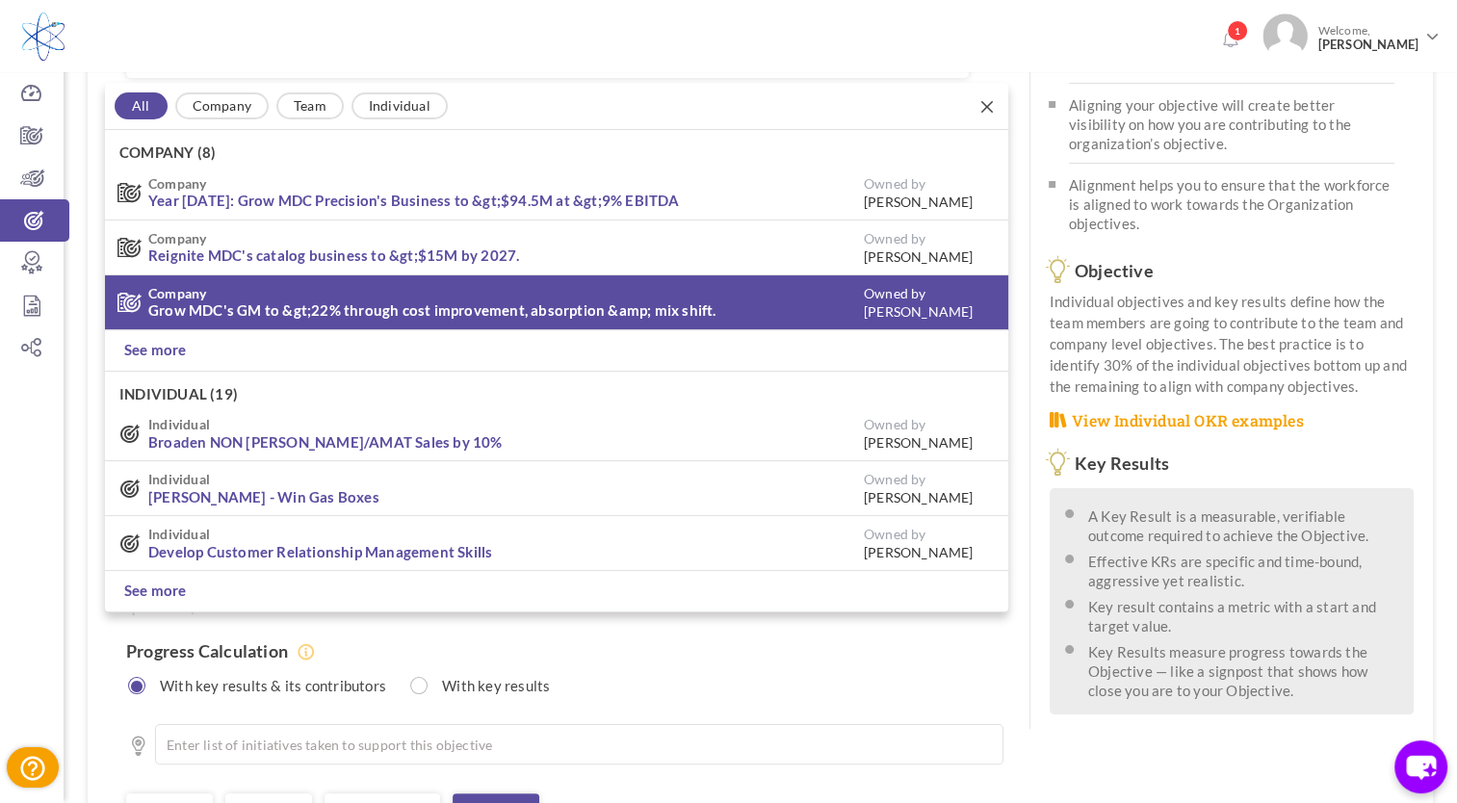
click at [620, 302] on link "Grow MDC's GM to &gt;22% through cost improvement, absorption &amp; mix shift." at bounding box center [432, 310] width 568 height 17
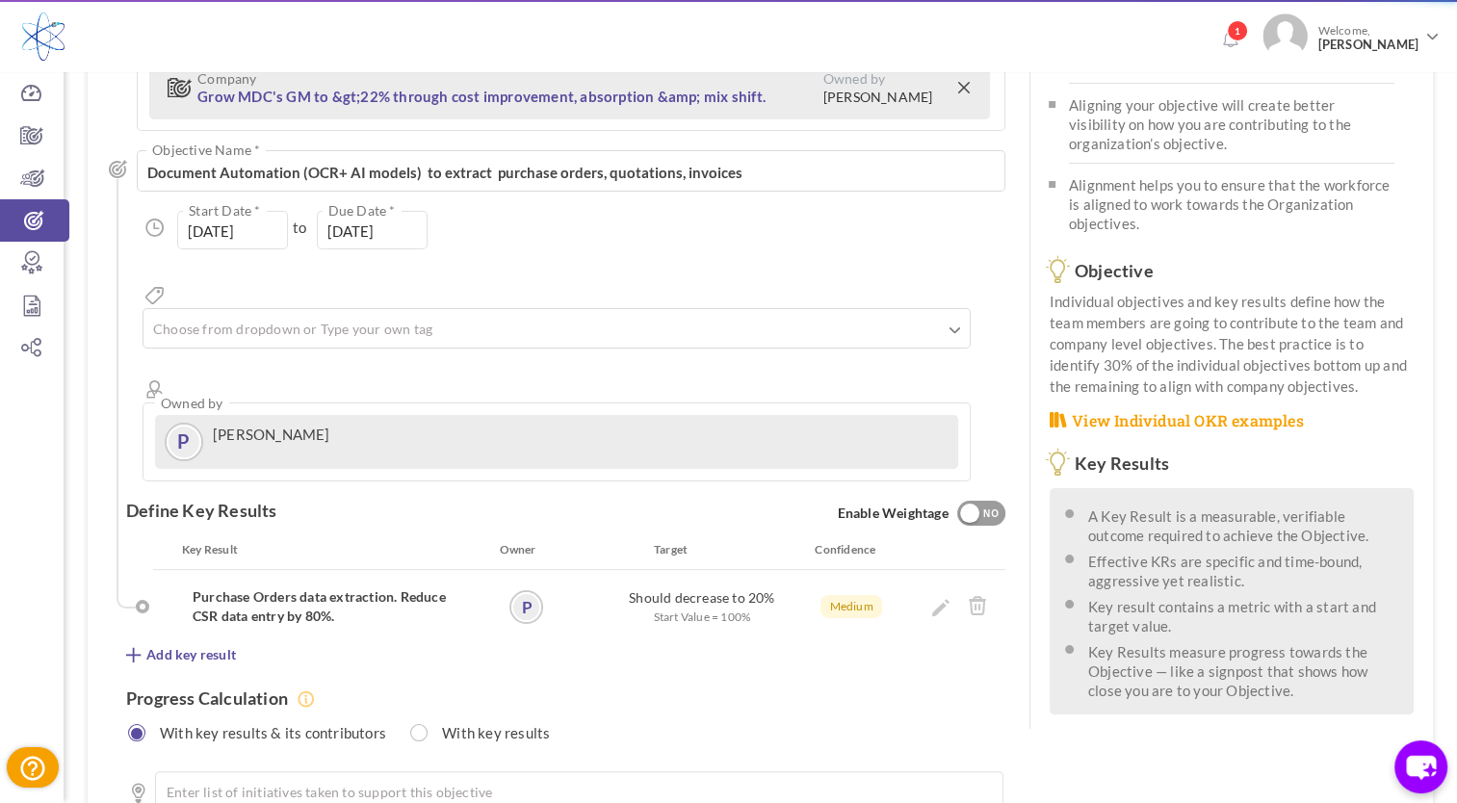
type input "[DATE]"
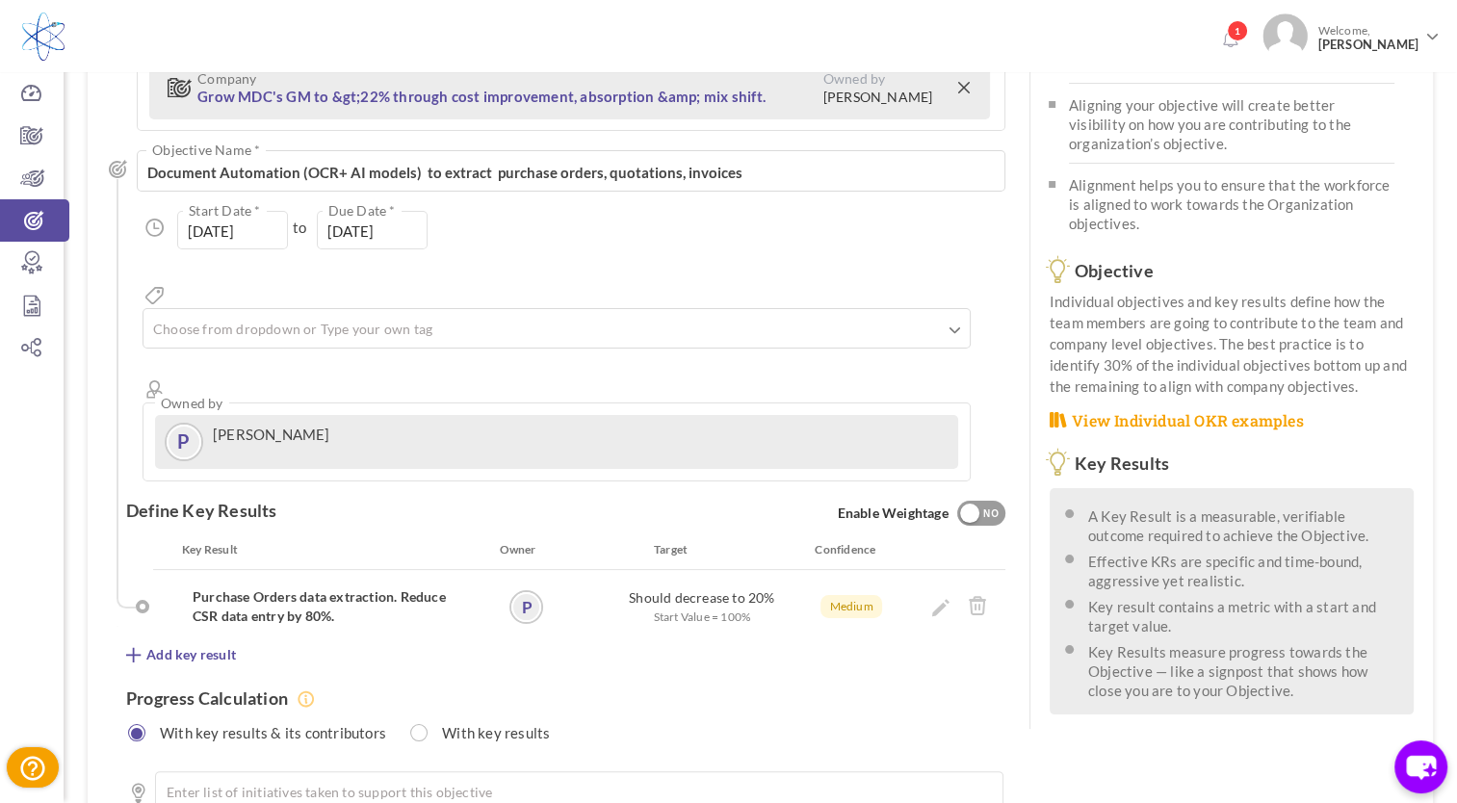
scroll to position [300, 0]
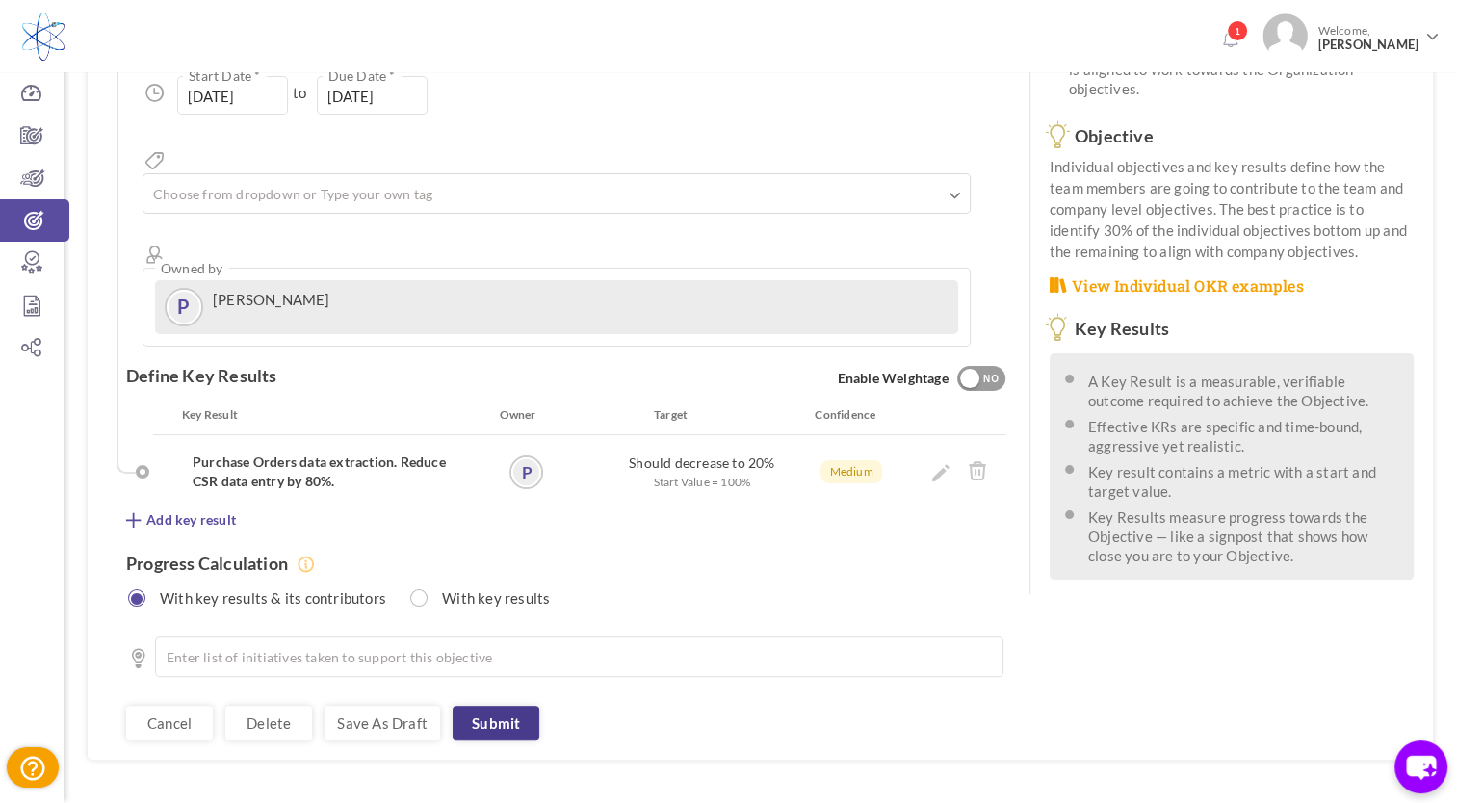
click at [517, 706] on link "Submit" at bounding box center [496, 723] width 87 height 35
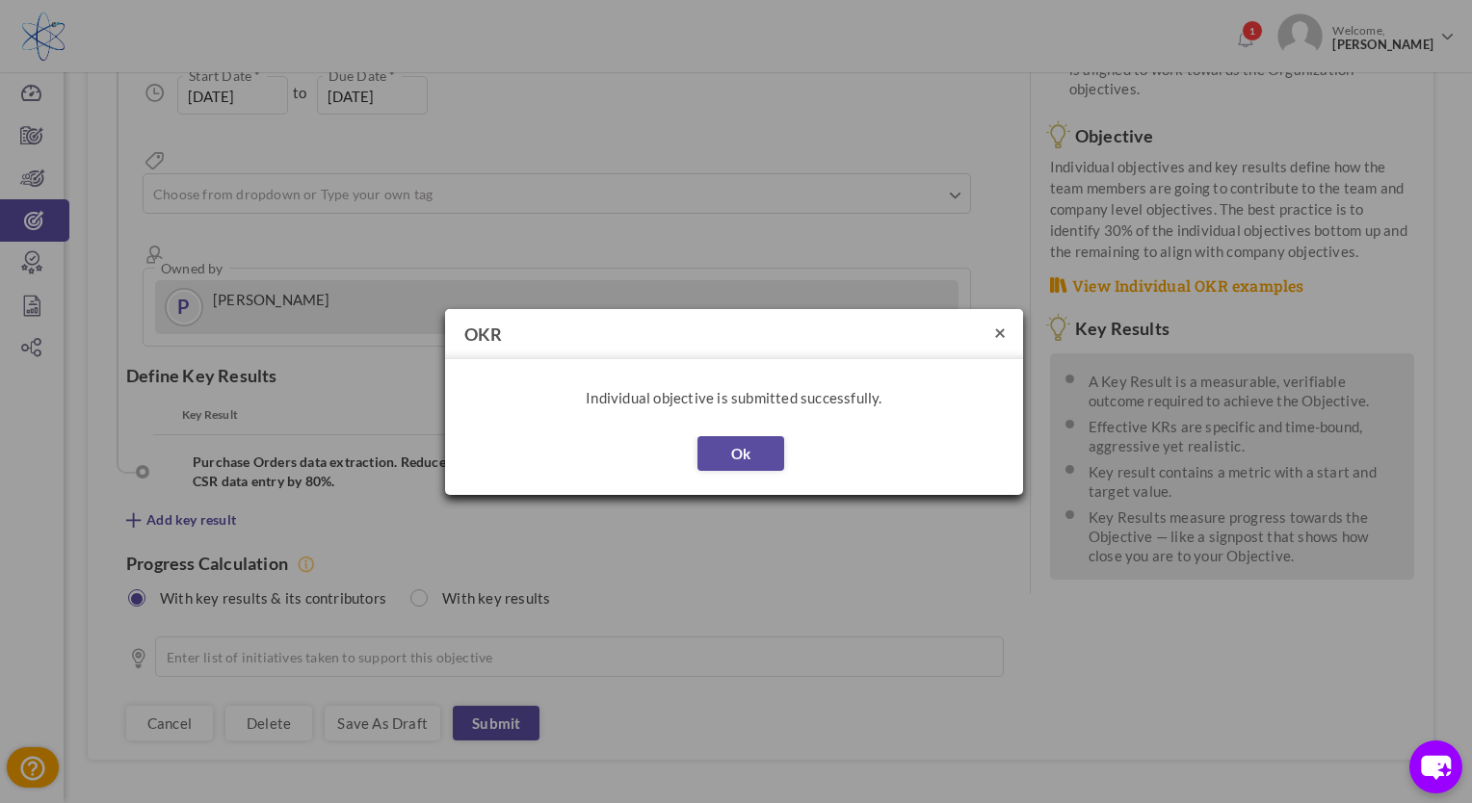
click at [998, 331] on button "×" at bounding box center [1000, 332] width 12 height 20
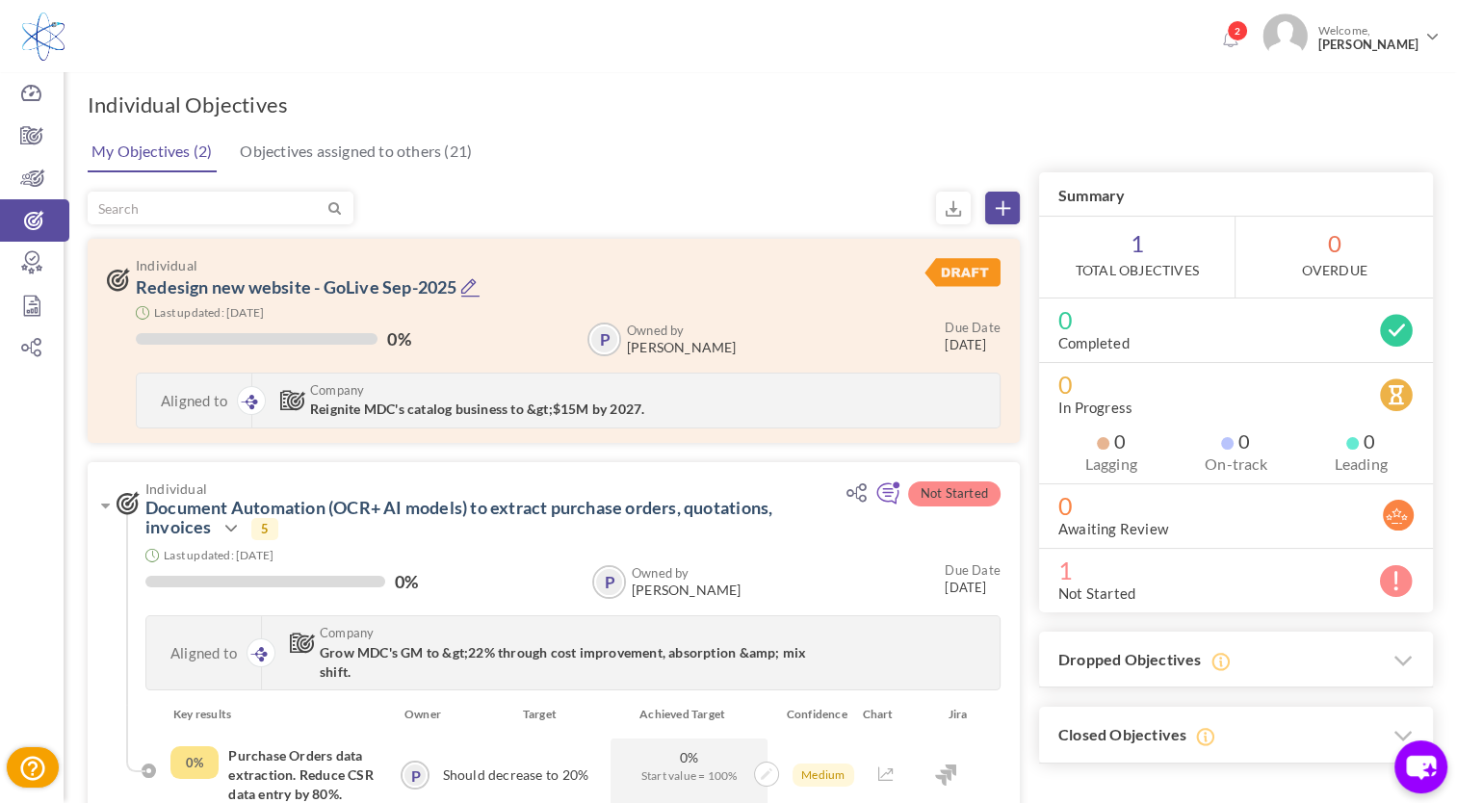
scroll to position [161, 0]
